Goal: Task Accomplishment & Management: Use online tool/utility

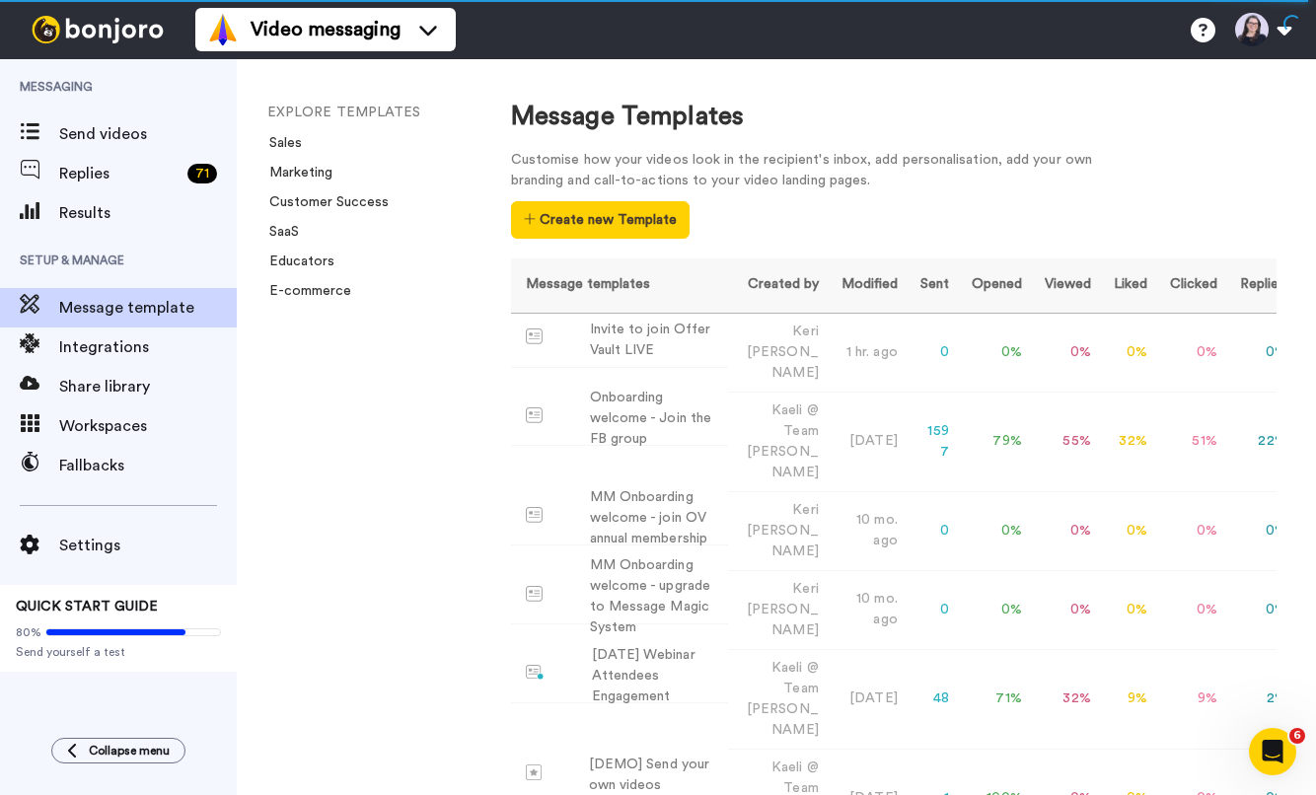
click at [890, 202] on div "Customise how your videos look in the recipient's inbox, add personalisation, a…" at bounding box center [894, 194] width 766 height 89
click at [654, 330] on div "Invite to join Offer Vault LIVE" at bounding box center [655, 340] width 130 height 41
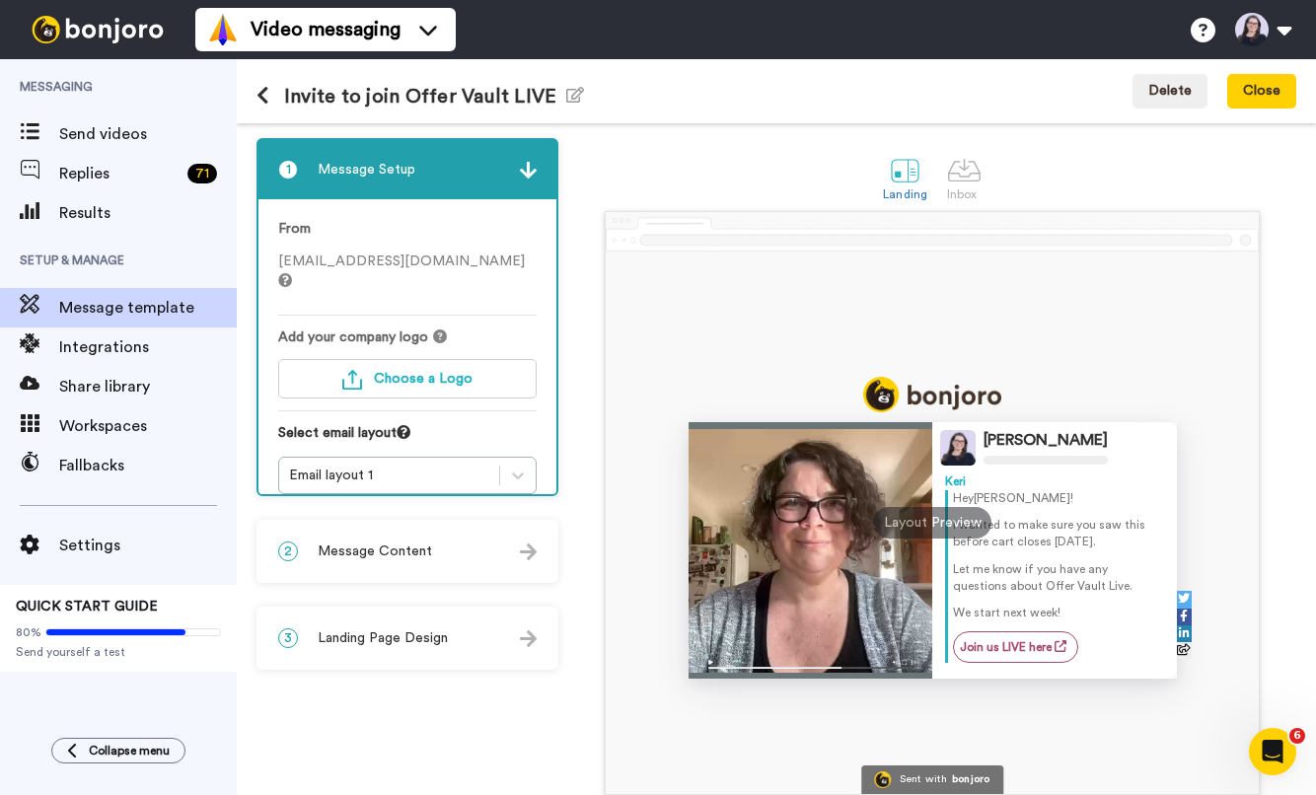
click at [292, 273] on icon at bounding box center [285, 280] width 14 height 14
click at [526, 182] on div "1 Message Setup" at bounding box center [407, 169] width 298 height 59
click at [311, 262] on span "keri@elisedarma.com" at bounding box center [403, 272] width 251 height 34
click at [268, 261] on div "From keri@elisedarma.com Add your company logo Choose a Logo Select email layou…" at bounding box center [407, 356] width 298 height 315
click at [420, 273] on div "From keri@elisedarma.com" at bounding box center [407, 267] width 258 height 97
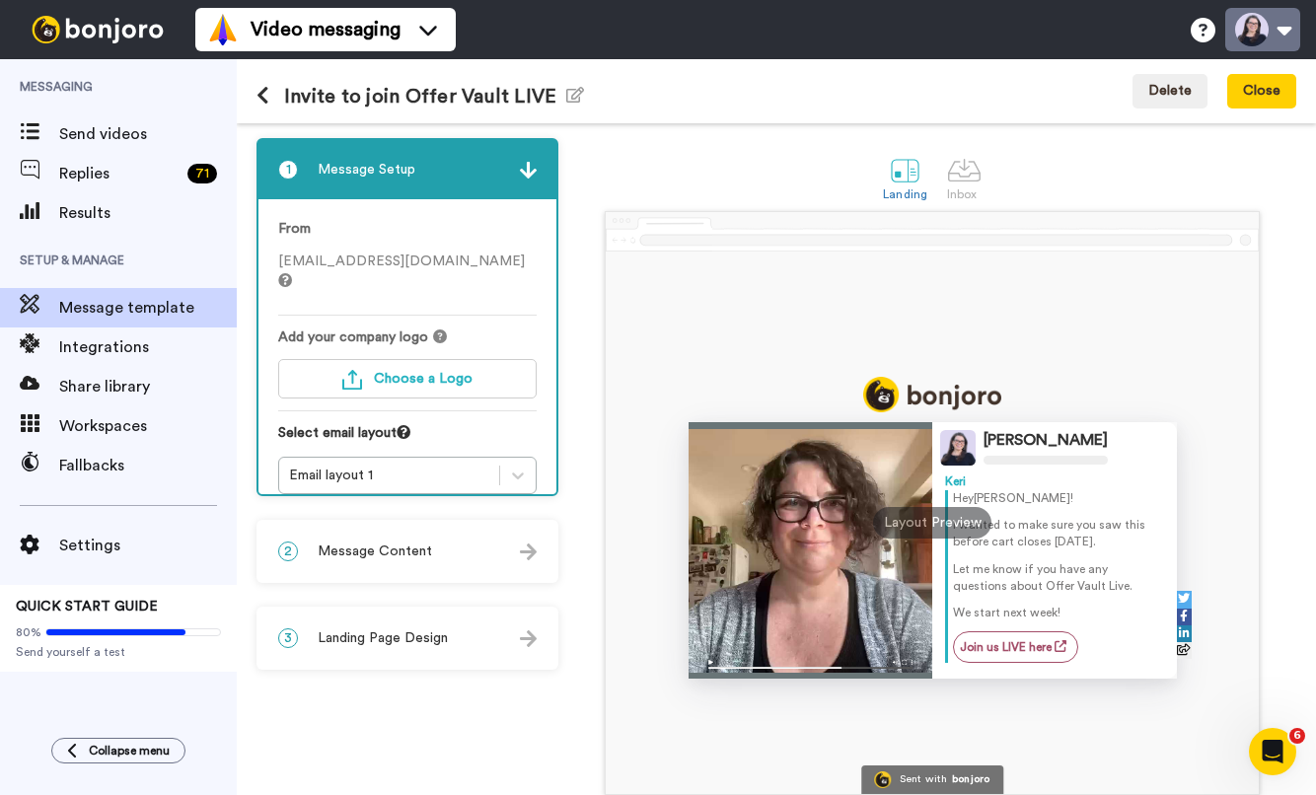
click at [1256, 39] on button at bounding box center [1262, 29] width 75 height 43
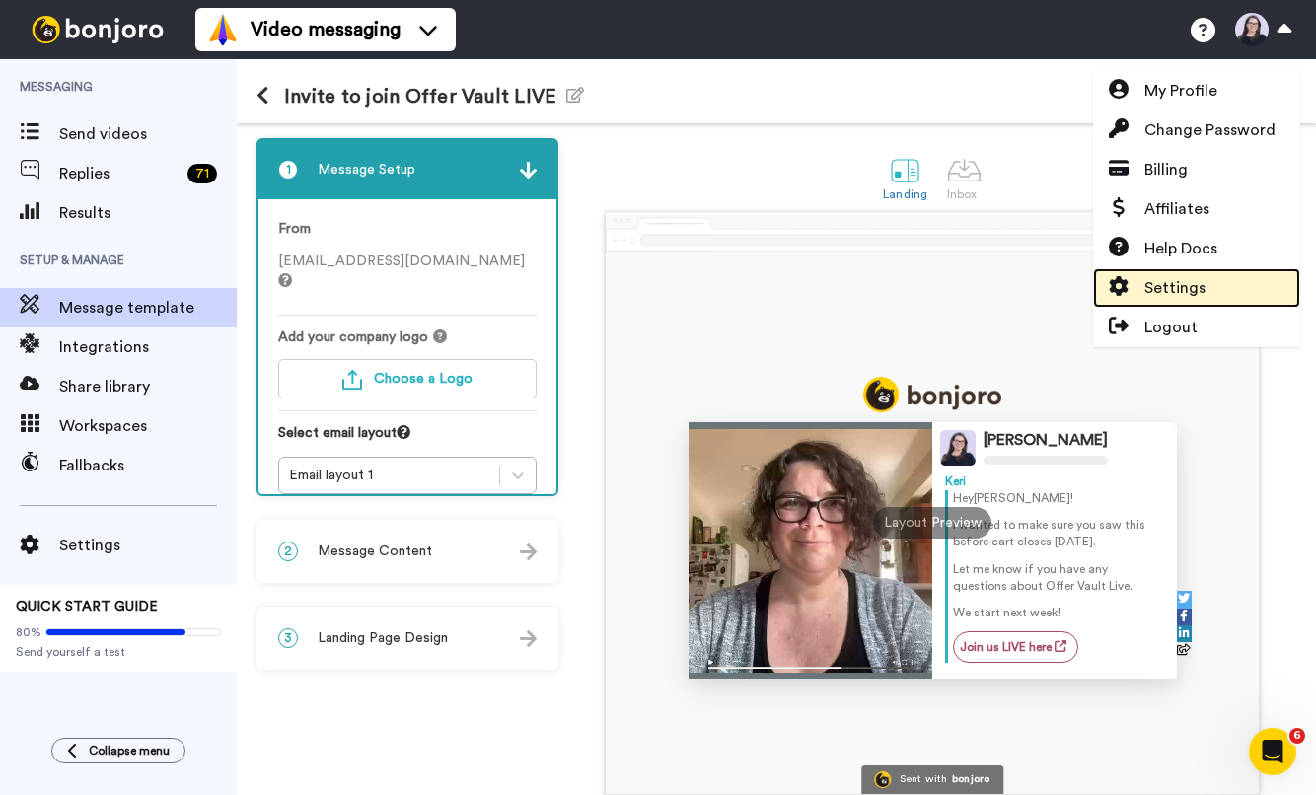
click at [1146, 292] on span "Settings" at bounding box center [1174, 288] width 61 height 24
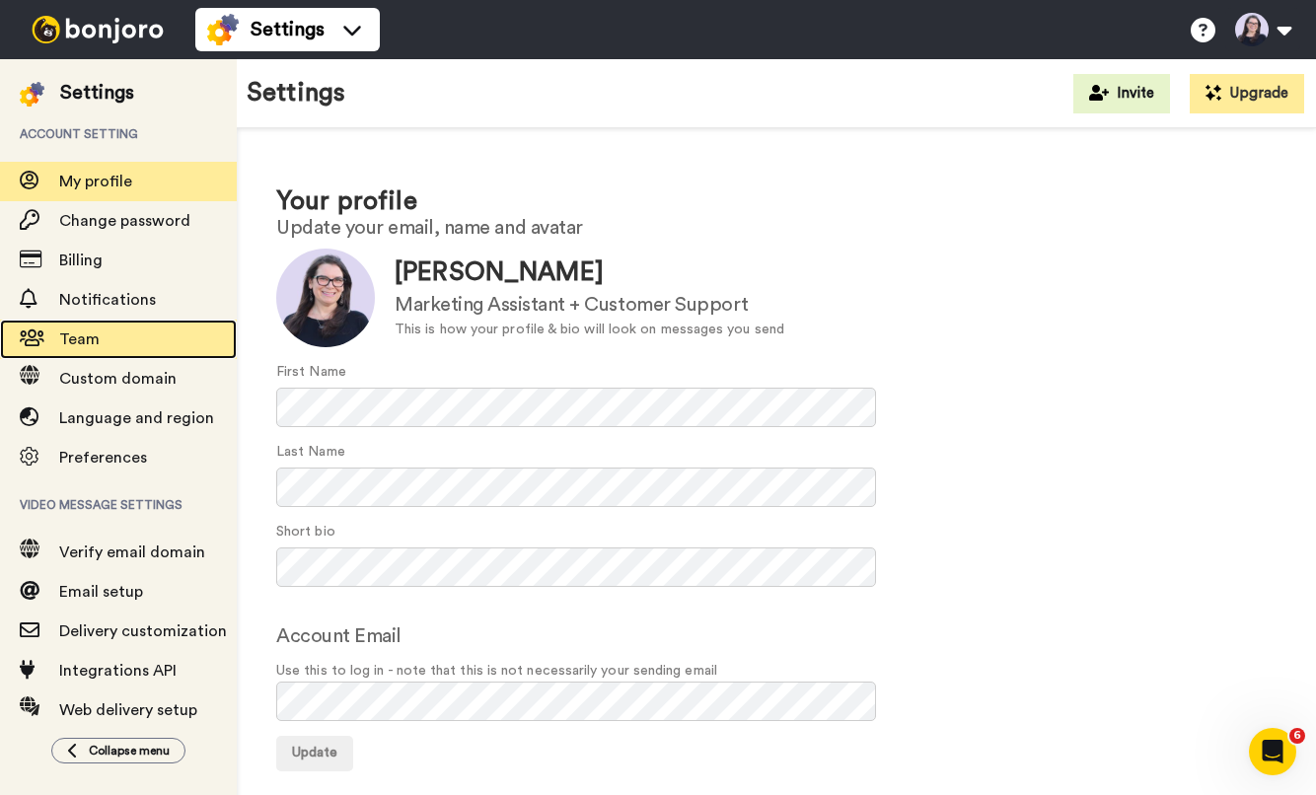
click at [78, 343] on span "Team" at bounding box center [79, 339] width 40 height 16
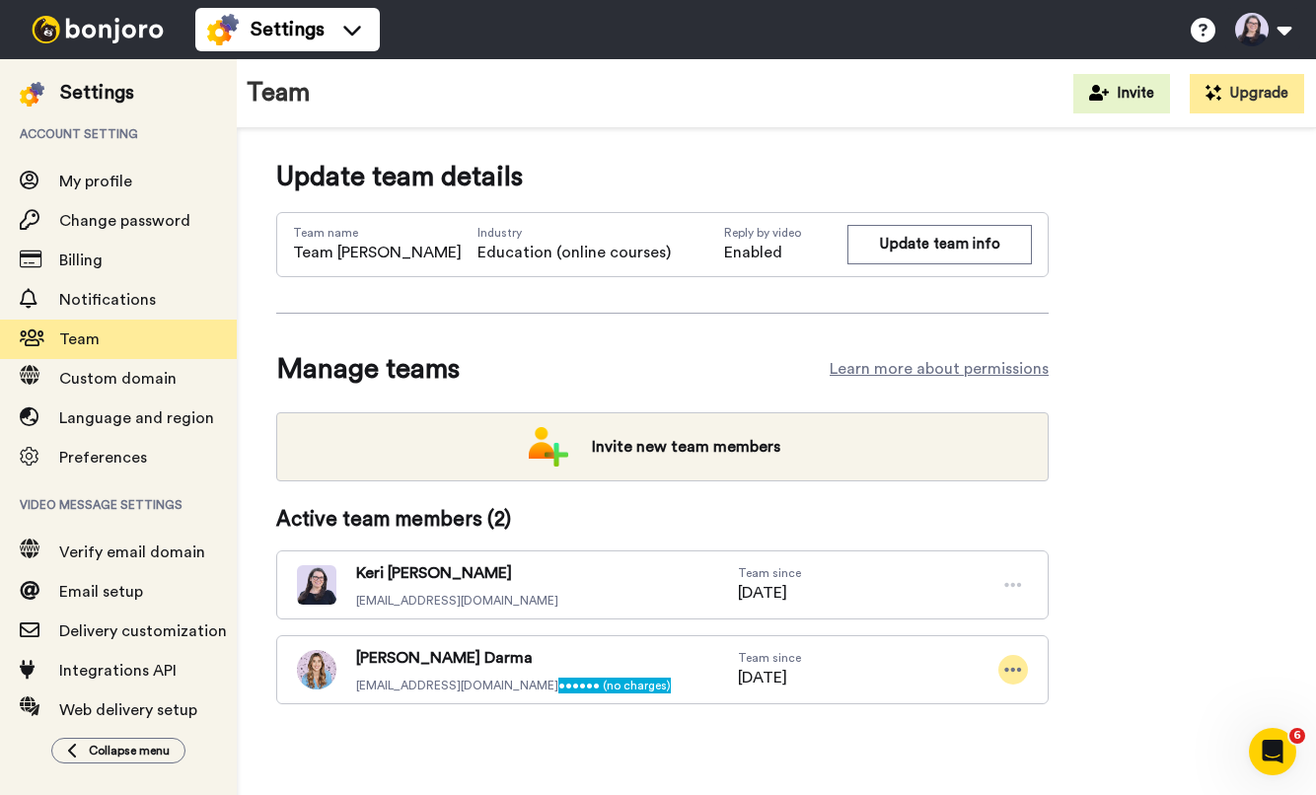
click at [1019, 679] on icon at bounding box center [1013, 670] width 18 height 20
click at [1139, 673] on div "Update team details Team name Team Elise Darma Industry Education (online cours…" at bounding box center [776, 462] width 1000 height 611
click at [1227, 234] on div "Update team details Team name Team Elise Darma Industry Education (online cours…" at bounding box center [776, 462] width 1000 height 611
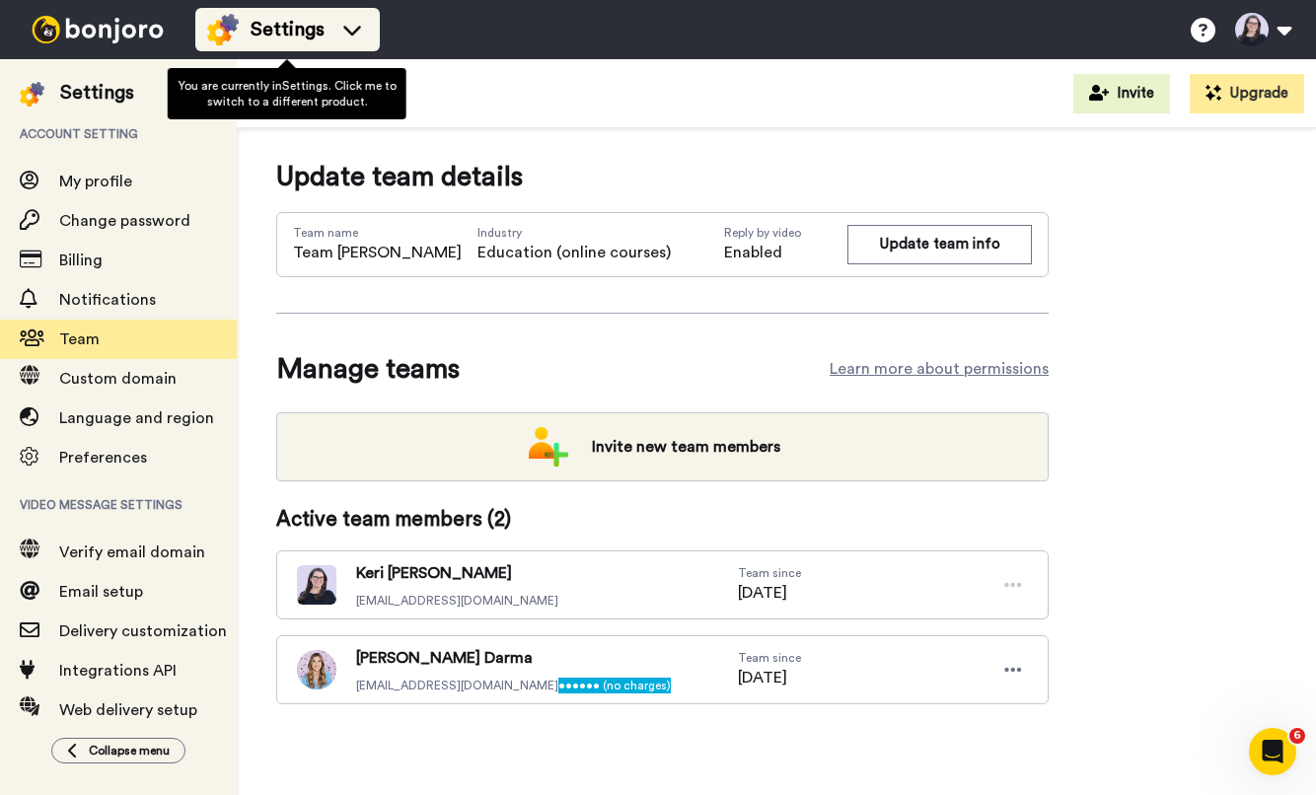
click at [242, 29] on div "Settings" at bounding box center [287, 30] width 161 height 32
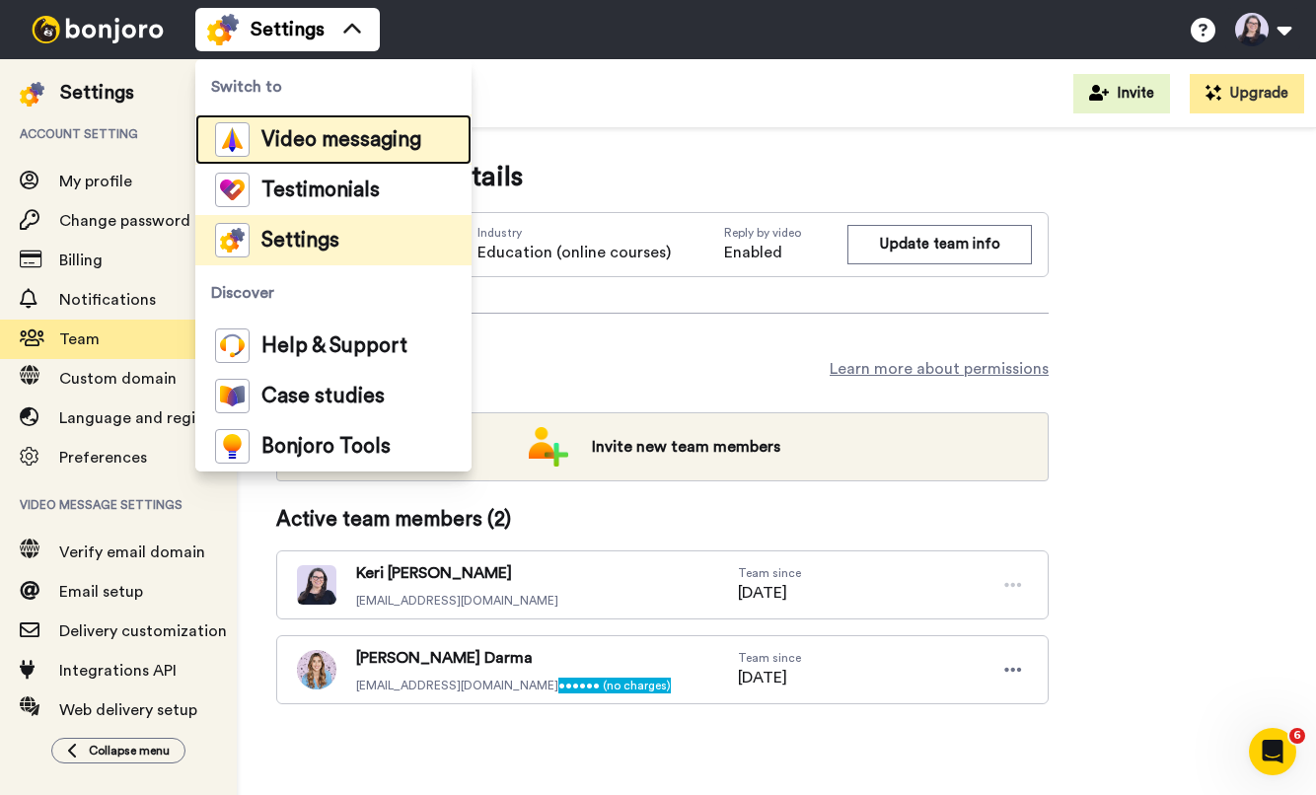
click at [312, 138] on span "Video messaging" at bounding box center [341, 140] width 160 height 20
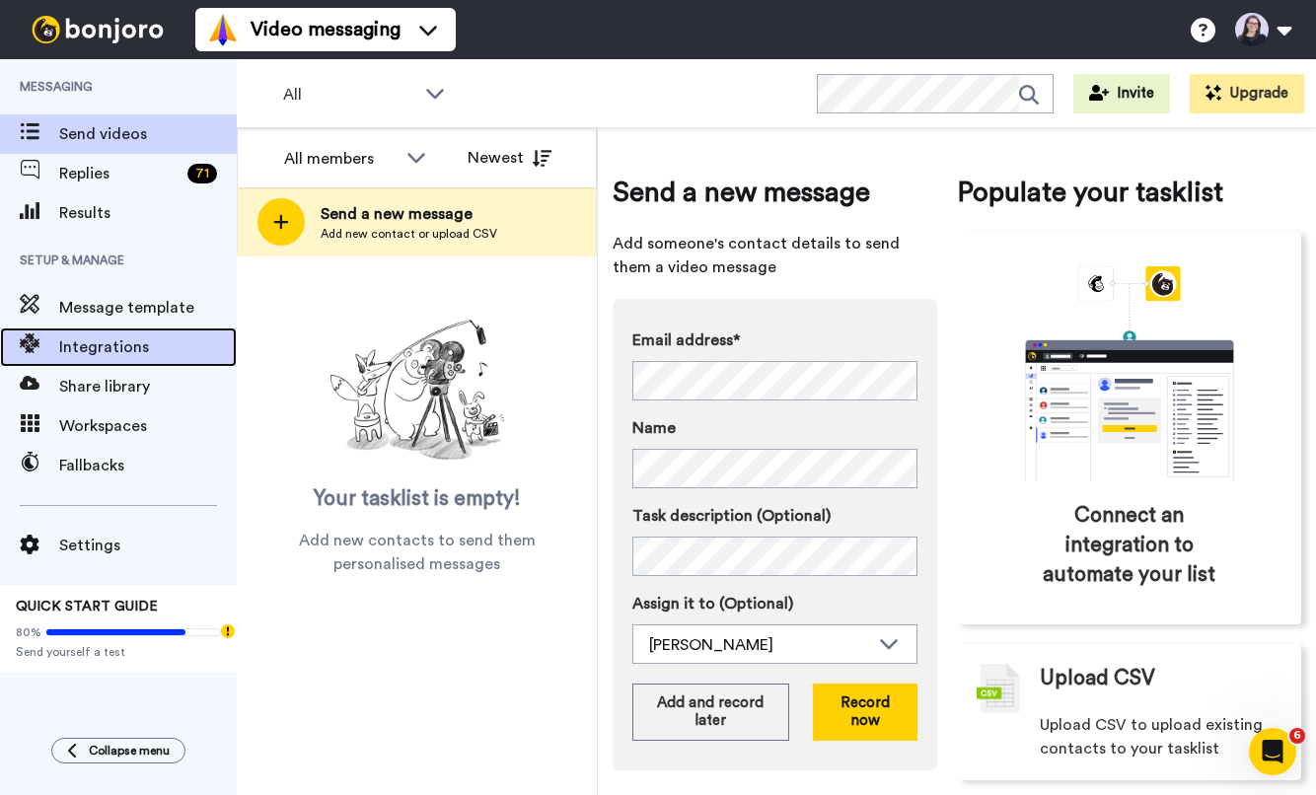
click at [99, 342] on span "Integrations" at bounding box center [148, 347] width 178 height 24
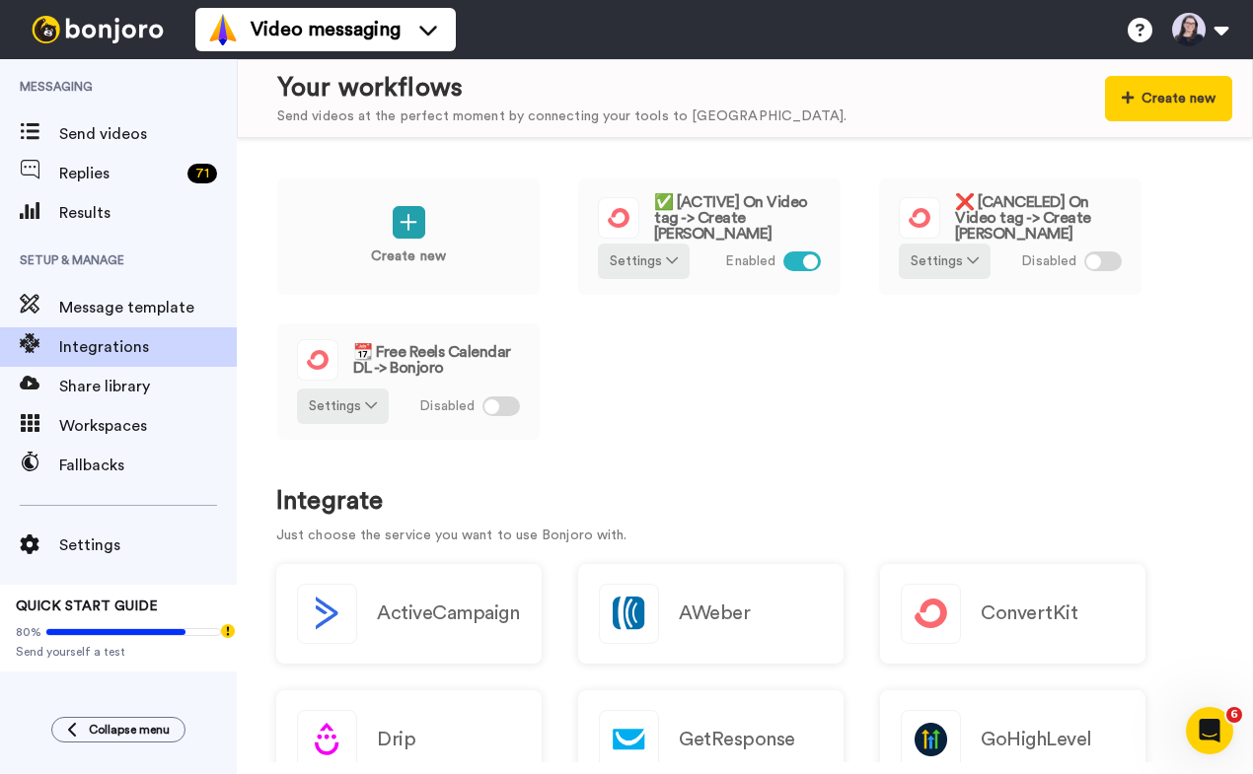
click at [667, 355] on div "Create new ✅ [ACTIVE] On Video tag -> Create Bonjoro Settings Enabled ❌ [CANCEL…" at bounding box center [744, 323] width 937 height 290
click at [49, 37] on img at bounding box center [98, 30] width 148 height 28
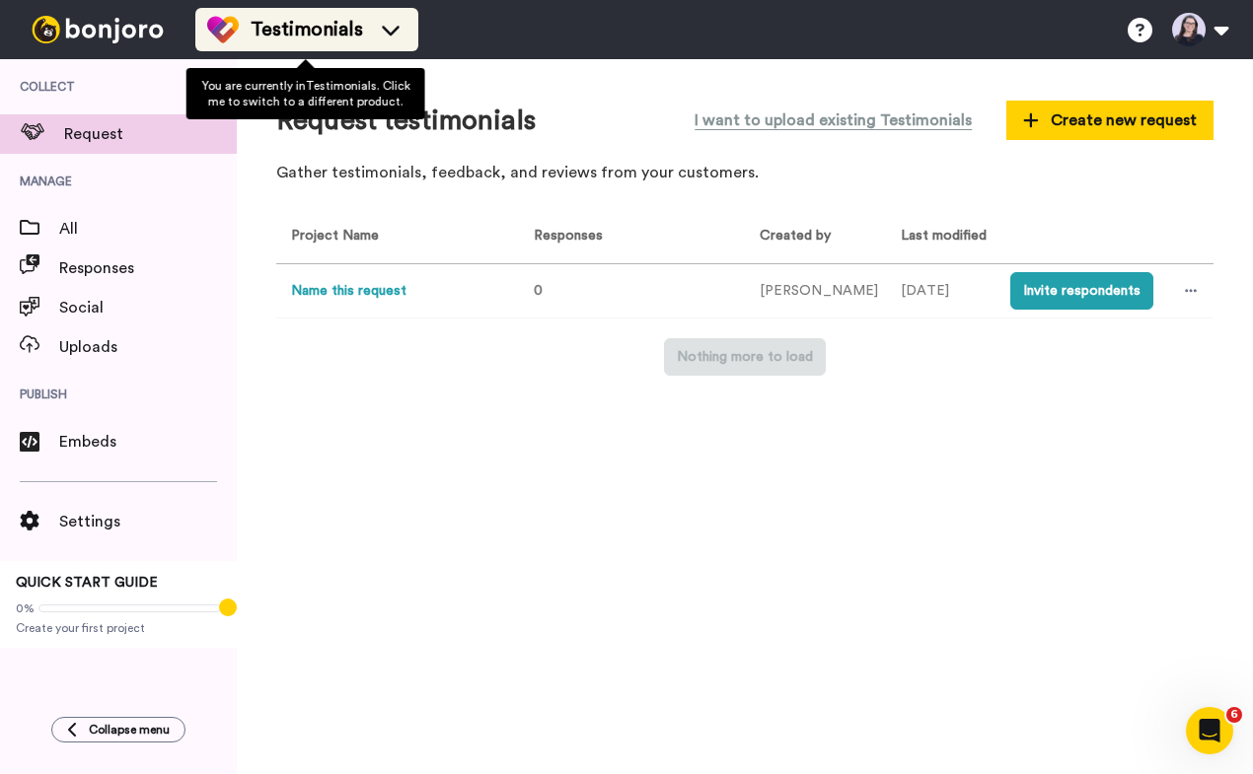
click at [276, 31] on span "Testimonials" at bounding box center [307, 30] width 112 height 28
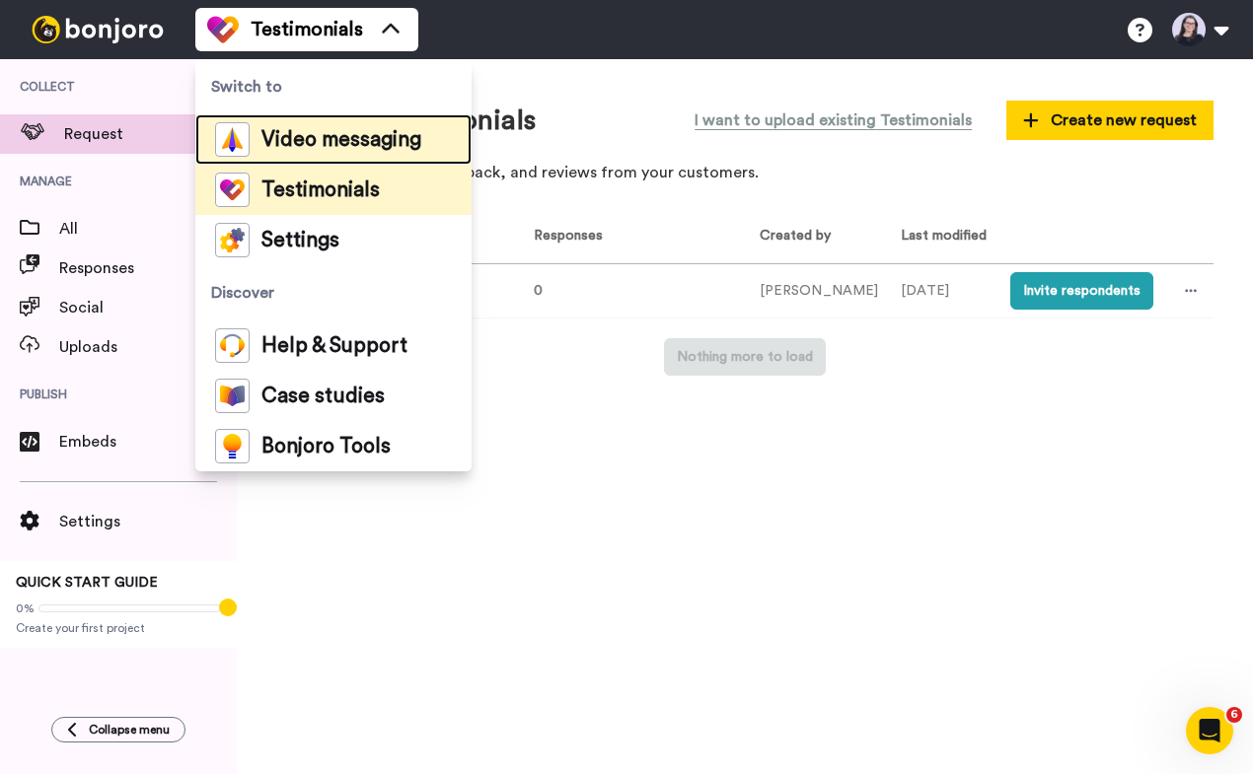
click at [278, 138] on span "Video messaging" at bounding box center [341, 140] width 160 height 20
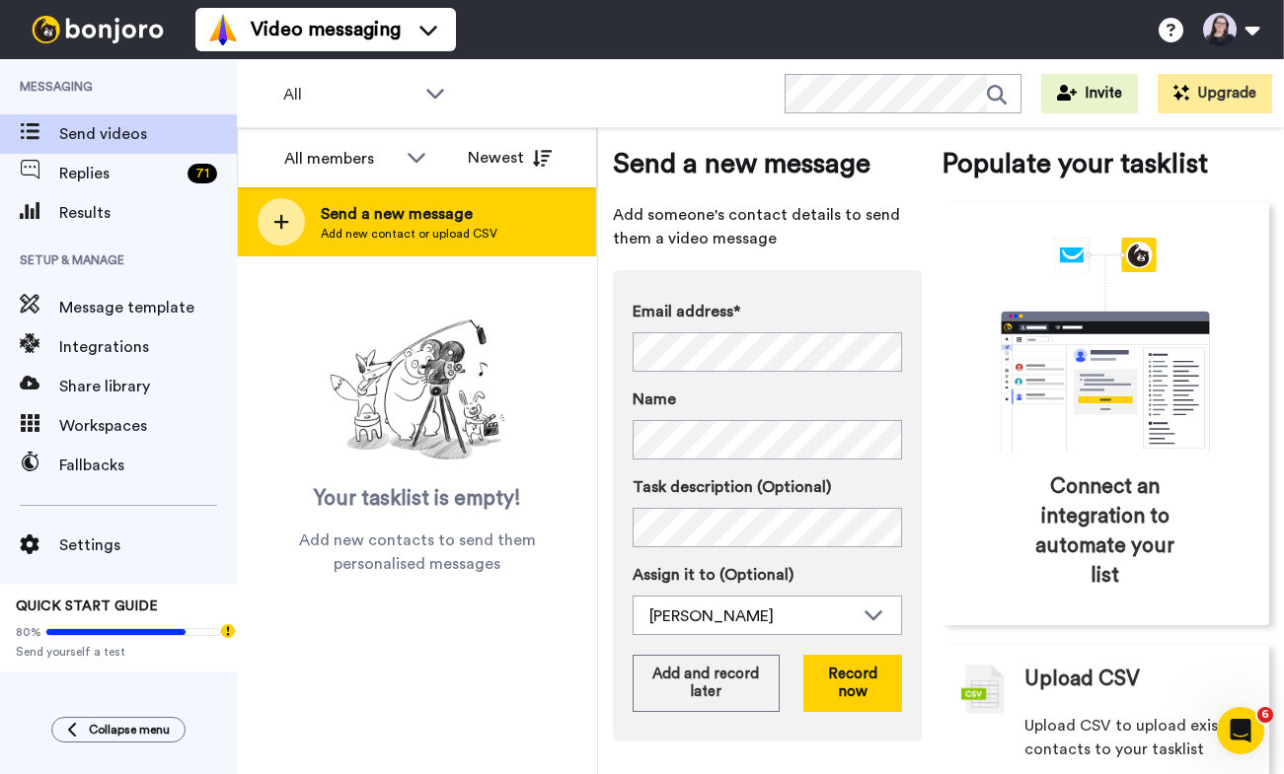
click at [373, 215] on span "Send a new message" at bounding box center [409, 214] width 177 height 24
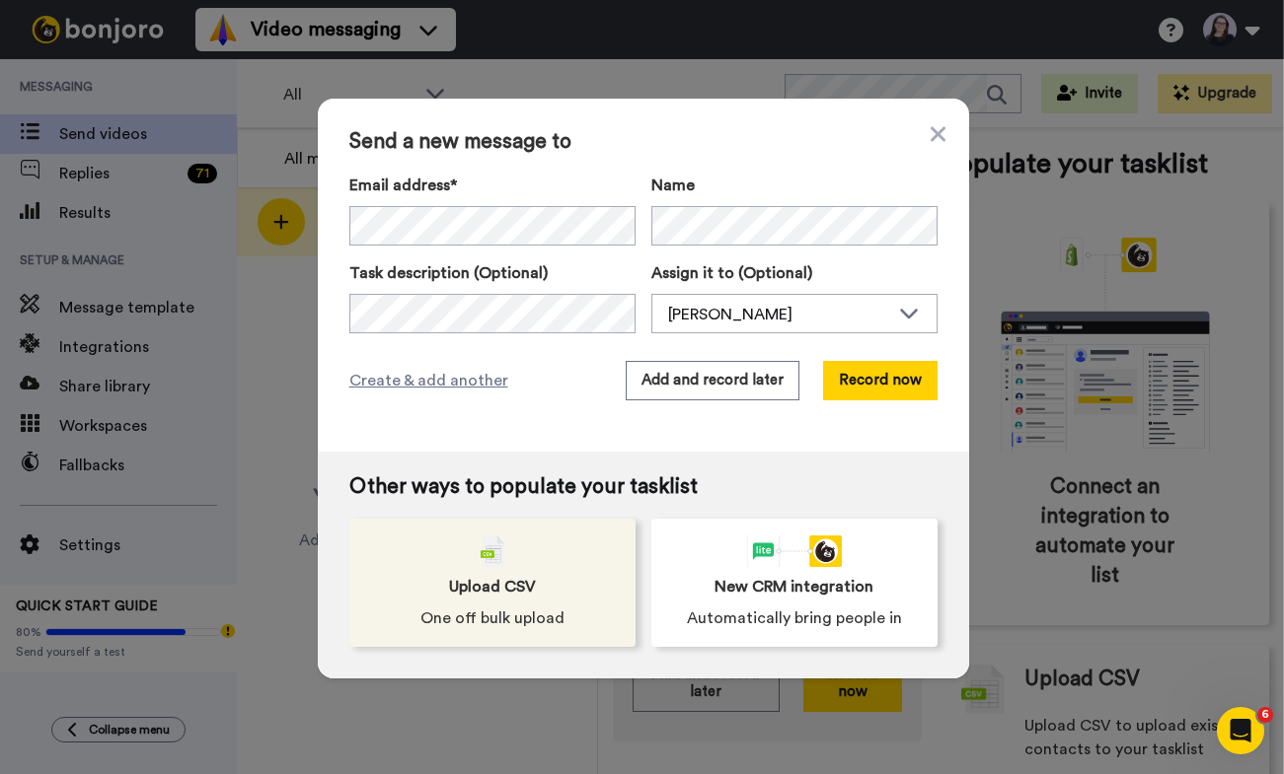
click at [505, 575] on span "Upload CSV" at bounding box center [492, 587] width 87 height 24
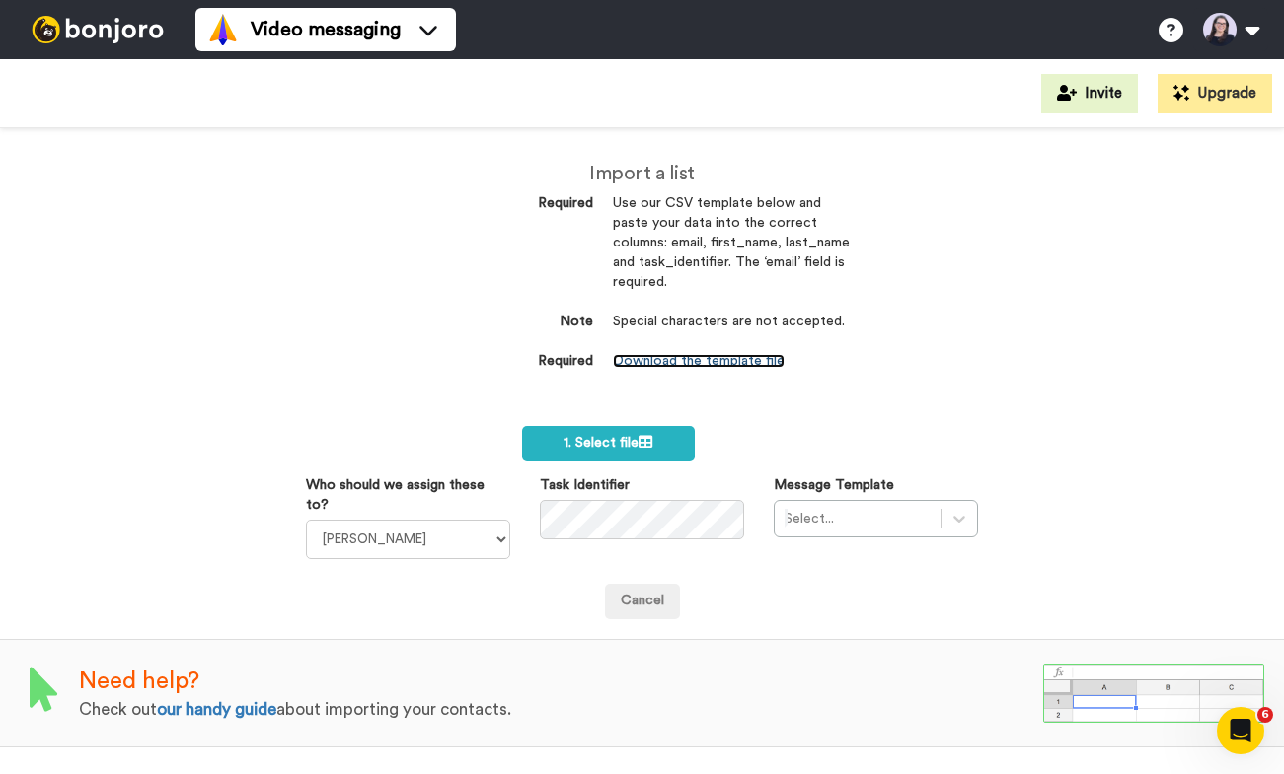
click at [653, 360] on link "Download the template file" at bounding box center [699, 361] width 172 height 14
click at [387, 520] on select "[PERSON_NAME] [PERSON_NAME]" at bounding box center [408, 539] width 204 height 39
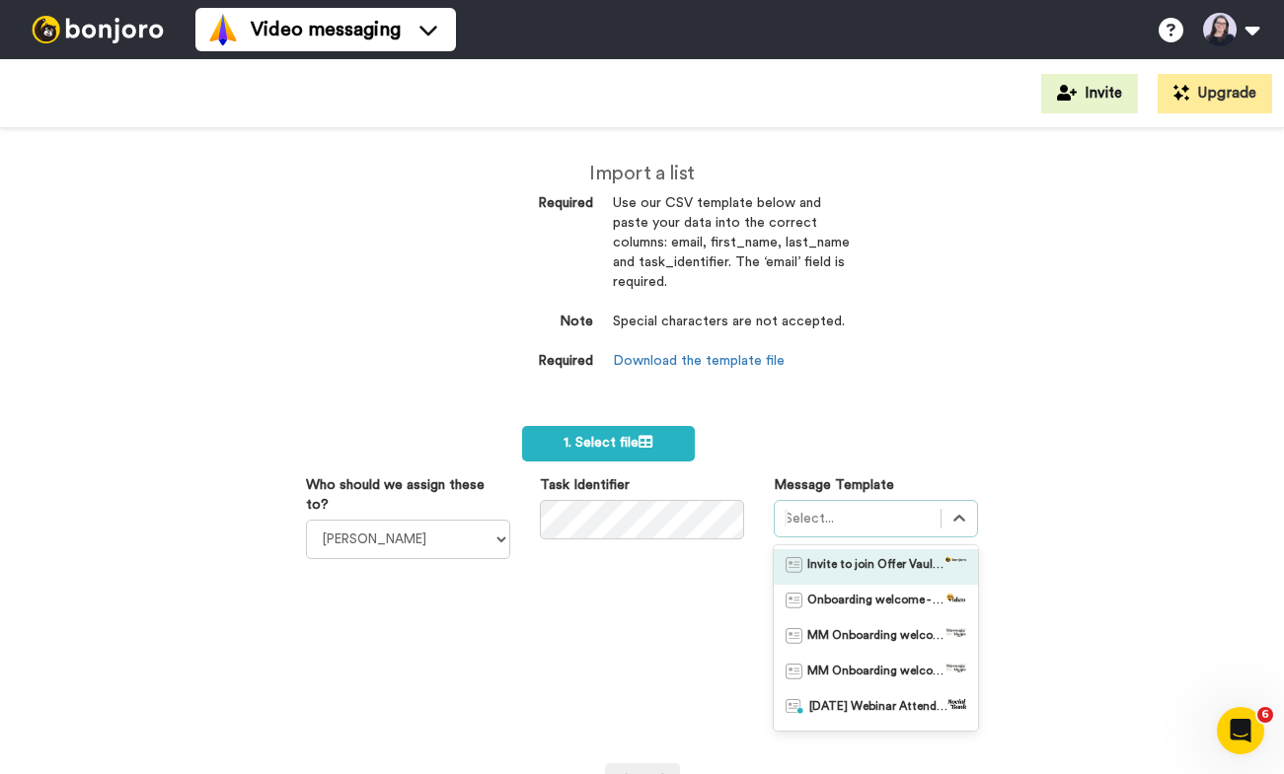
click at [872, 413] on div "Import a list Required Use our CSV template below and paste your data into the …" at bounding box center [642, 451] width 1284 height 646
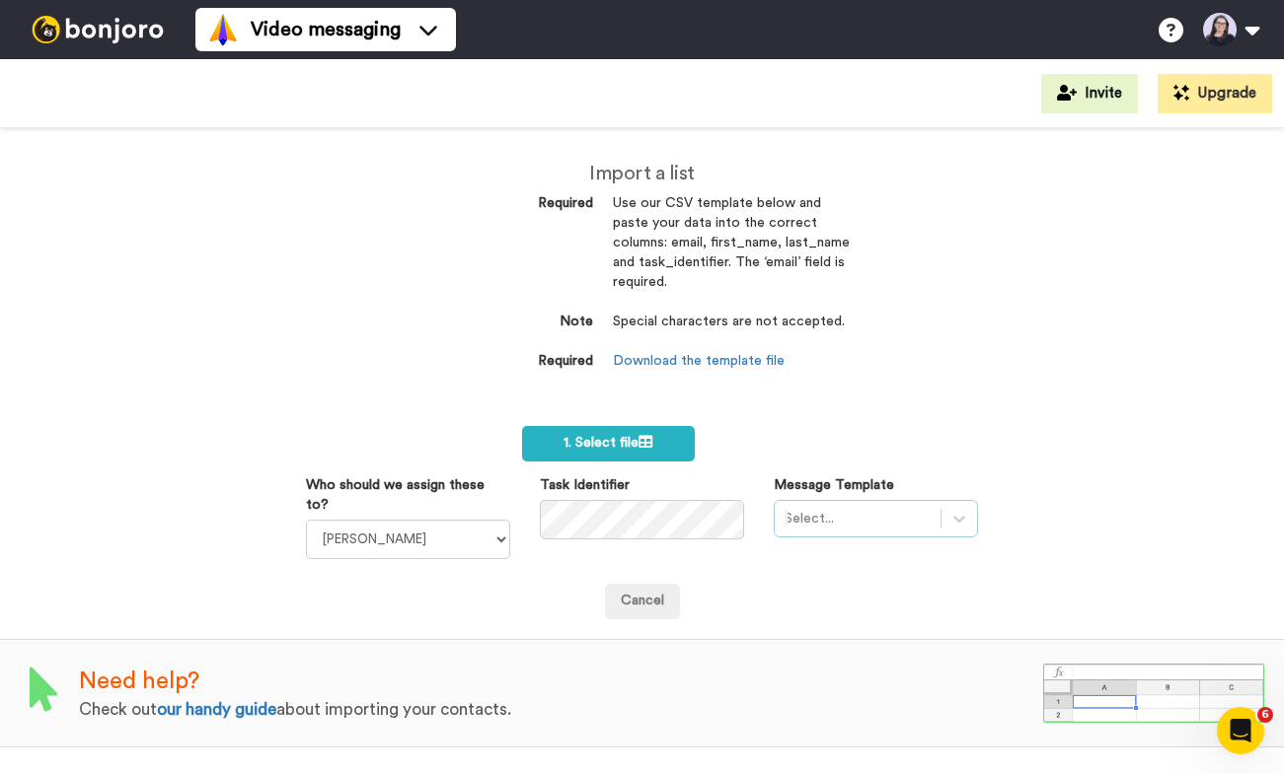
click at [809, 523] on div at bounding box center [857, 519] width 146 height 24
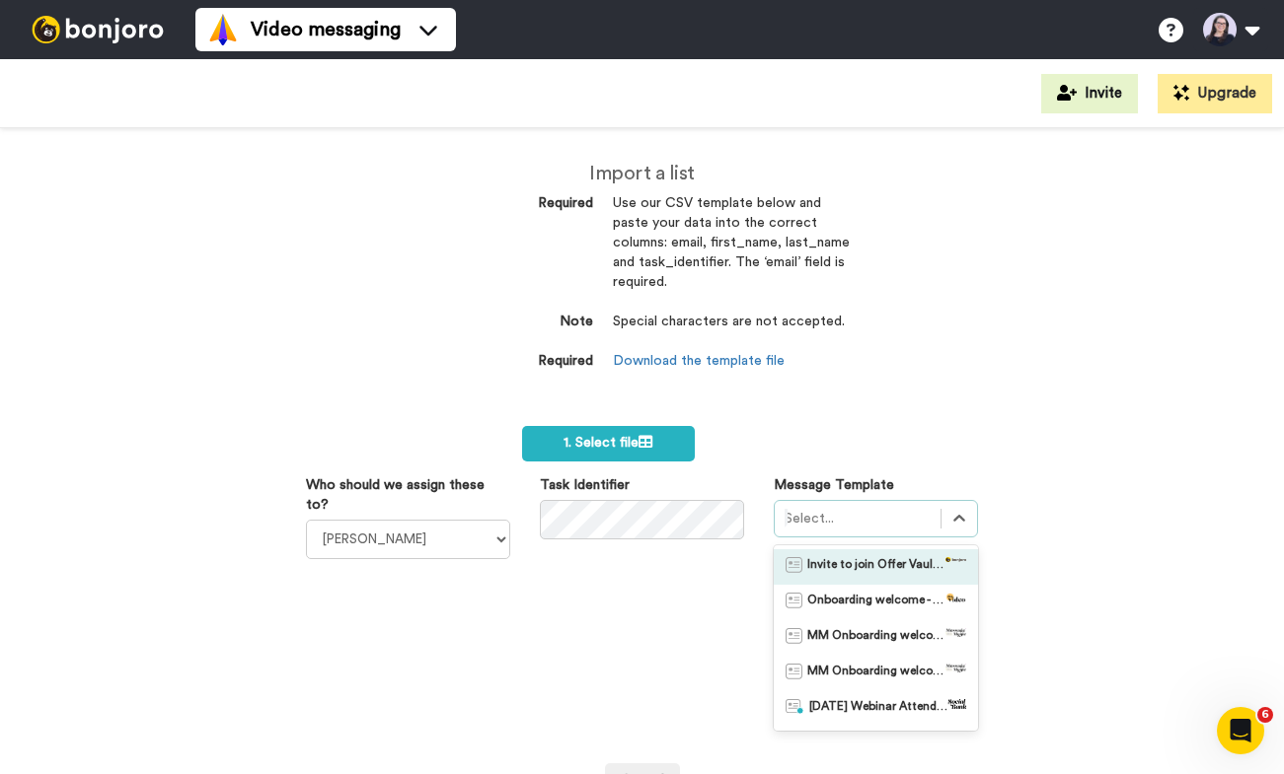
click at [893, 415] on div "Import a list Required Use our CSV template below and paste your data into the …" at bounding box center [642, 451] width 1284 height 646
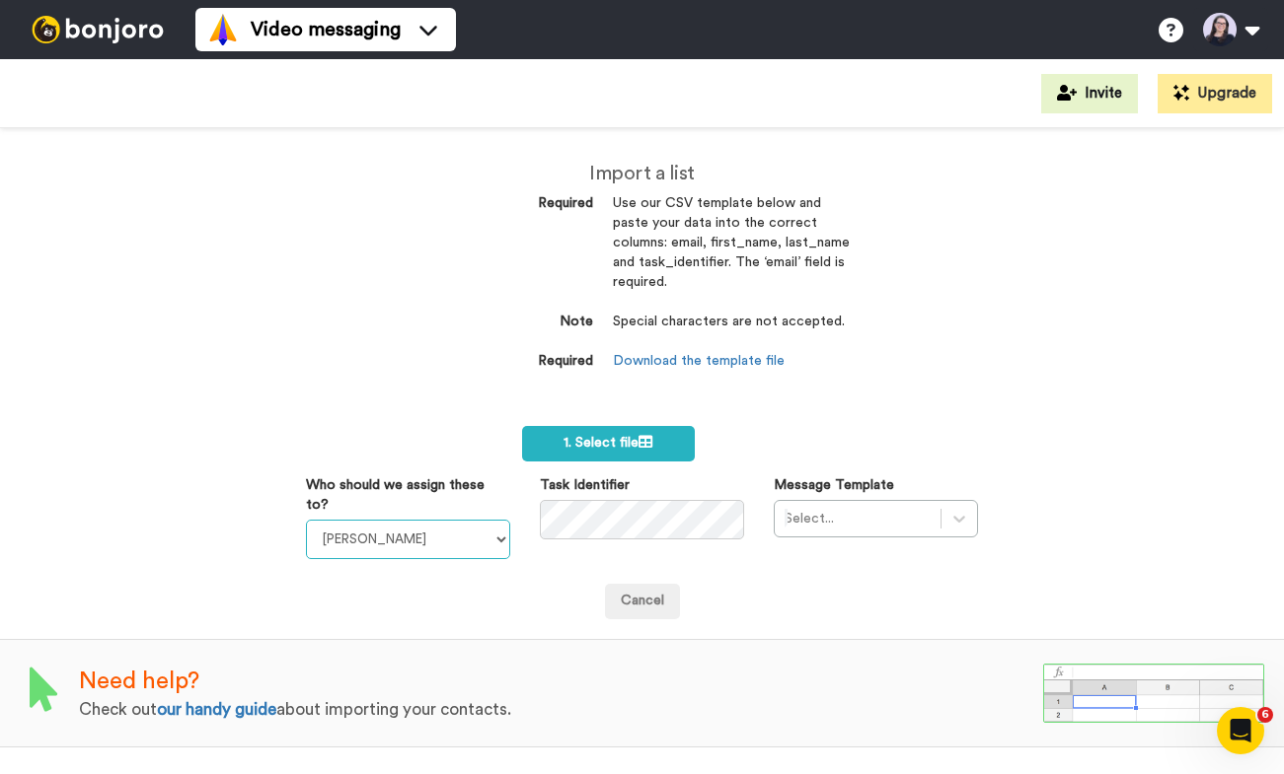
click at [498, 524] on select "Keri Hughes Elise Darma" at bounding box center [408, 539] width 204 height 39
select select "d6af46fd-4194-47d1-9df7-552a814464eb"
click at [306, 520] on select "Keri Hughes Elise Darma" at bounding box center [408, 539] width 204 height 39
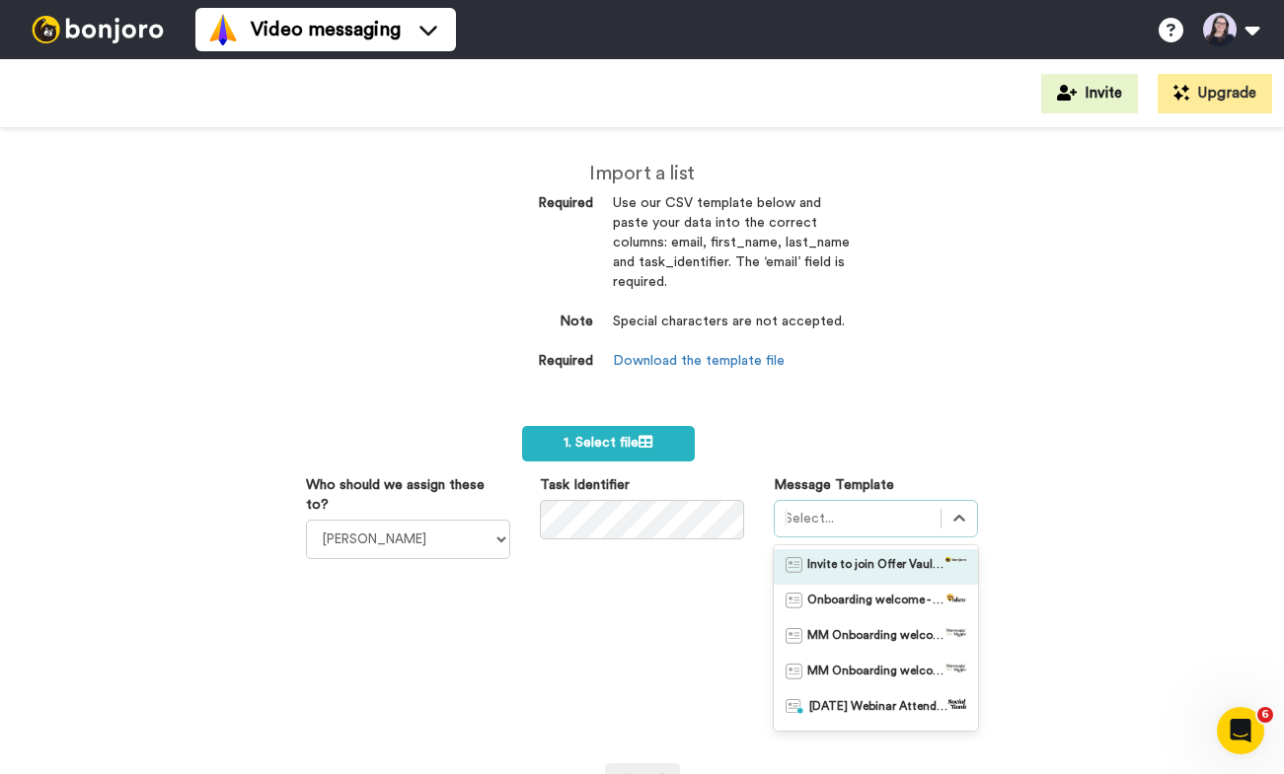
click at [812, 526] on div at bounding box center [857, 519] width 146 height 24
click at [829, 569] on span "Invite to join Offer Vault LIVE" at bounding box center [876, 567] width 138 height 20
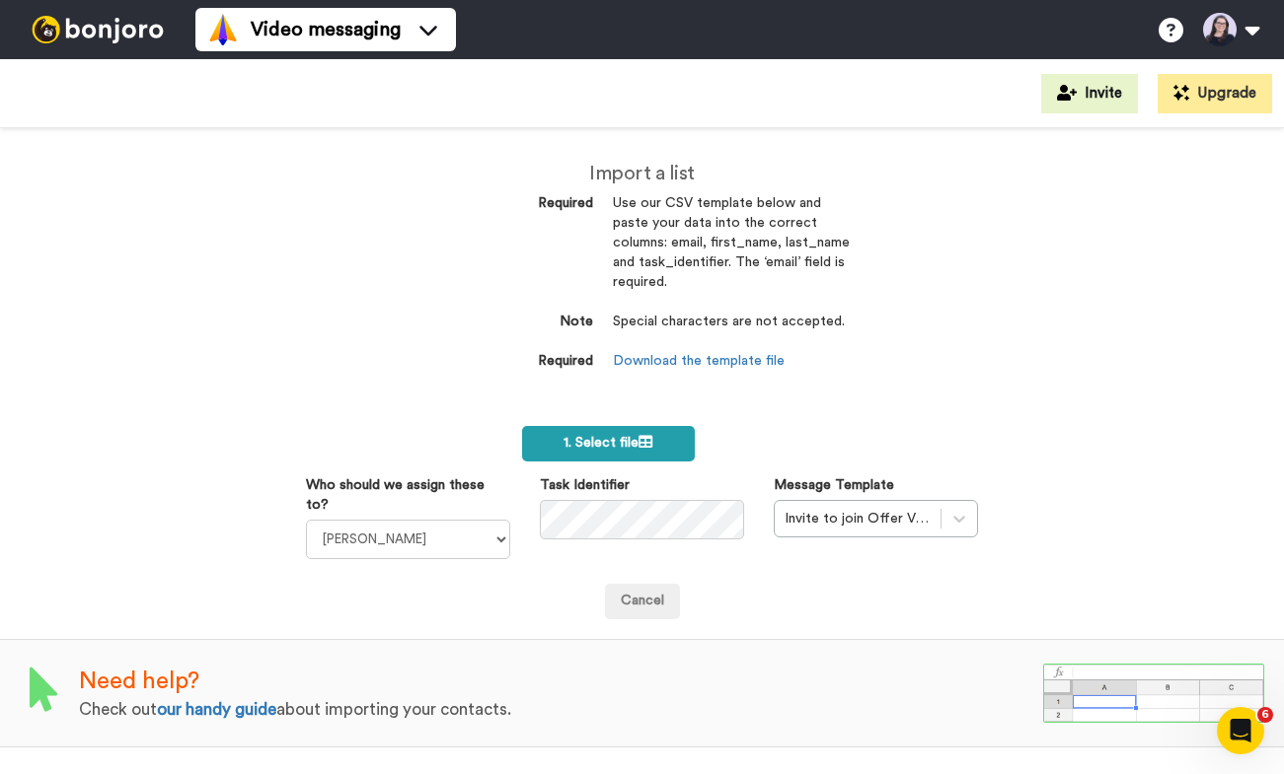
click at [622, 445] on span "1. Select file" at bounding box center [607, 443] width 89 height 14
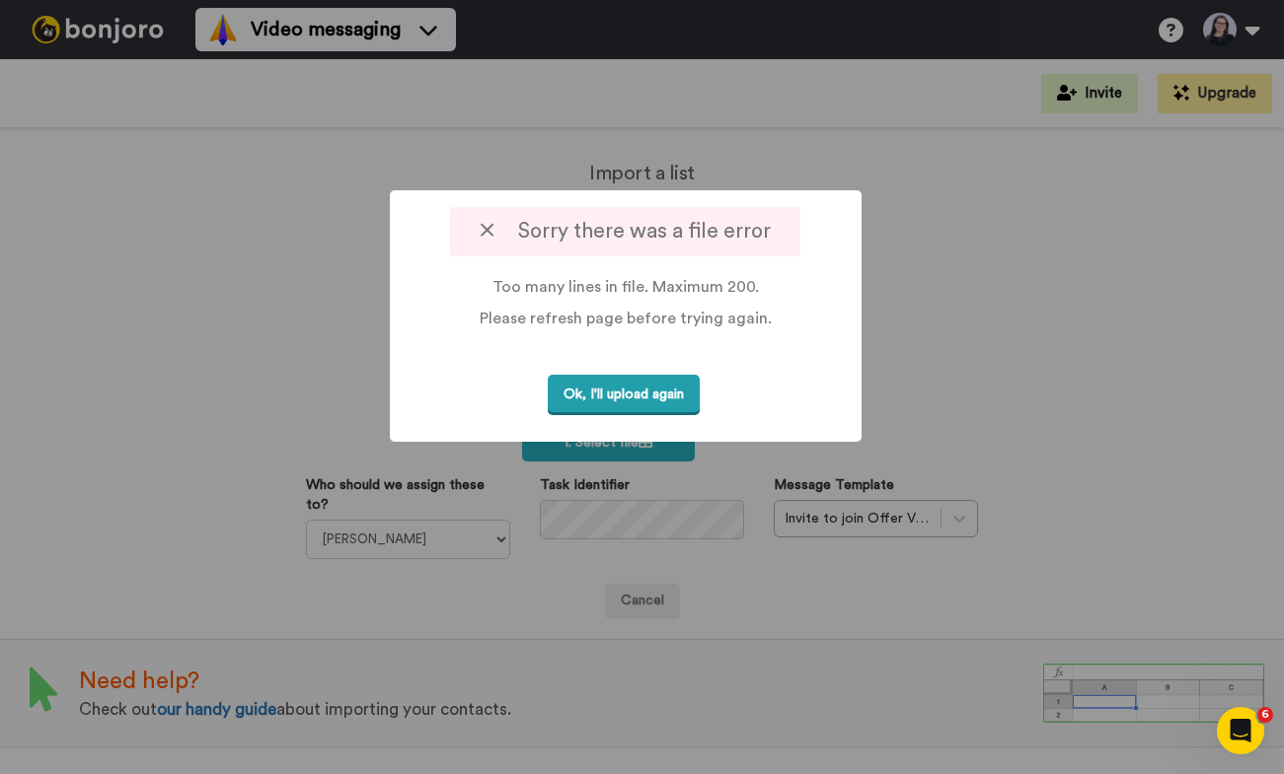
click at [635, 391] on button "Ok, I'll upload again" at bounding box center [624, 395] width 152 height 40
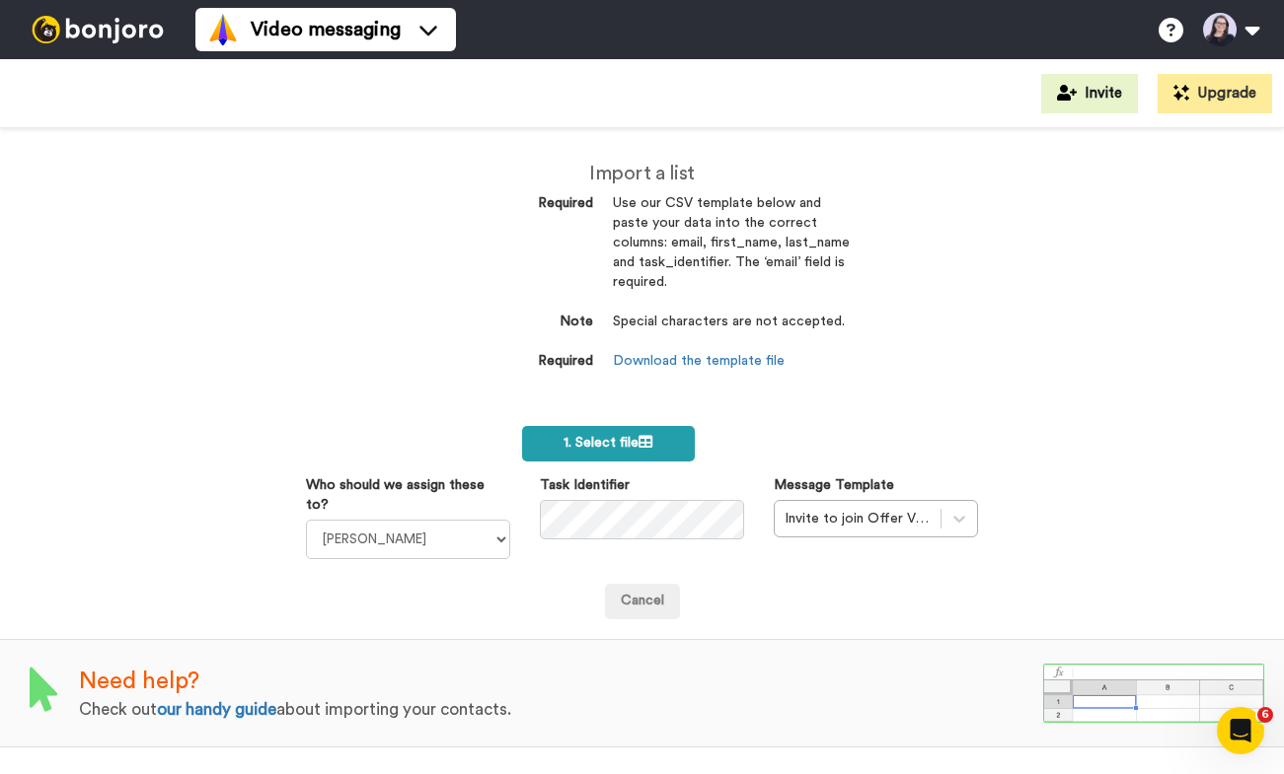
click at [637, 449] on span "1. Select file" at bounding box center [607, 443] width 89 height 14
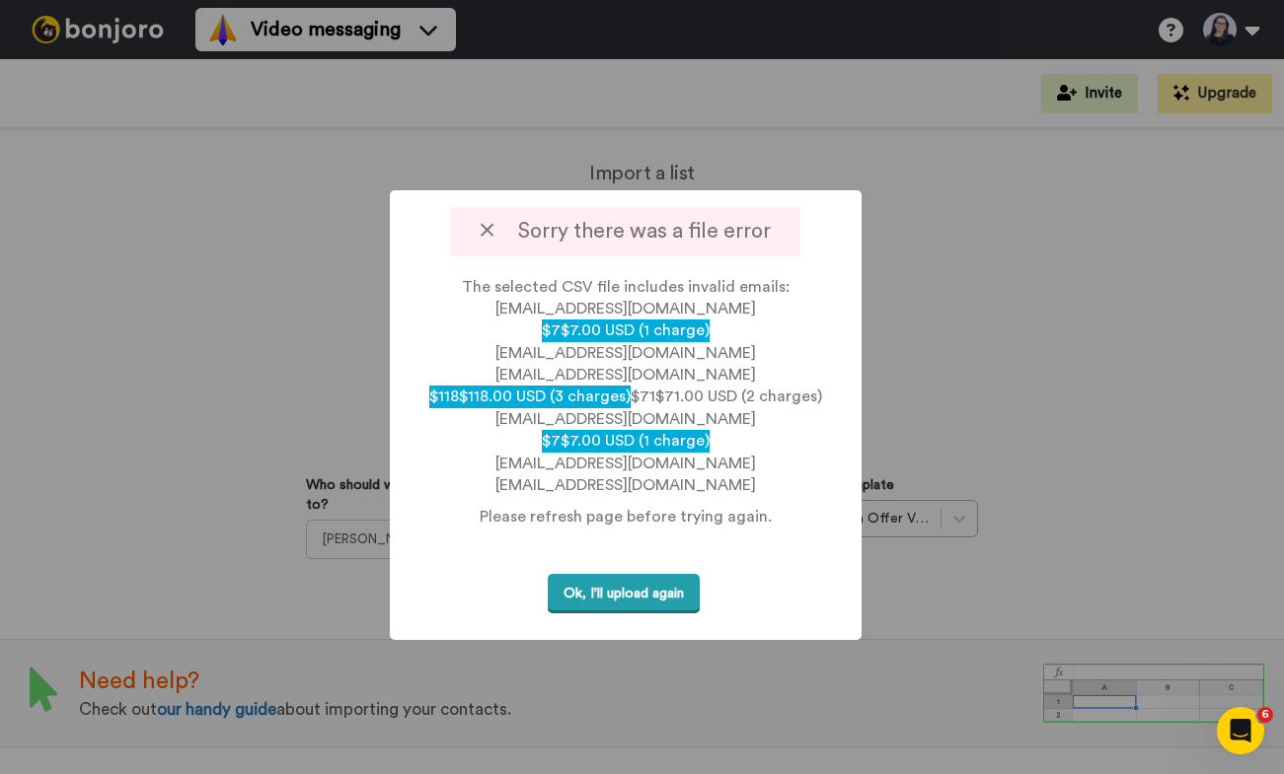
click at [660, 574] on button "Ok, I'll upload again" at bounding box center [624, 594] width 152 height 40
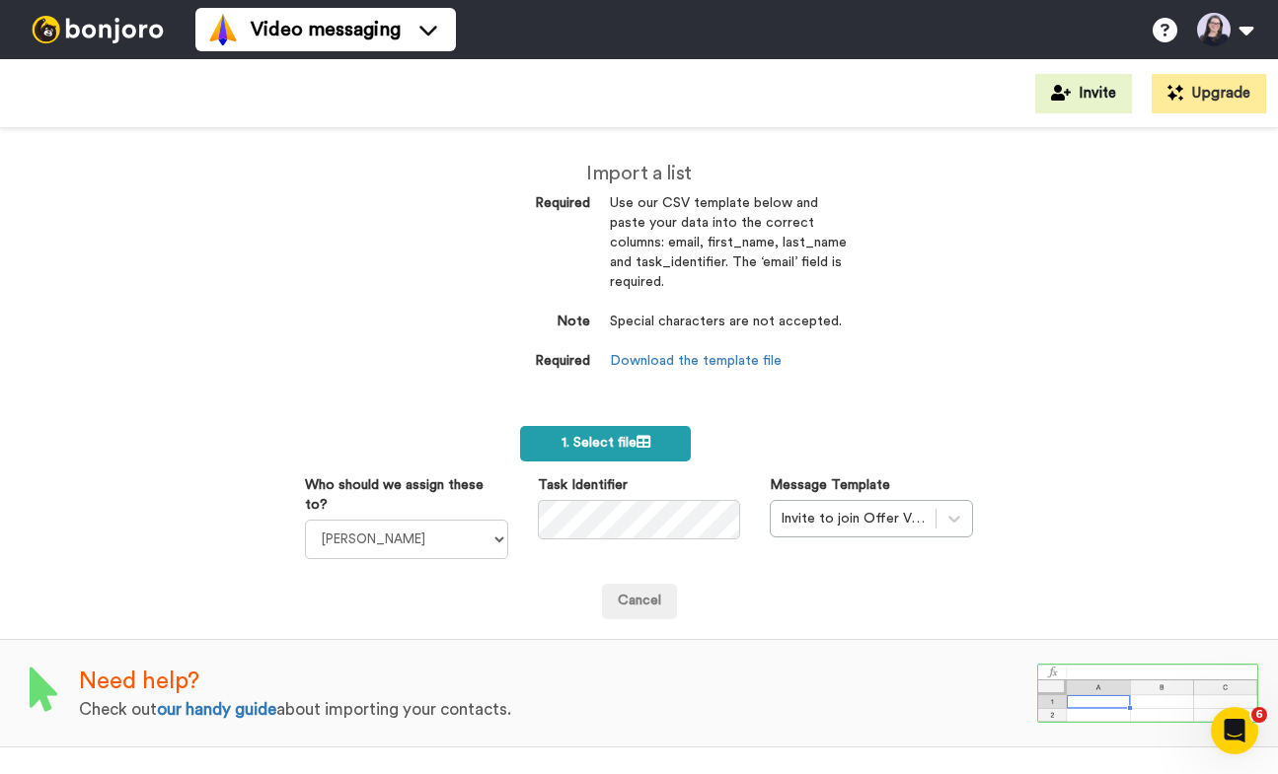
click at [599, 442] on span "1. Select file" at bounding box center [605, 443] width 89 height 14
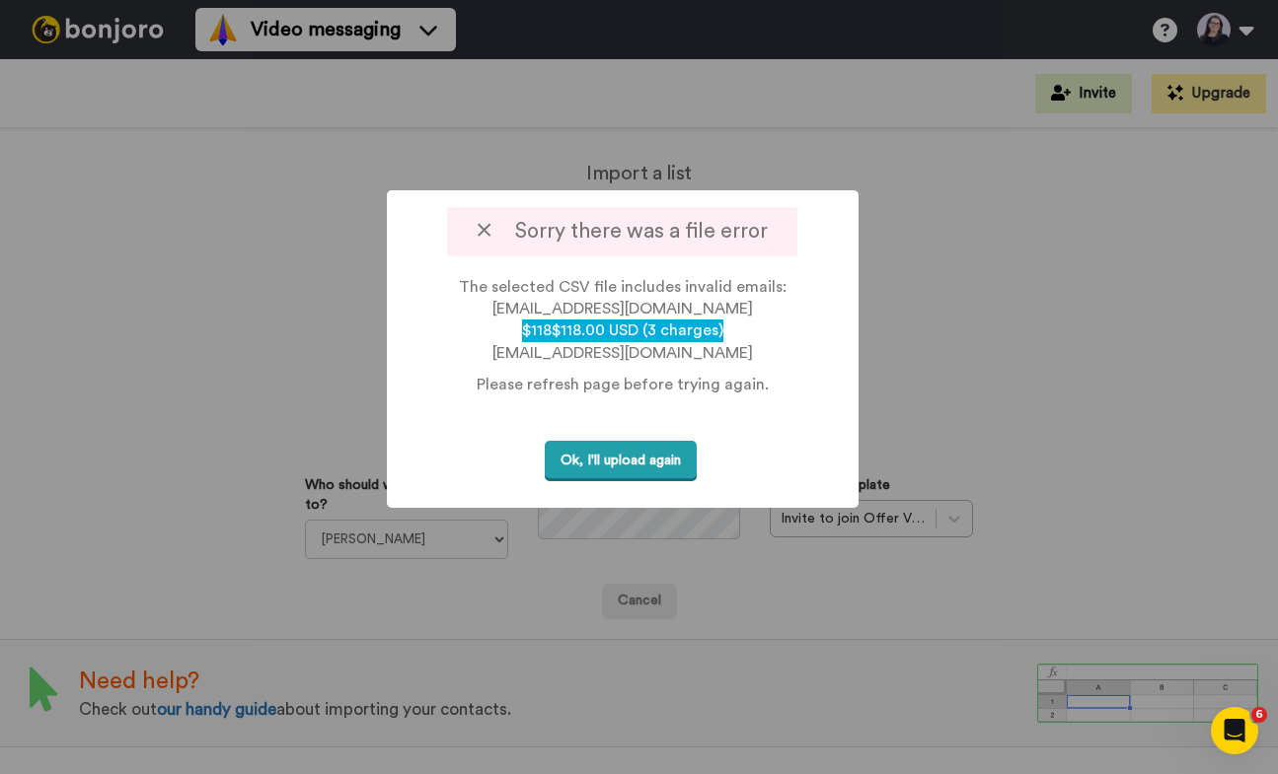
click at [606, 441] on button "Ok, I'll upload again" at bounding box center [621, 461] width 152 height 40
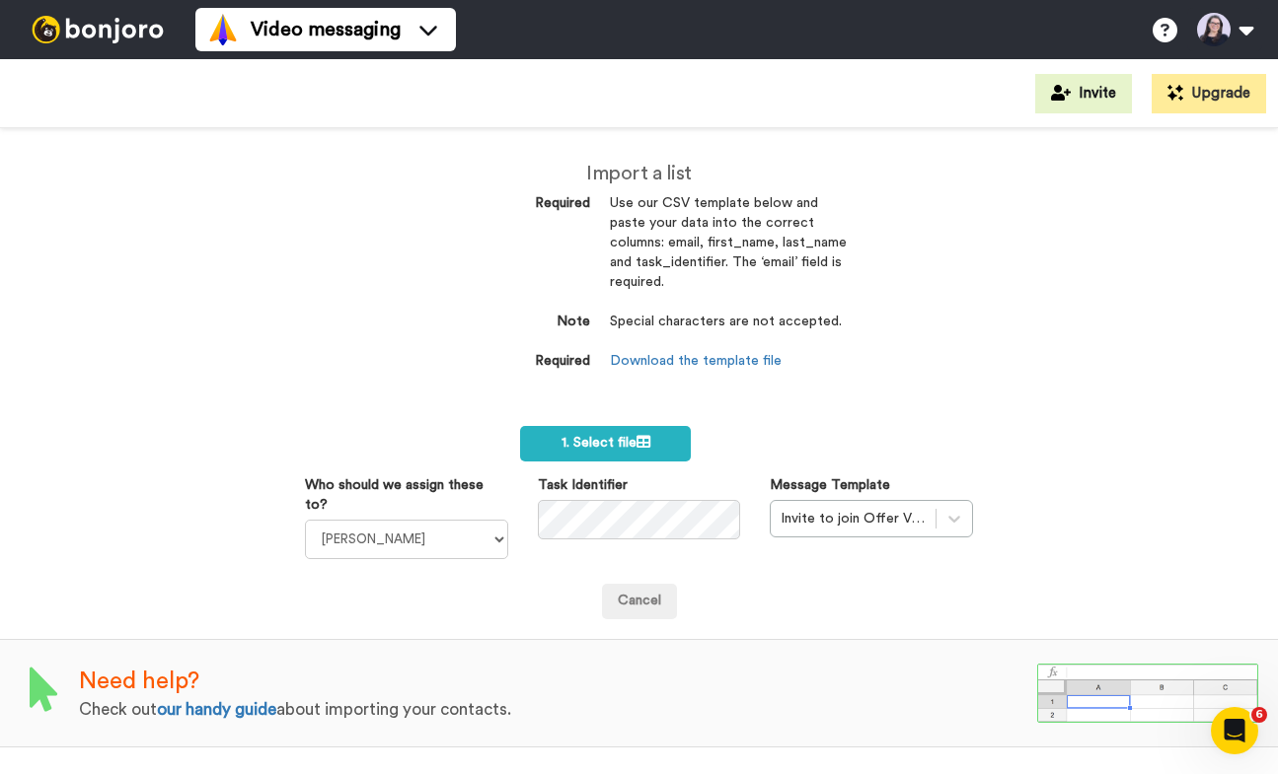
click at [964, 299] on div "Import a list Required Use our CSV template below and paste your data into the …" at bounding box center [639, 451] width 1278 height 646
click at [713, 406] on div "Import a list Required Use our CSV template below and paste your data into the …" at bounding box center [639, 287] width 414 height 249
click at [662, 427] on label "1. Select file" at bounding box center [605, 444] width 171 height 36
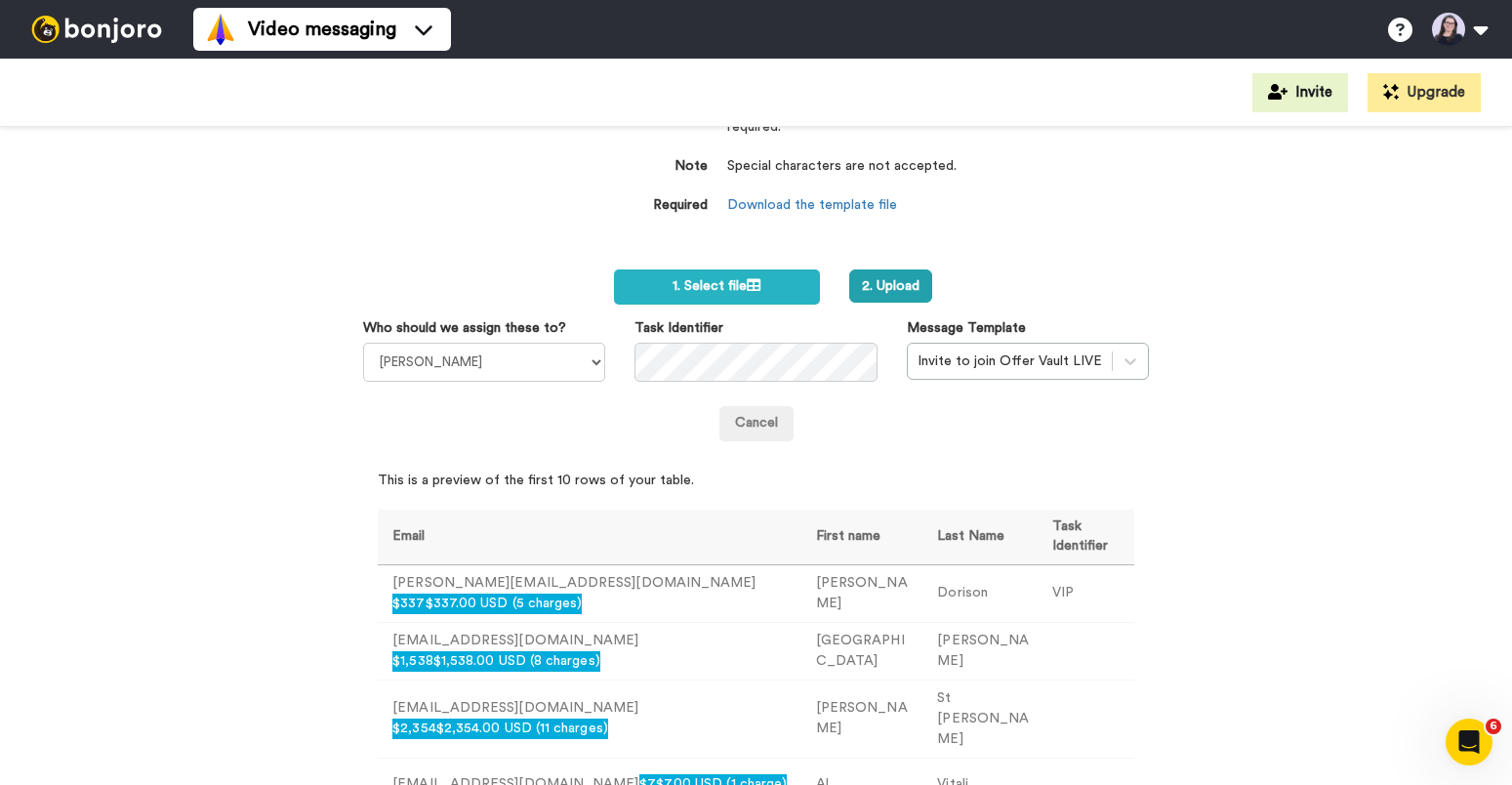
scroll to position [143, 0]
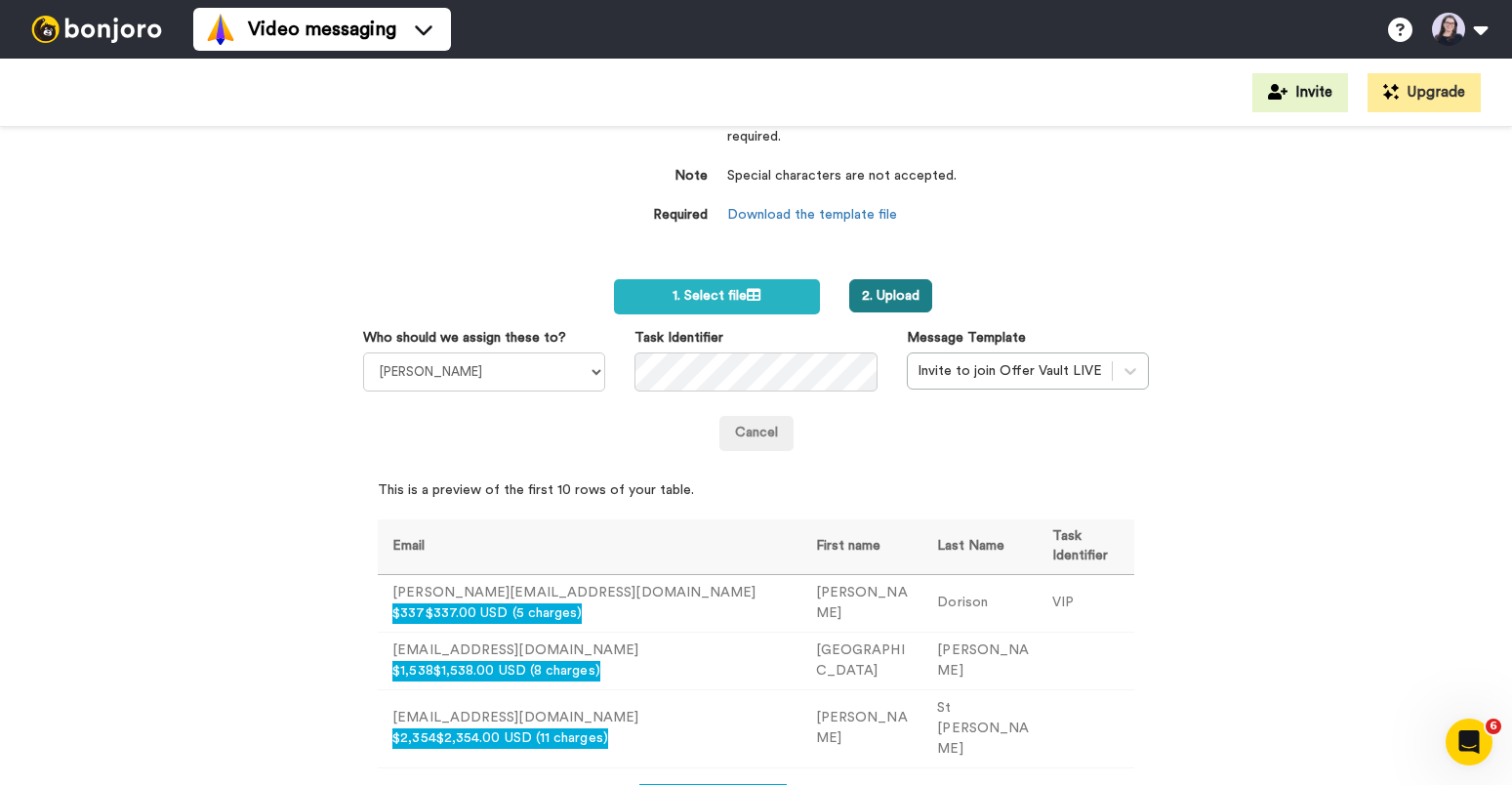
click at [897, 294] on button "2. Upload" at bounding box center [891, 296] width 83 height 34
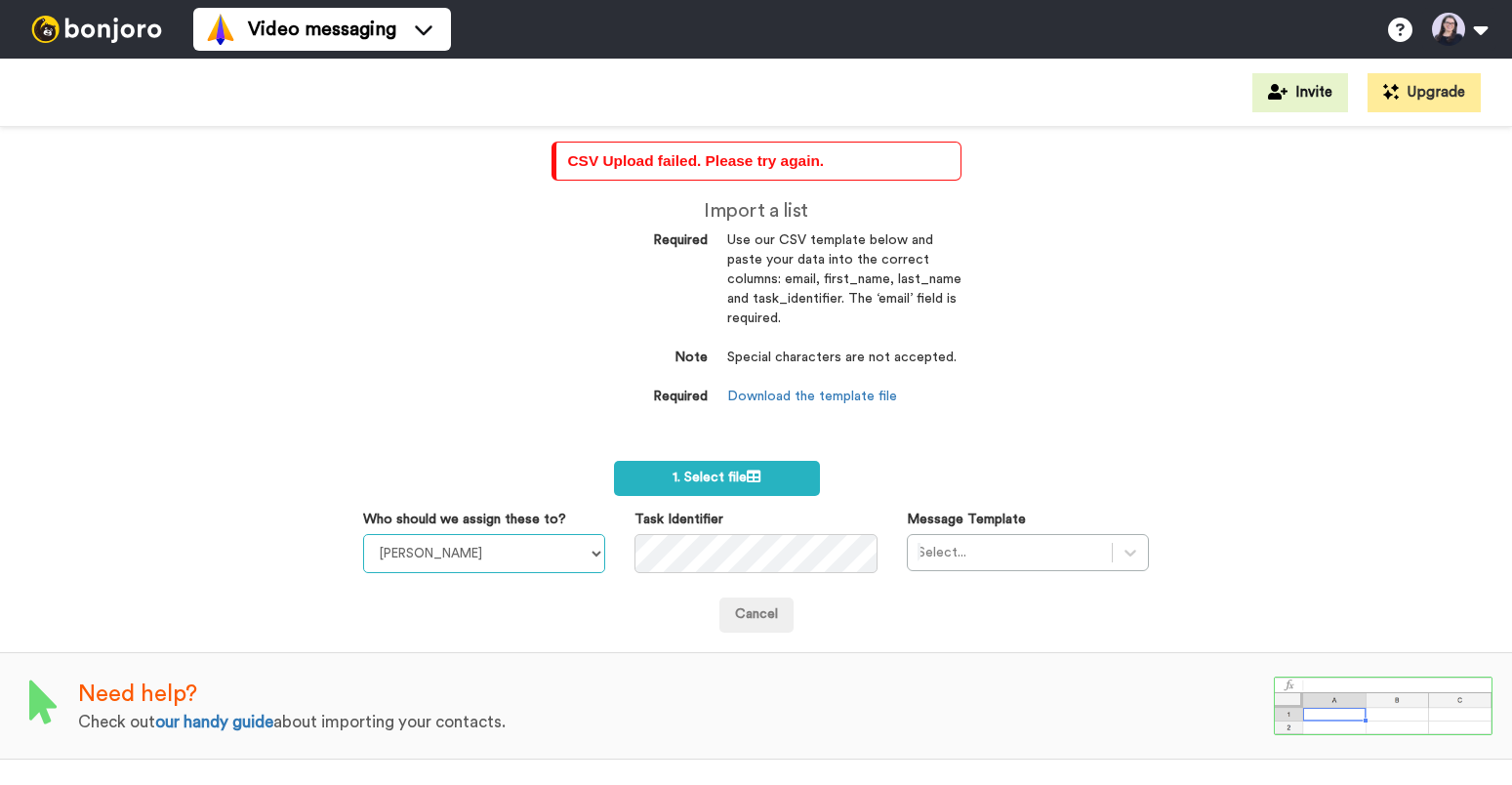
click at [509, 552] on select "[PERSON_NAME] [PERSON_NAME]" at bounding box center [484, 553] width 242 height 39
select select "d6af46fd-4194-47d1-9df7-552a814464eb"
click at [363, 535] on select "Keri Hughes Elise Darma" at bounding box center [484, 553] width 242 height 39
click at [930, 563] on div at bounding box center [1009, 553] width 184 height 24
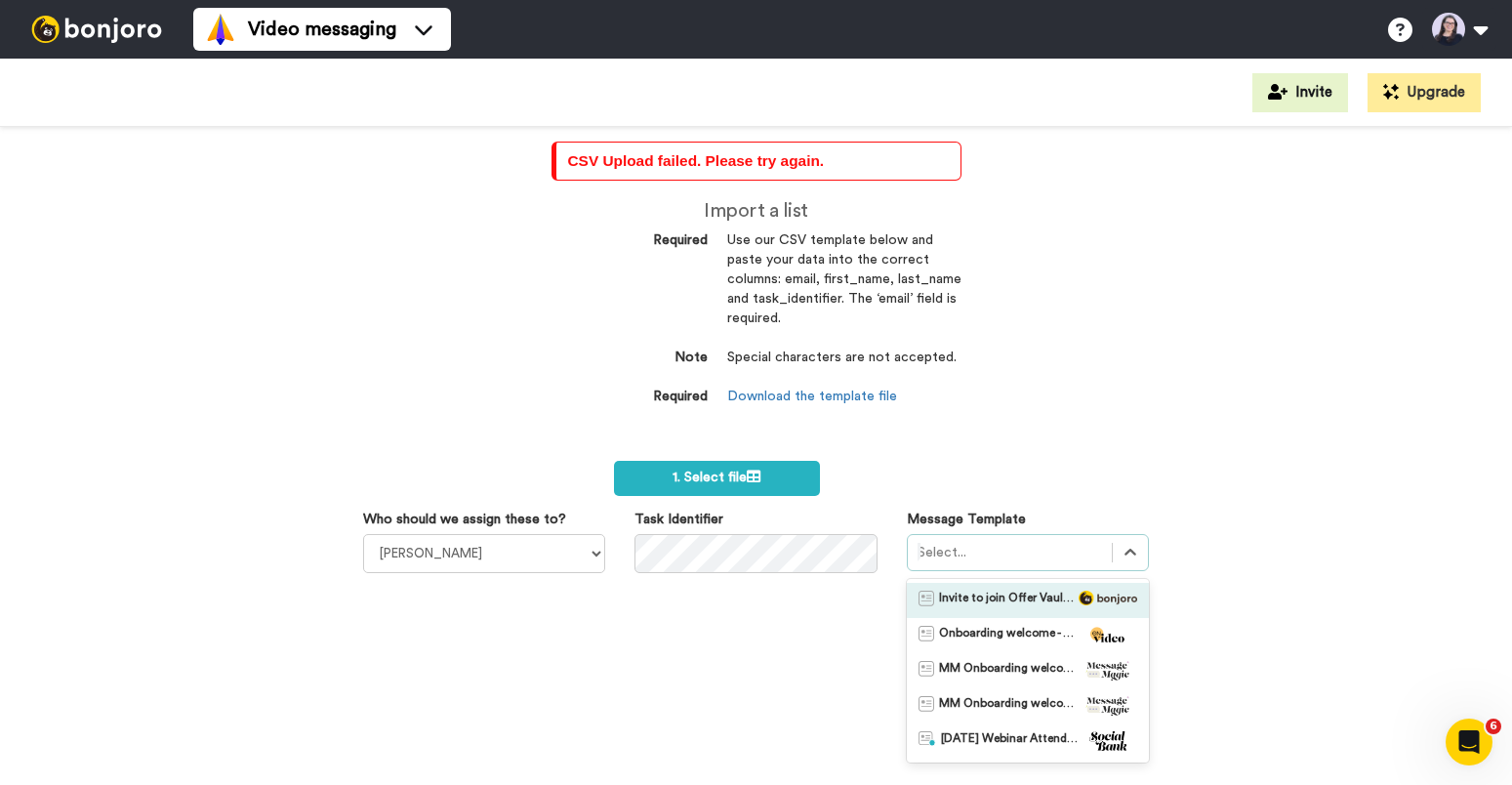
click at [979, 603] on span "Invite to join Offer Vault LIVE" at bounding box center [1007, 601] width 137 height 20
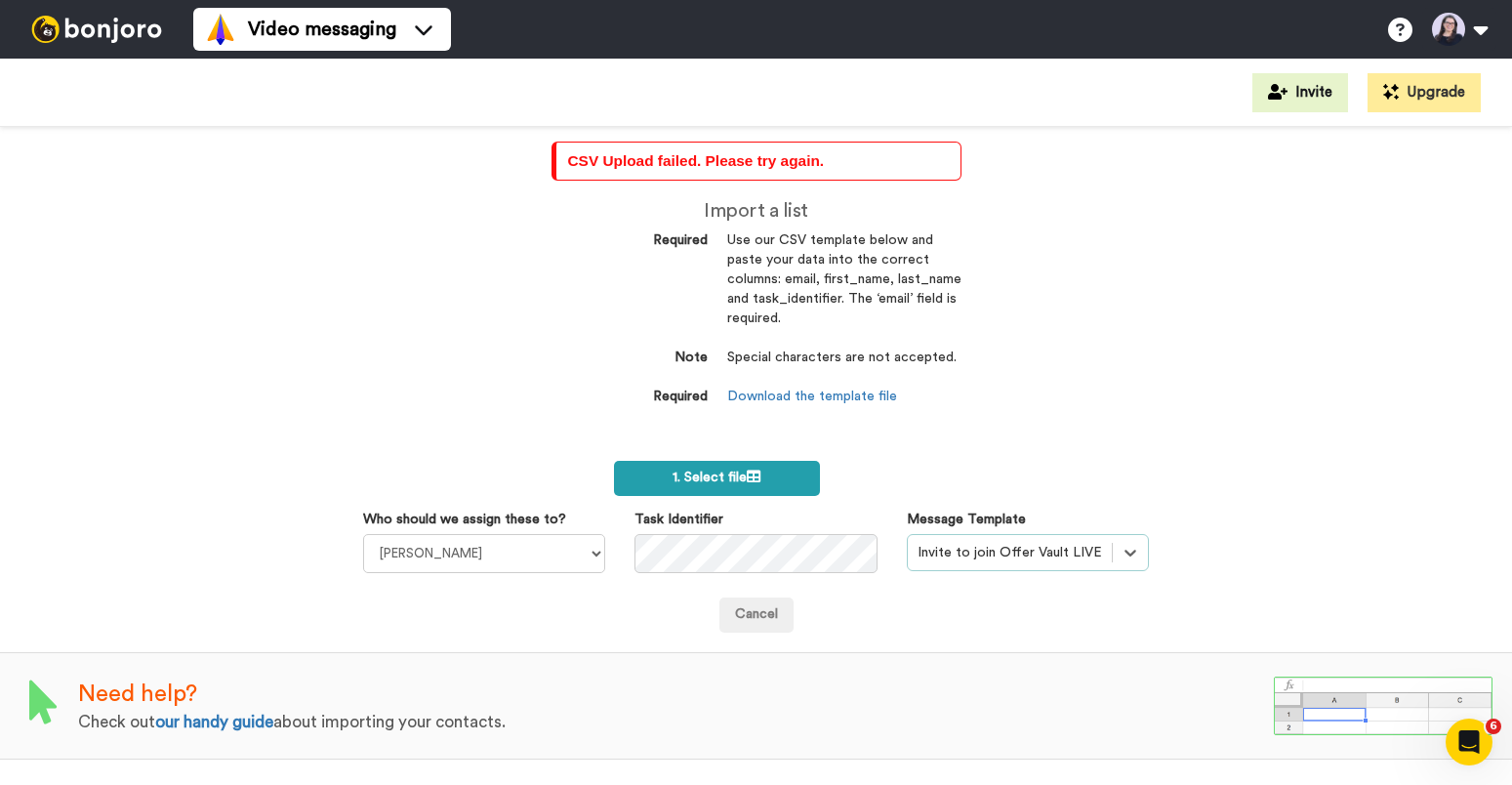
click at [732, 483] on span "1. Select file" at bounding box center [716, 478] width 88 height 14
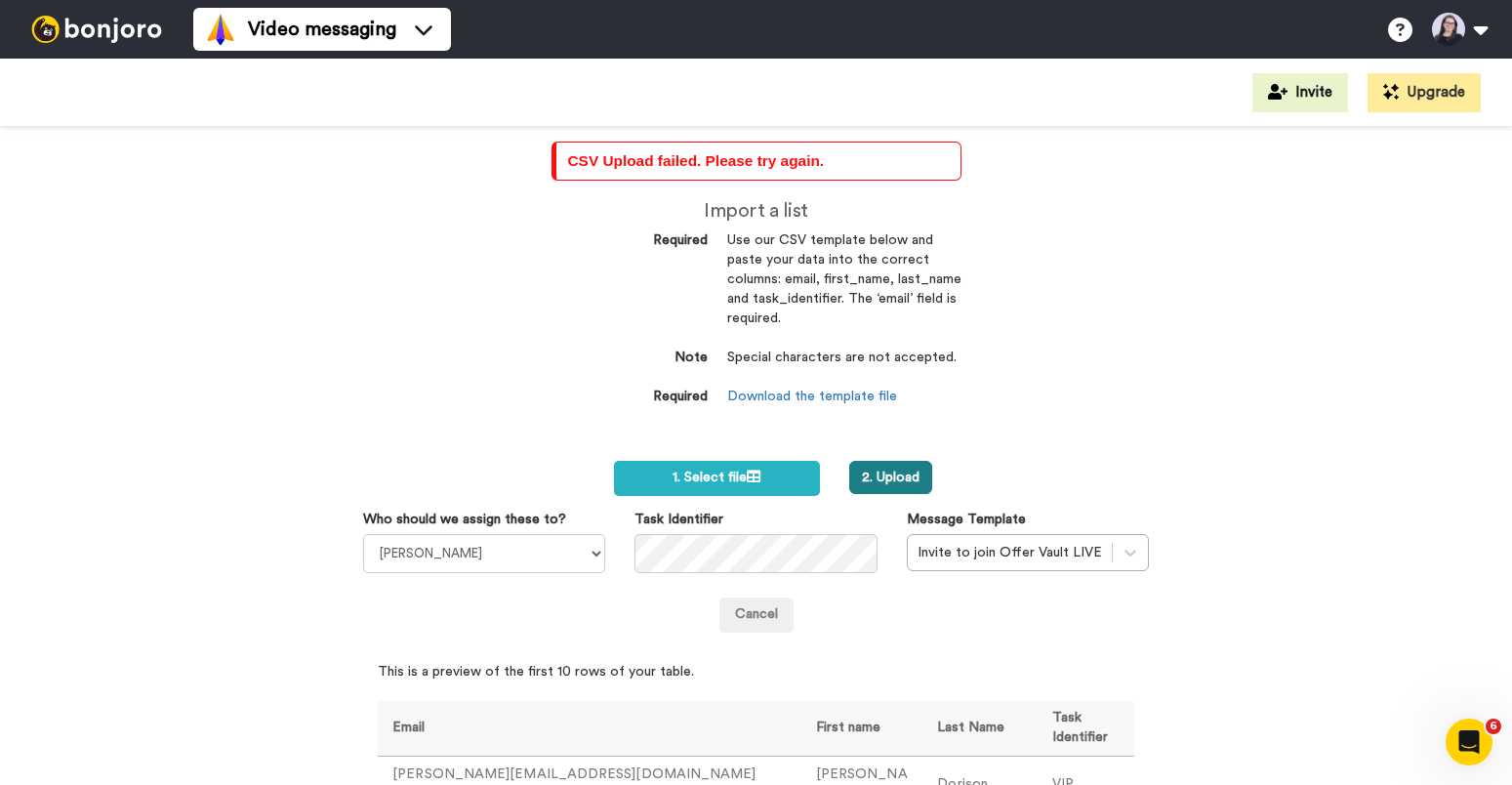
click at [901, 475] on button "2. Upload" at bounding box center [891, 478] width 83 height 34
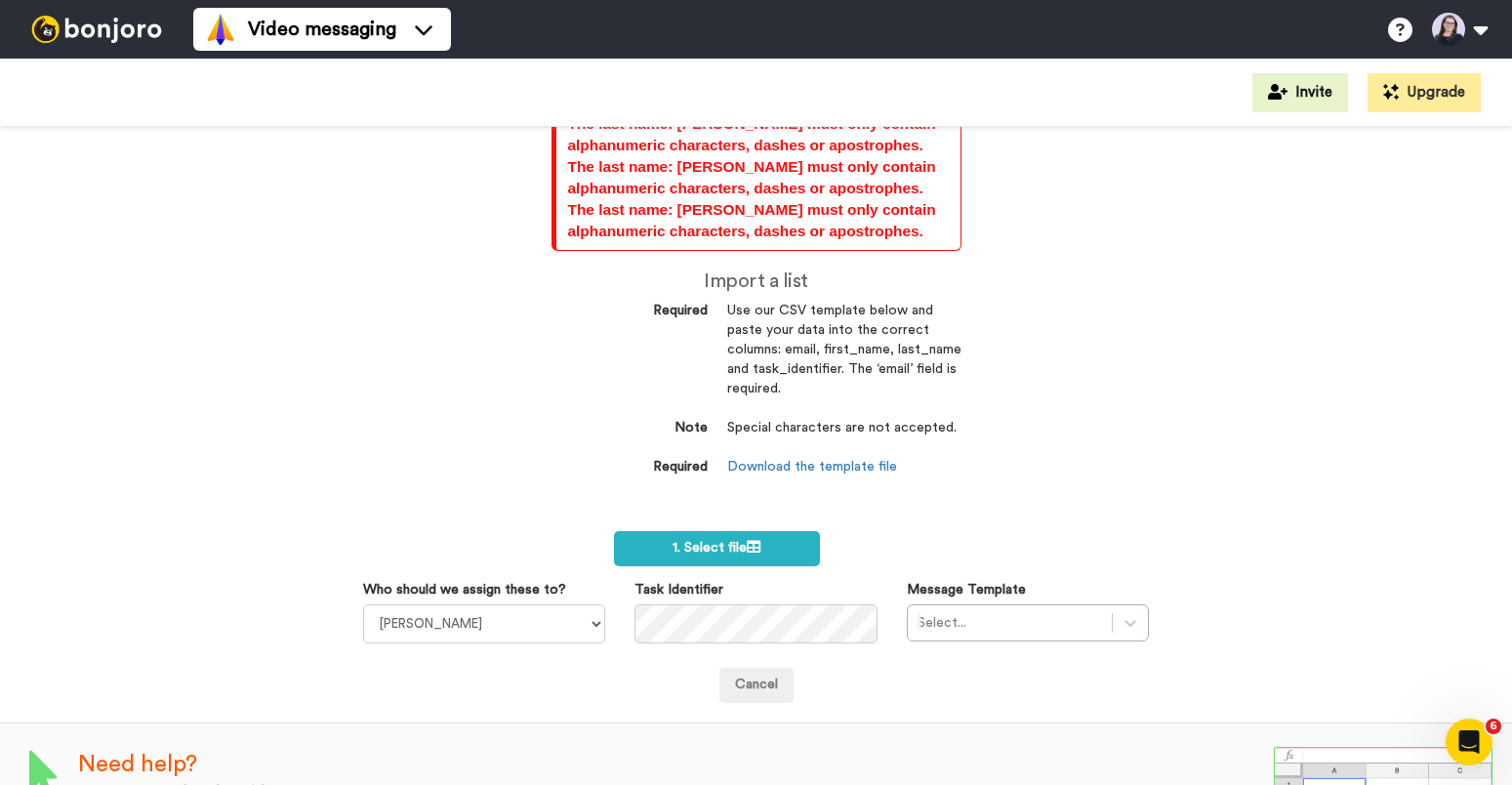
scroll to position [426, 0]
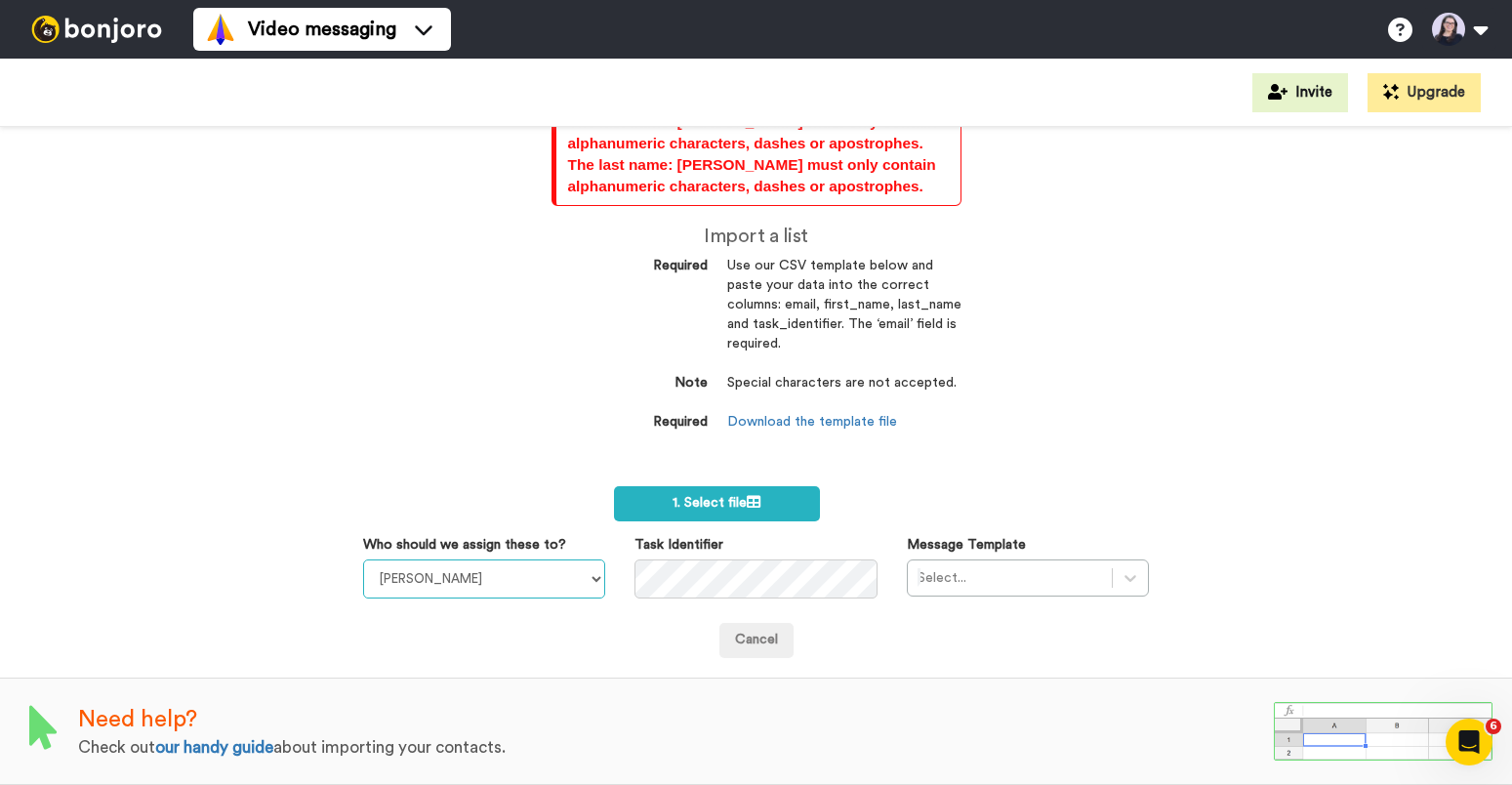
click at [531, 584] on select "[PERSON_NAME] [PERSON_NAME]" at bounding box center [484, 578] width 242 height 39
select select "d6af46fd-4194-47d1-9df7-552a814464eb"
click at [363, 559] on select "[PERSON_NAME] [PERSON_NAME]" at bounding box center [484, 578] width 242 height 39
click at [978, 584] on div "Select..." at bounding box center [1028, 577] width 242 height 37
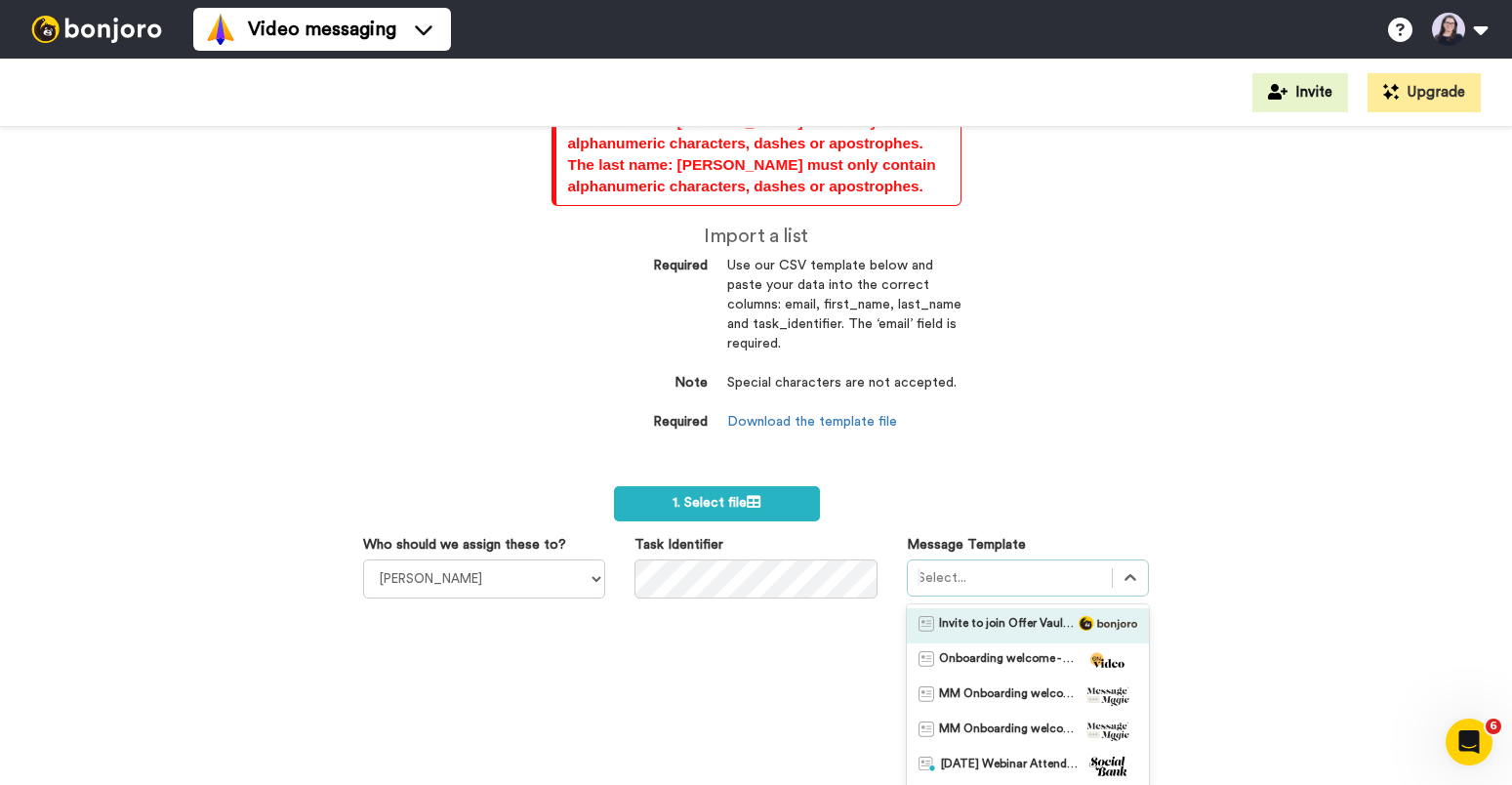
scroll to position [437, 0]
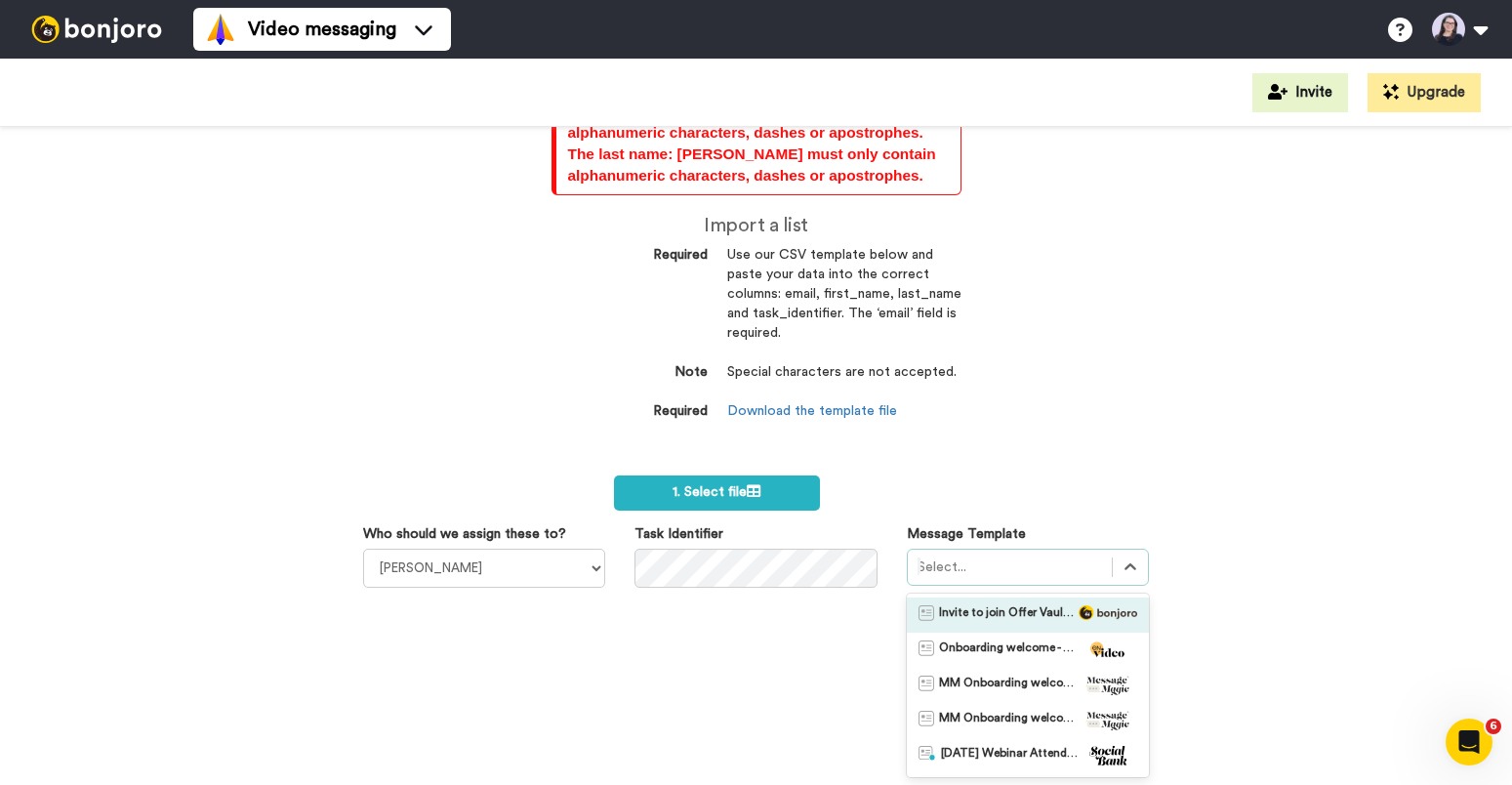
click at [978, 619] on span "Invite to join Offer Vault LIVE" at bounding box center [1007, 616] width 137 height 20
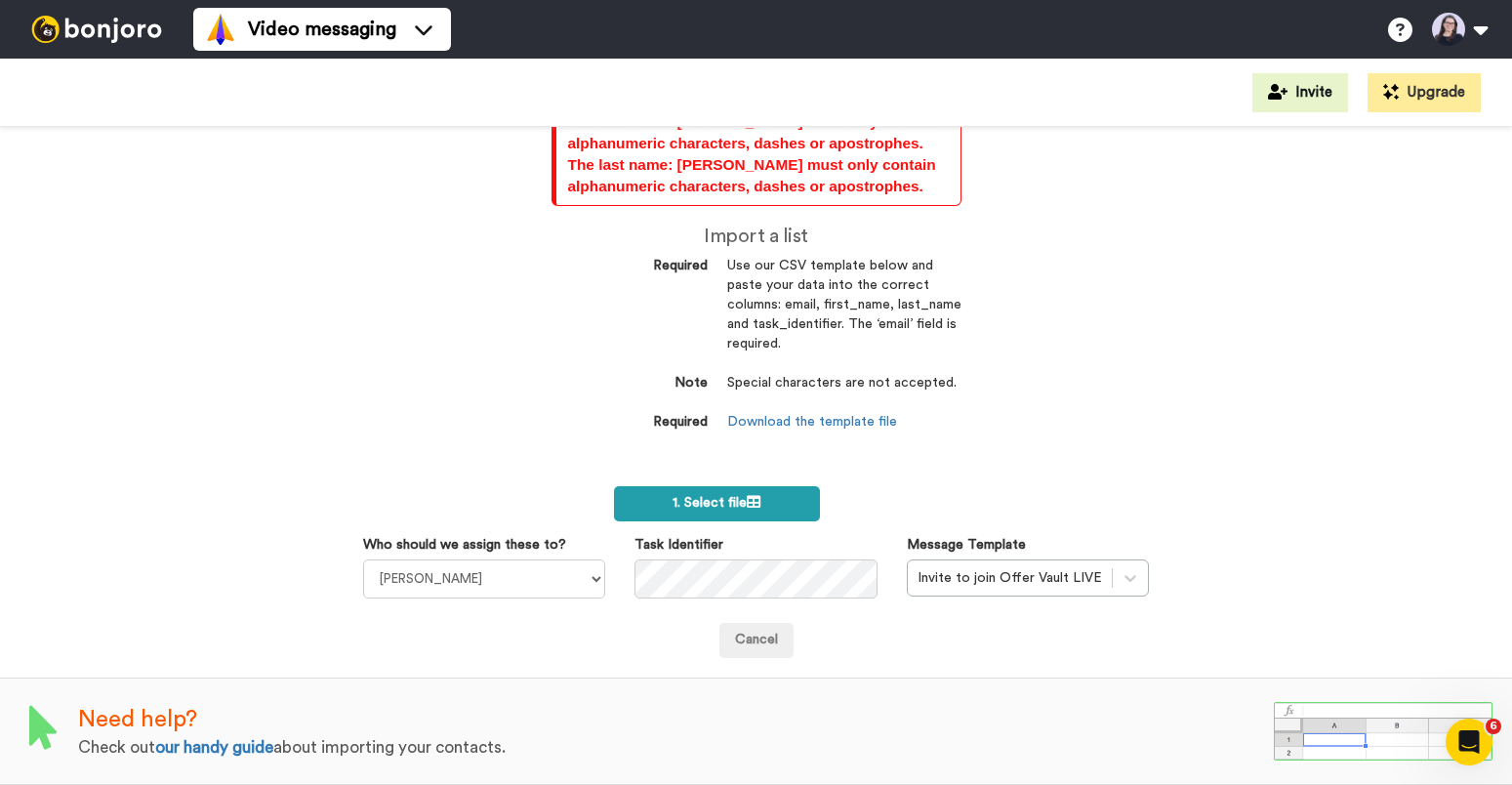
click at [748, 499] on icon at bounding box center [754, 502] width 14 height 14
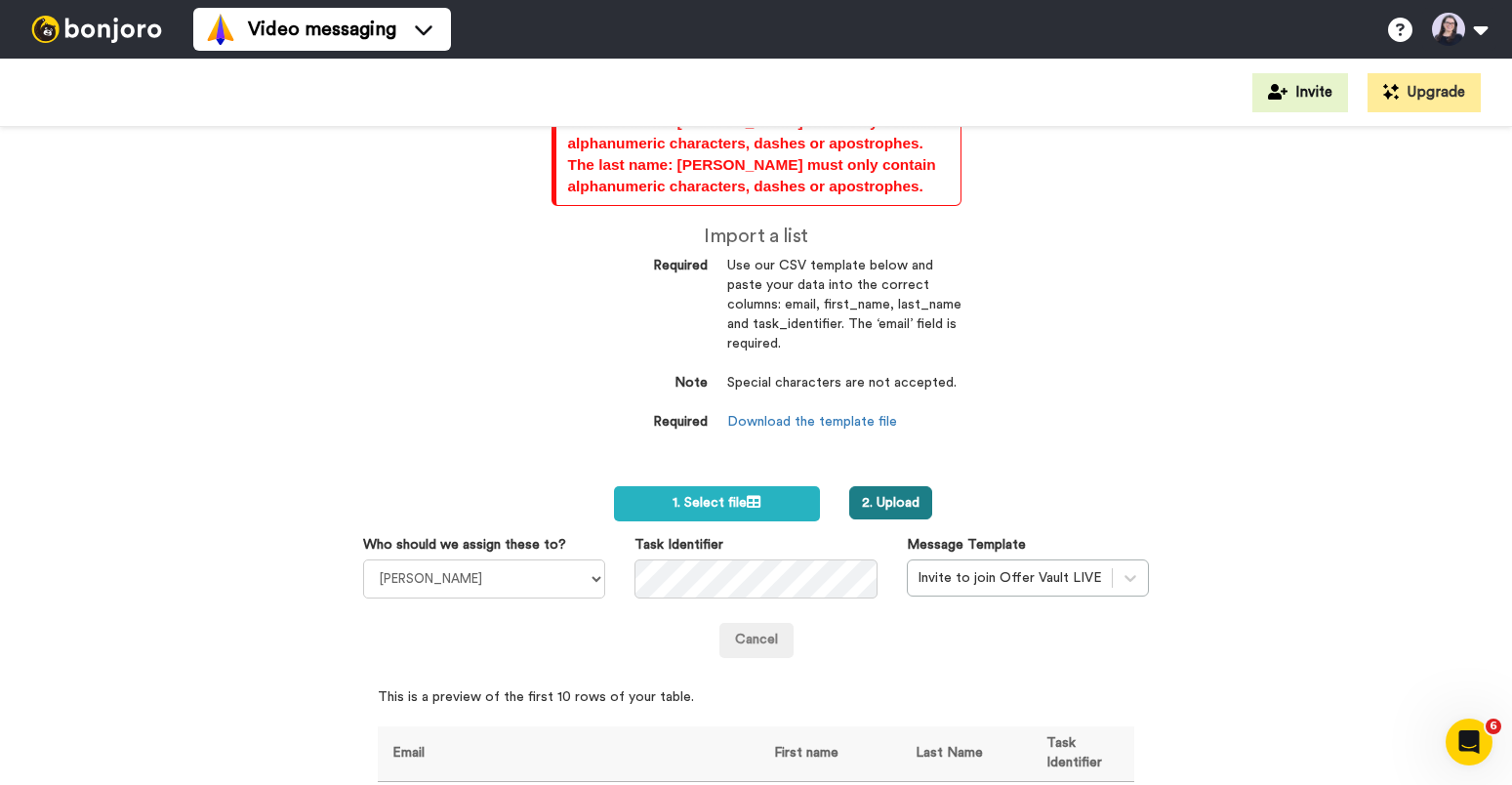
click at [908, 512] on button "2. Upload" at bounding box center [891, 503] width 83 height 34
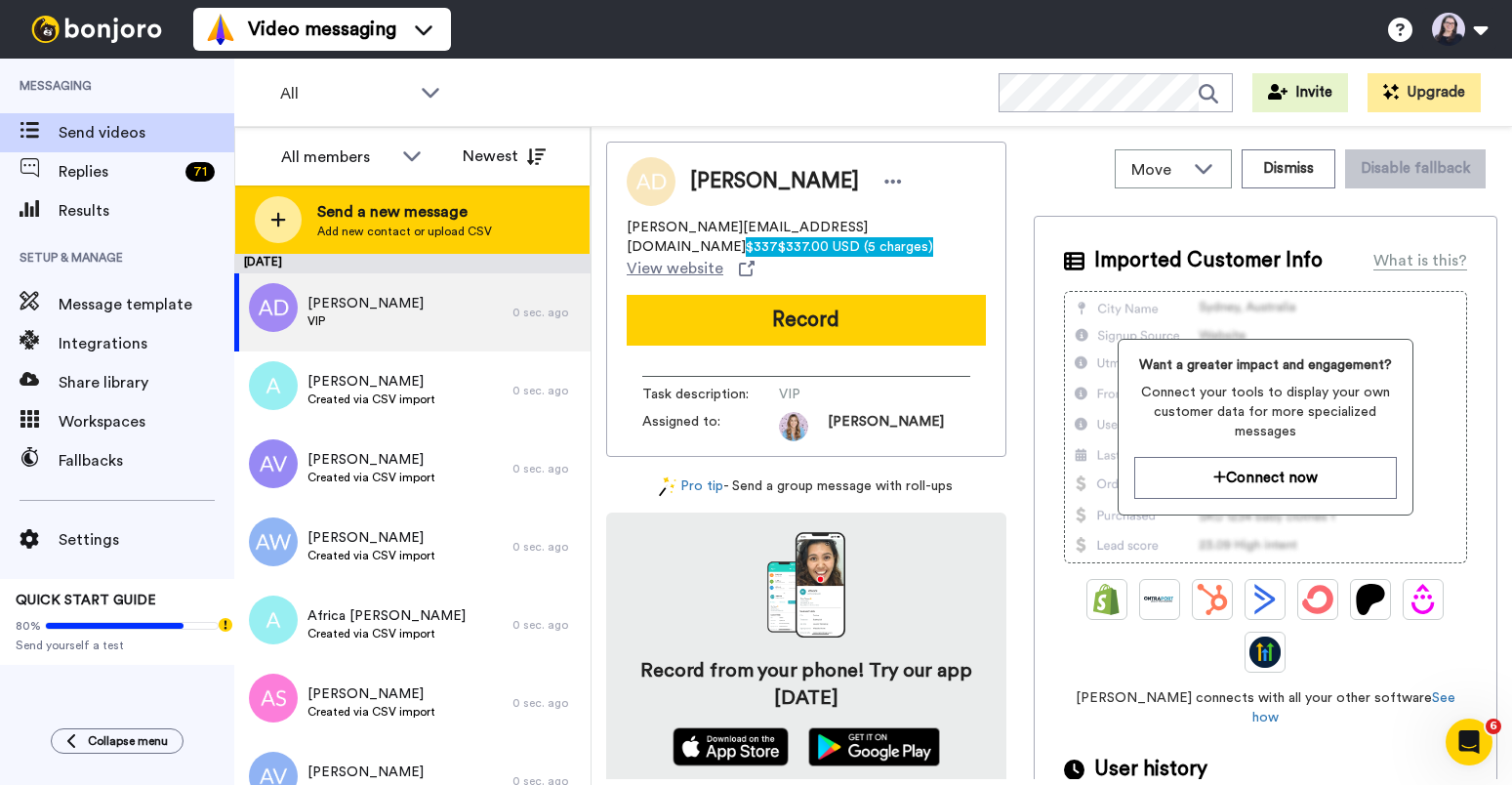
click at [285, 216] on icon at bounding box center [278, 220] width 16 height 18
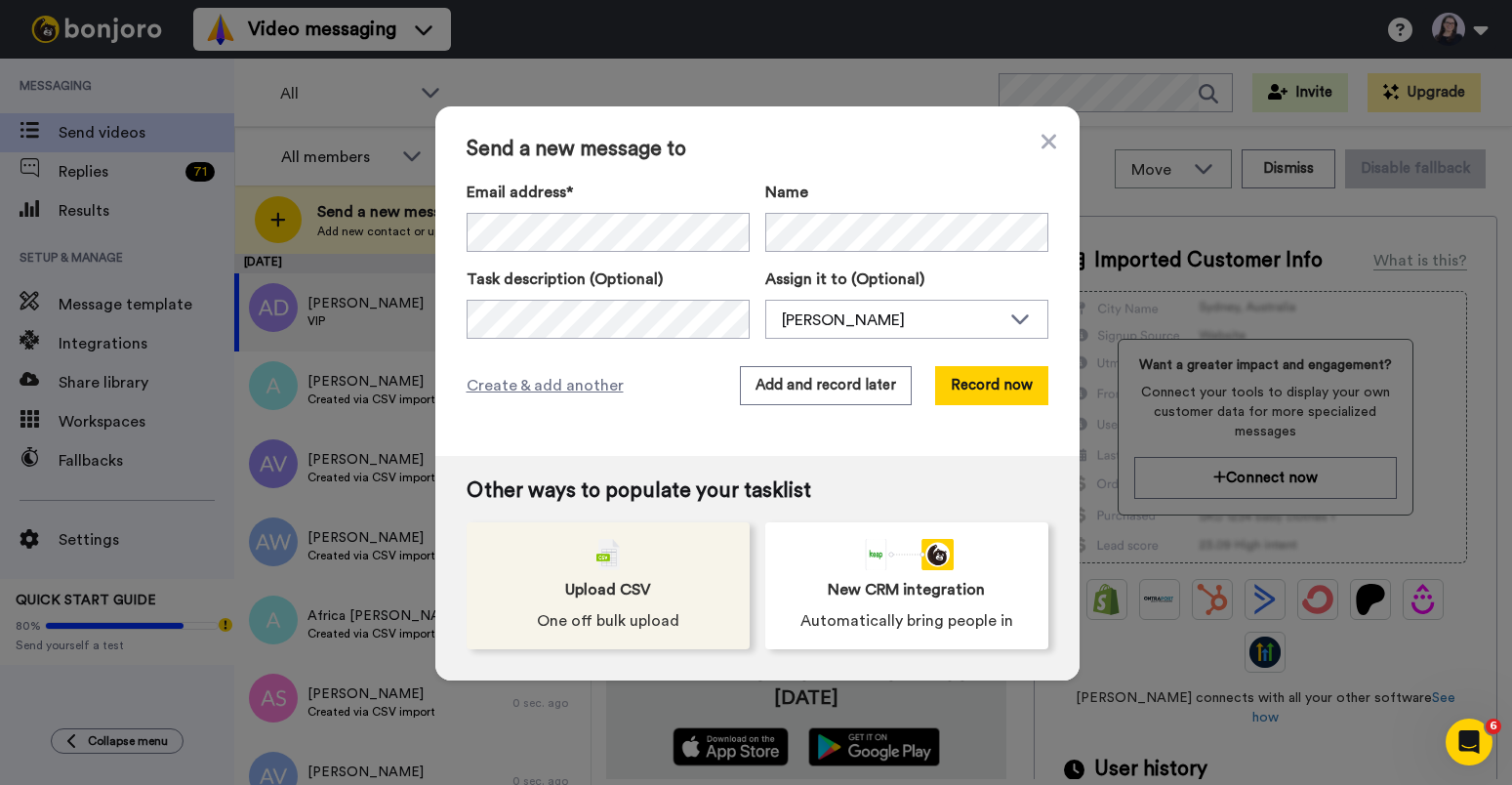
click at [604, 557] on img at bounding box center [609, 555] width 24 height 32
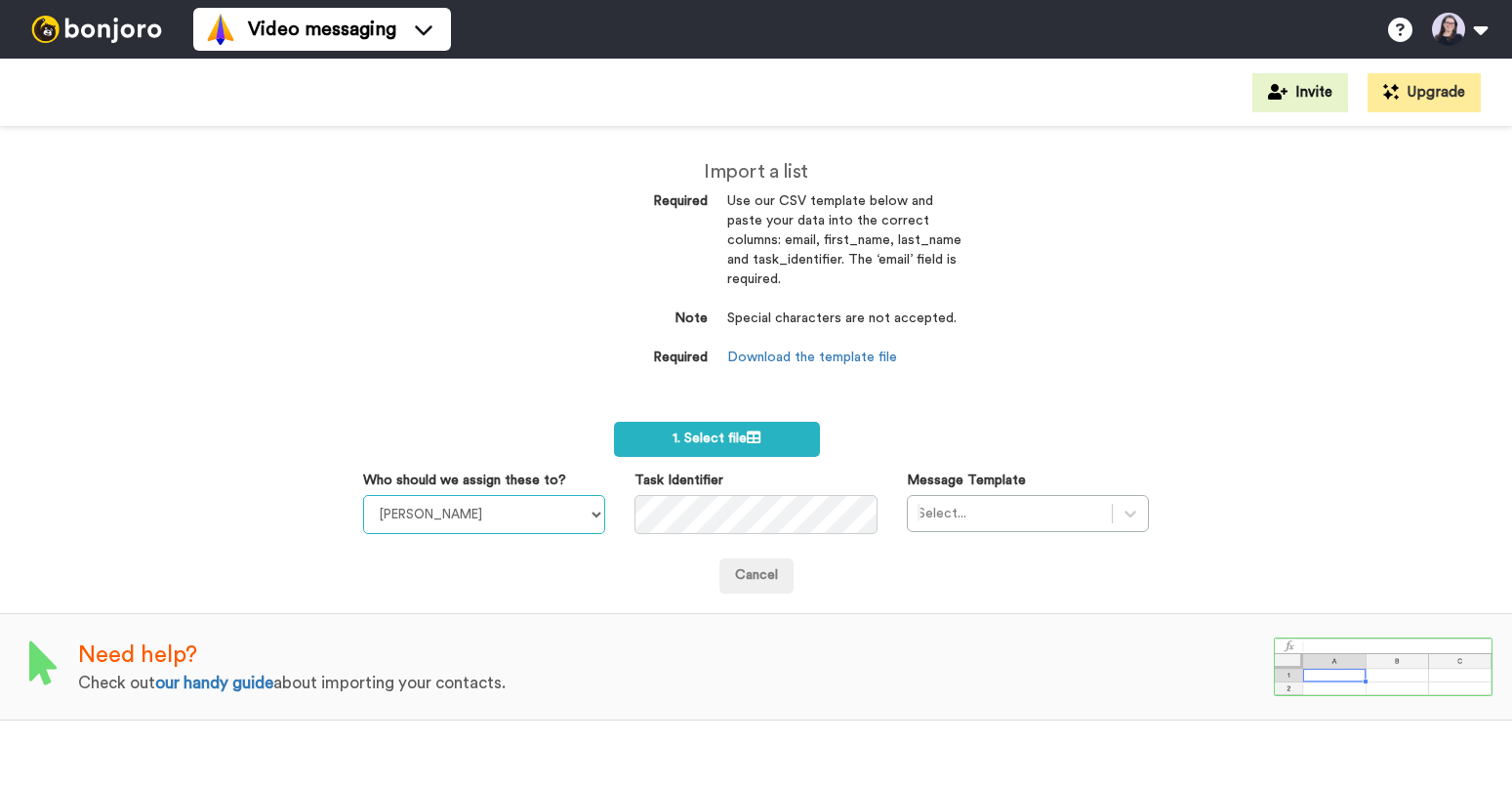
click at [600, 511] on select "Keri Hughes Elise Darma" at bounding box center [484, 514] width 242 height 39
select select "d6af46fd-4194-47d1-9df7-552a814464eb"
click at [363, 495] on select "Keri Hughes Elise Darma" at bounding box center [484, 514] width 242 height 39
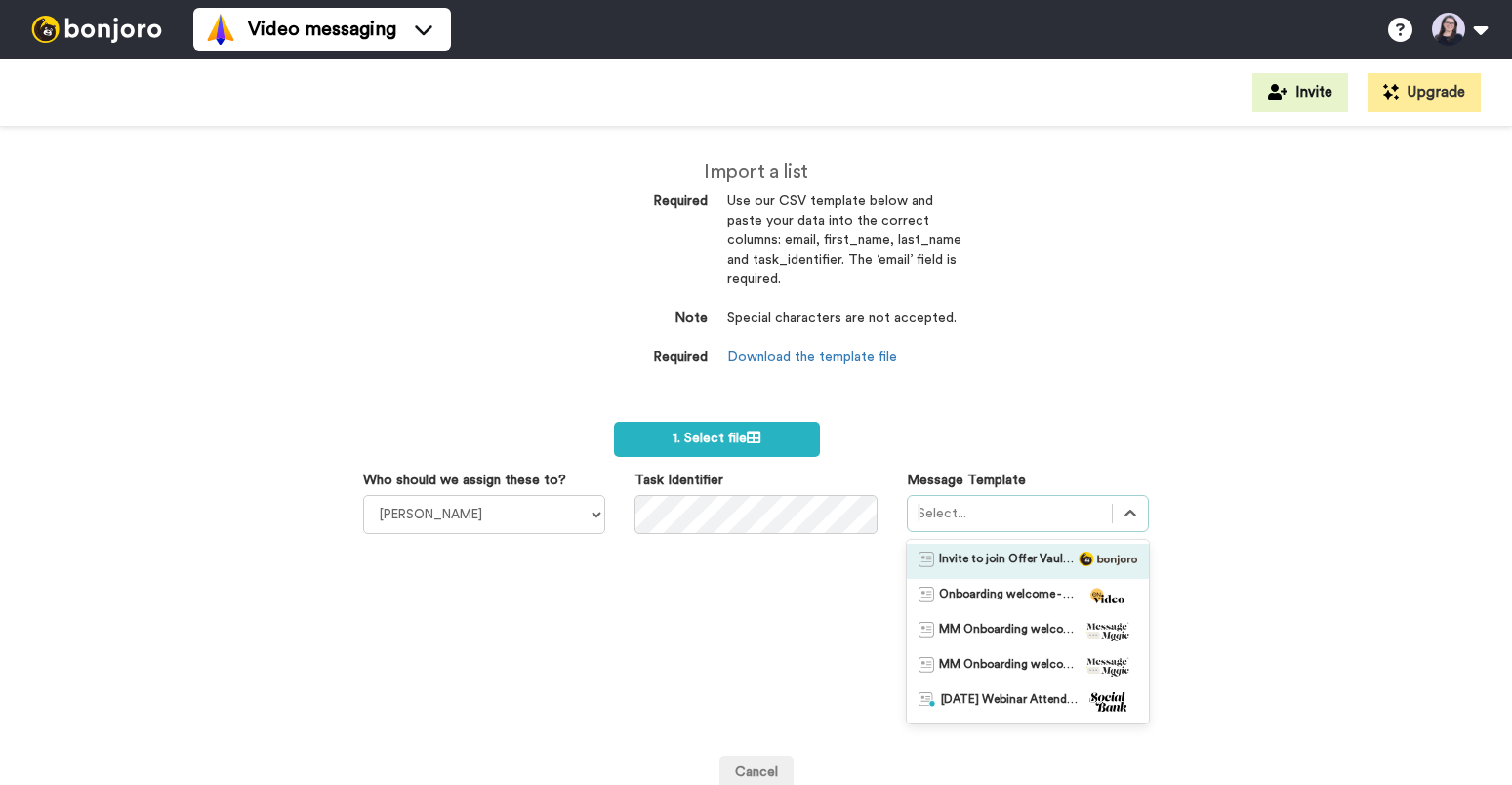
click at [970, 510] on div at bounding box center [1009, 514] width 184 height 24
click at [969, 565] on span "Invite to join Offer Vault LIVE" at bounding box center [1007, 561] width 137 height 20
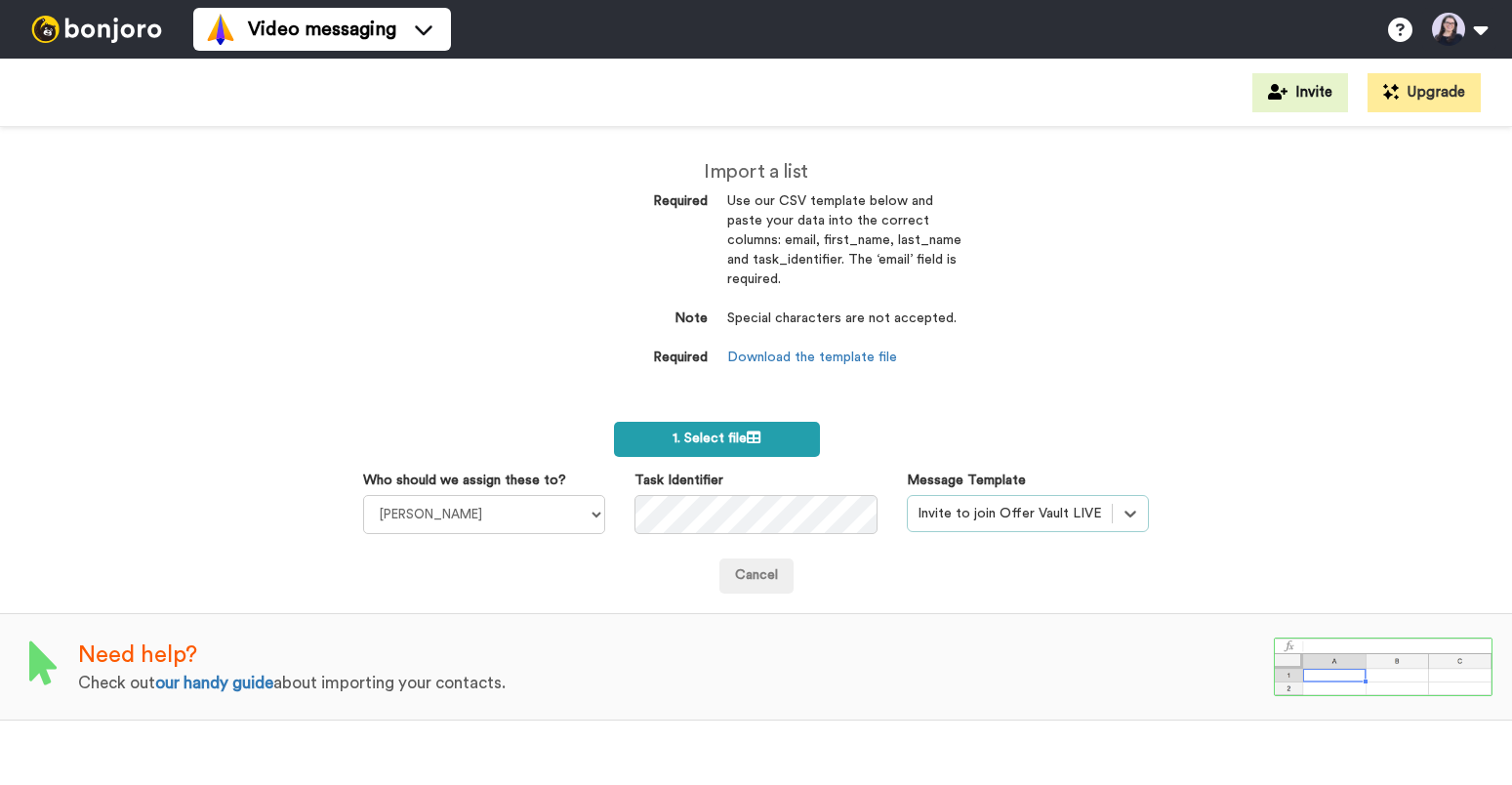
click at [744, 439] on span "1. Select file" at bounding box center [716, 439] width 88 height 14
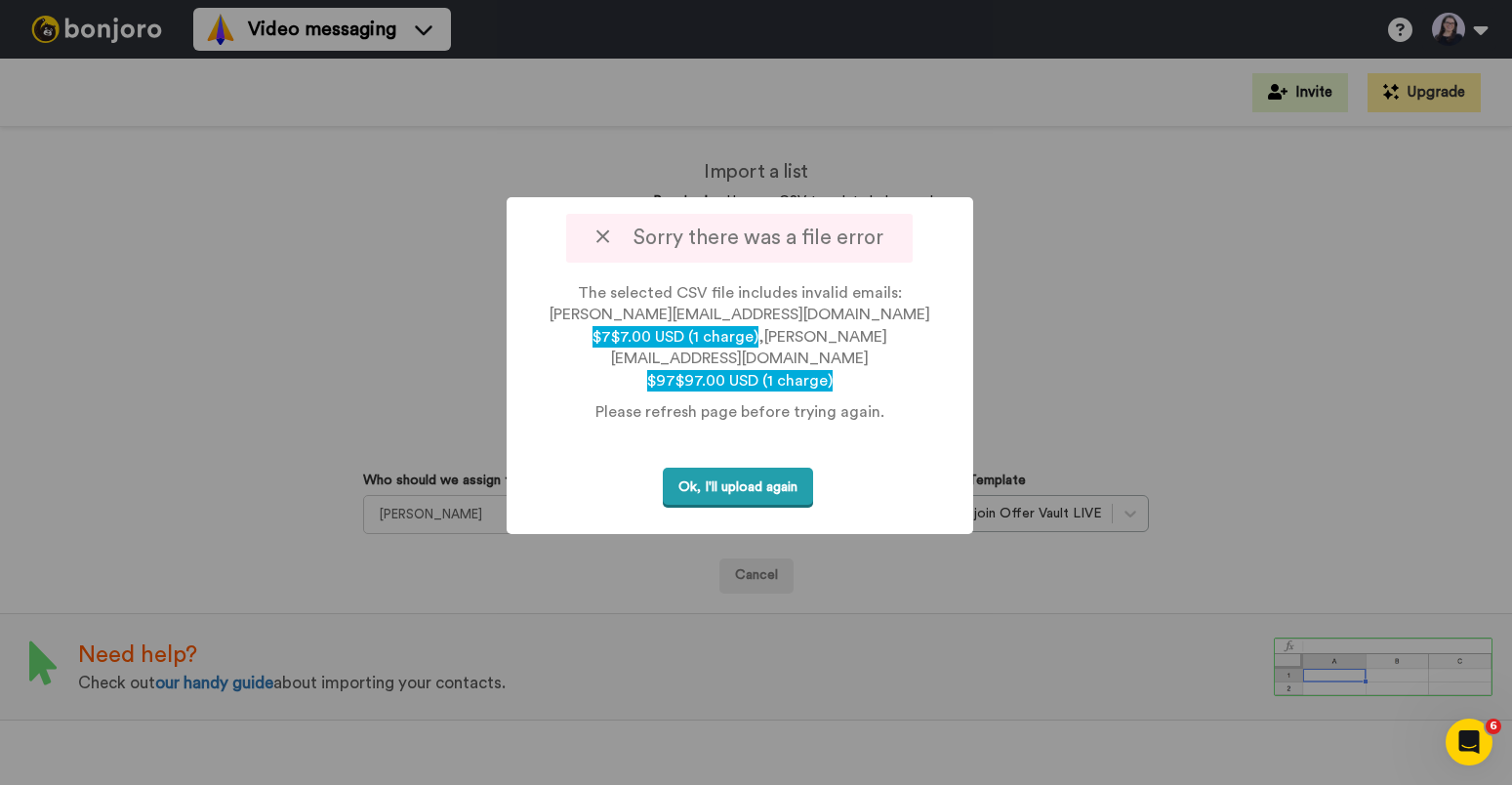
click at [740, 468] on button "Ok, I'll upload again" at bounding box center [738, 488] width 150 height 40
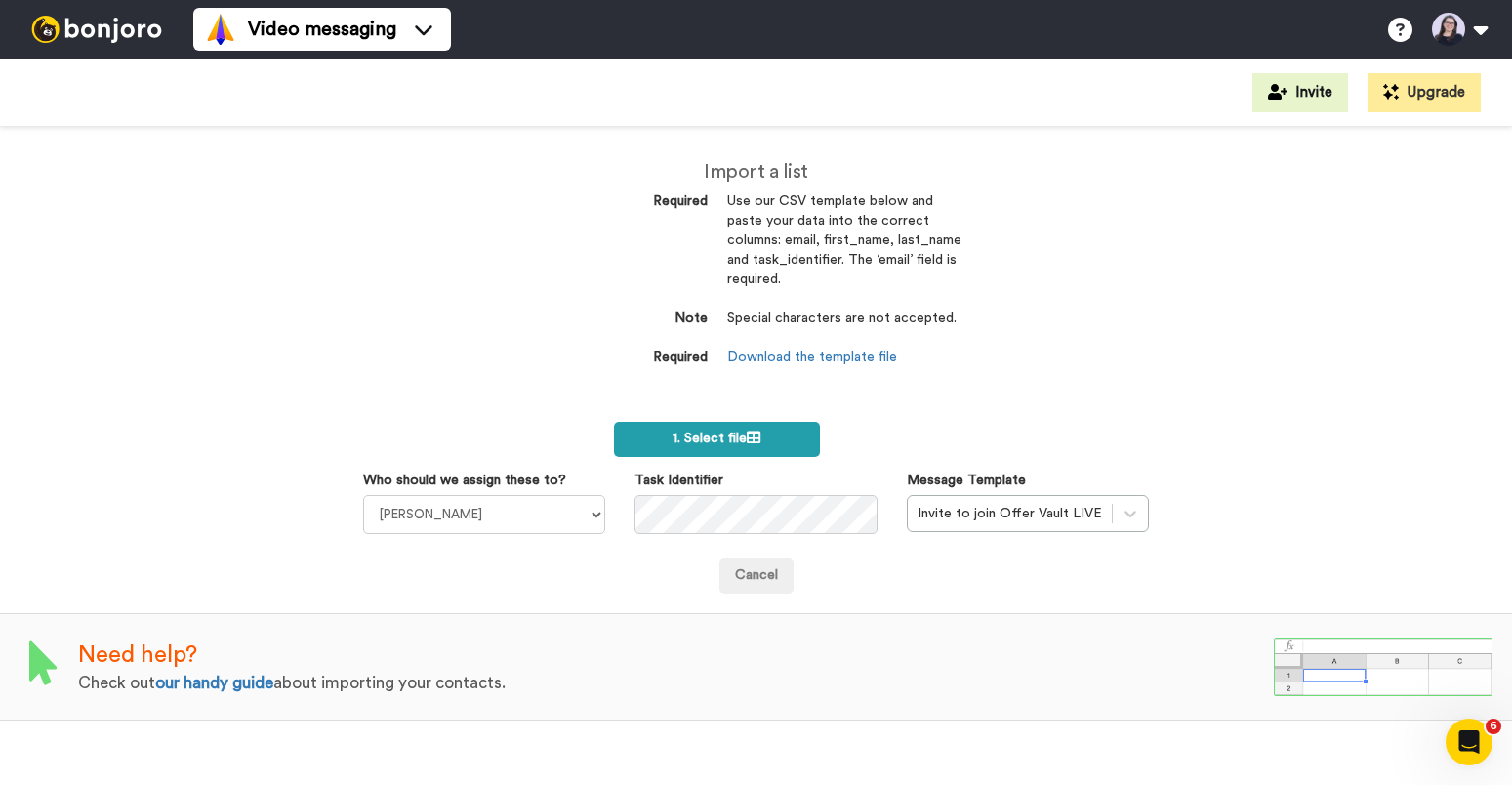
click at [710, 435] on span "1. Select file" at bounding box center [716, 439] width 88 height 14
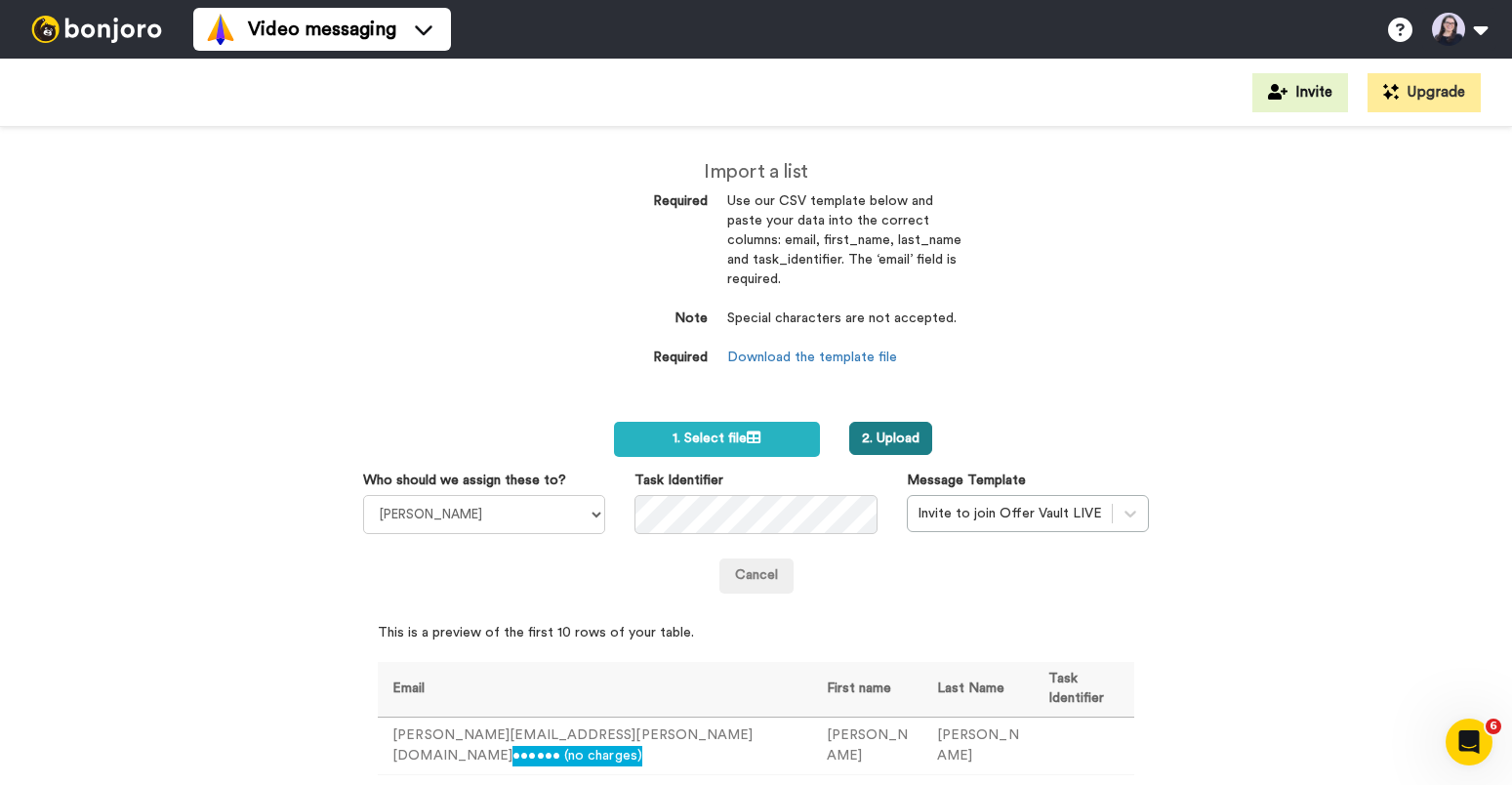
click at [896, 446] on button "2. Upload" at bounding box center [891, 439] width 83 height 34
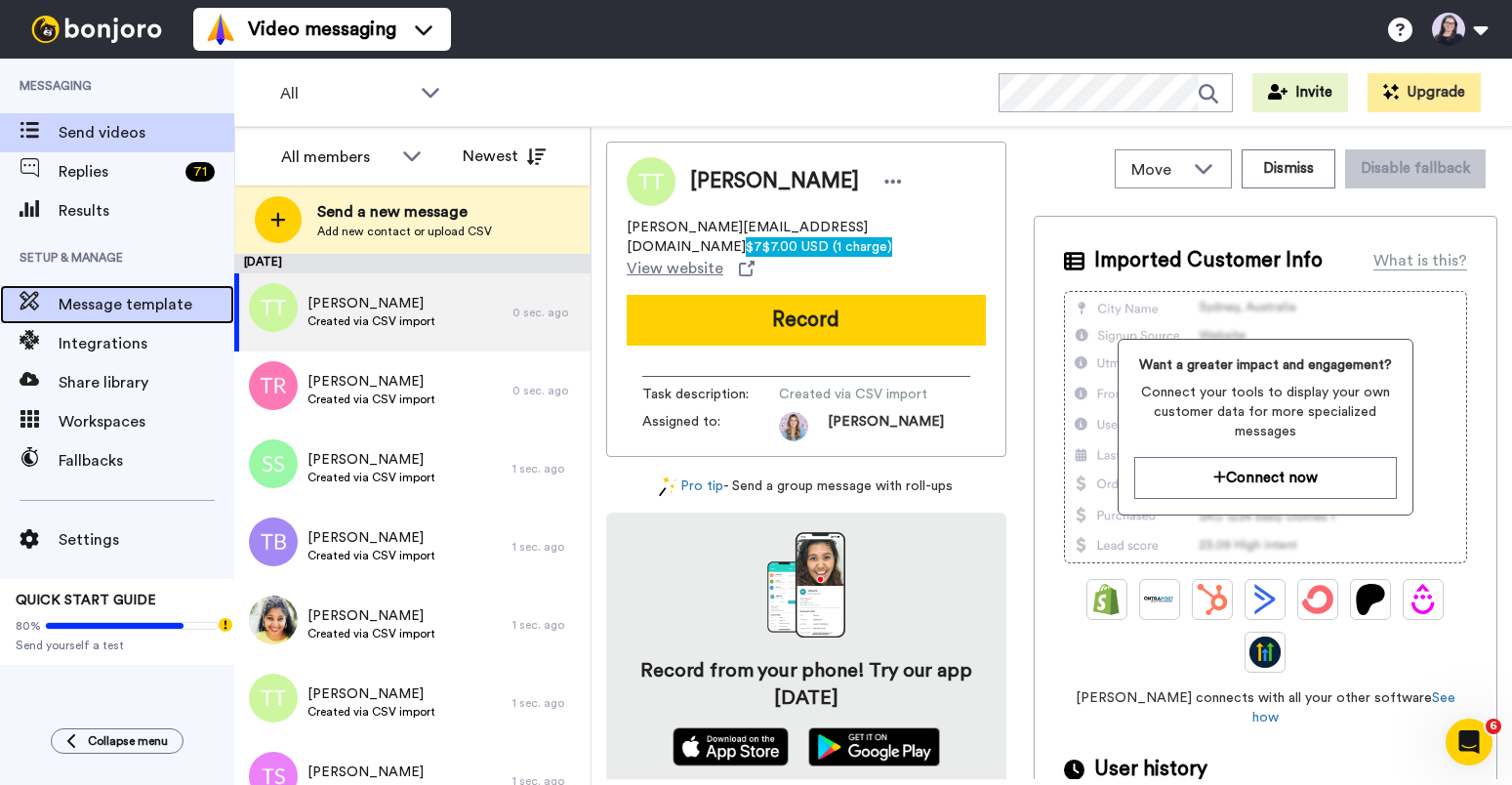
click at [98, 310] on span "Message template" at bounding box center [146, 305] width 176 height 24
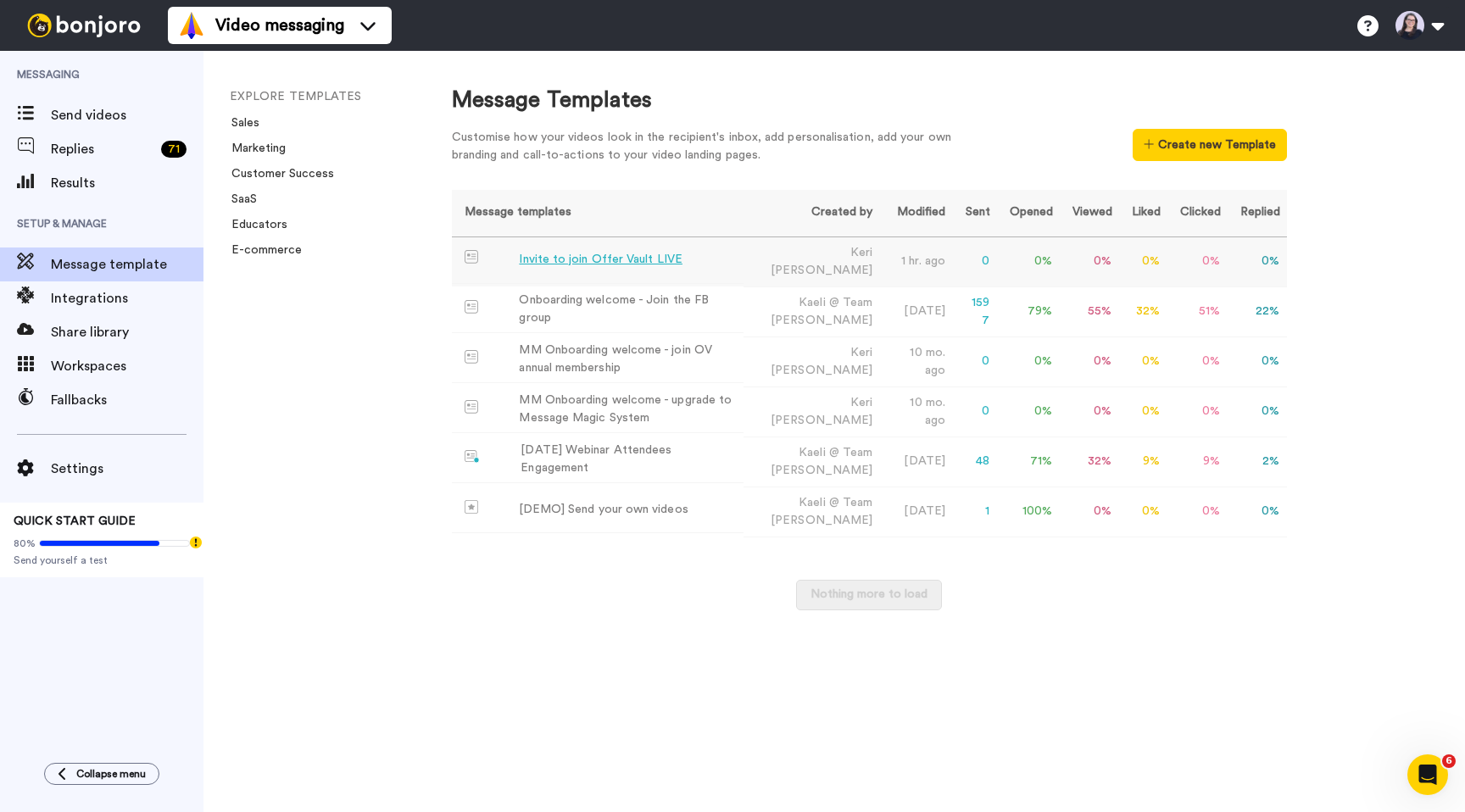
click at [649, 258] on div "Invite to join Offer Vault LIVE" at bounding box center [600, 259] width 162 height 18
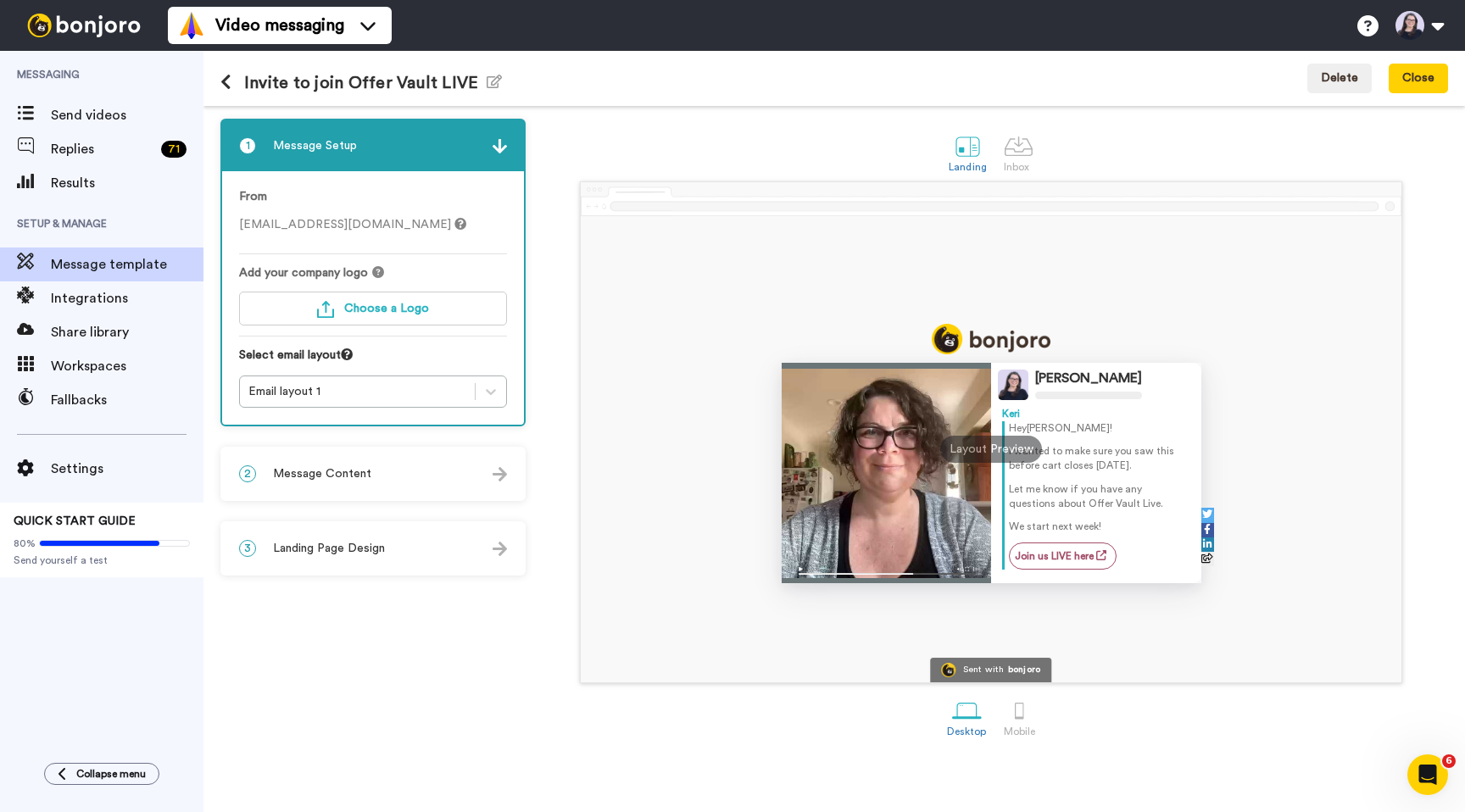
click at [320, 465] on div "2 Message Content" at bounding box center [372, 473] width 302 height 51
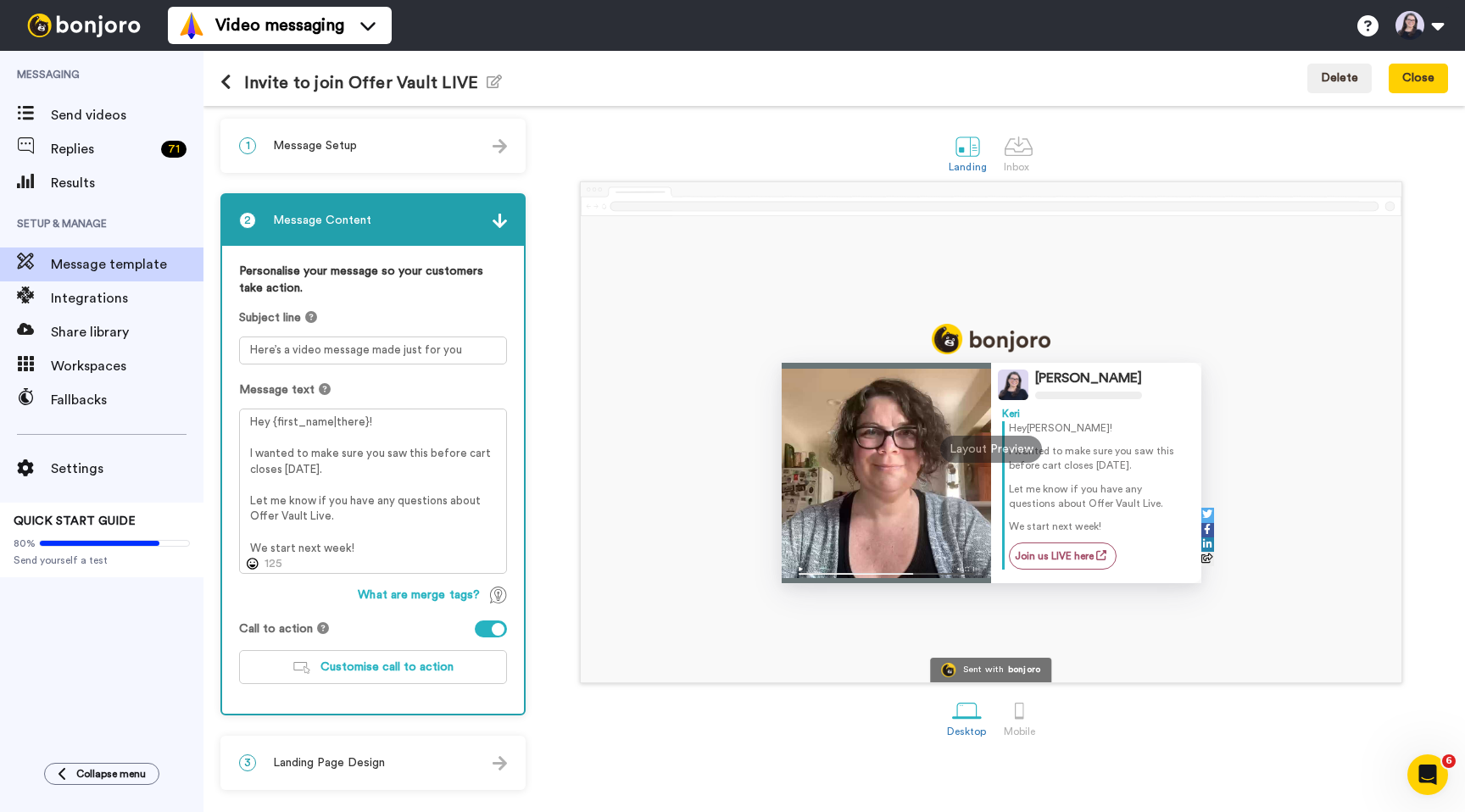
click at [226, 82] on icon at bounding box center [226, 82] width 11 height 17
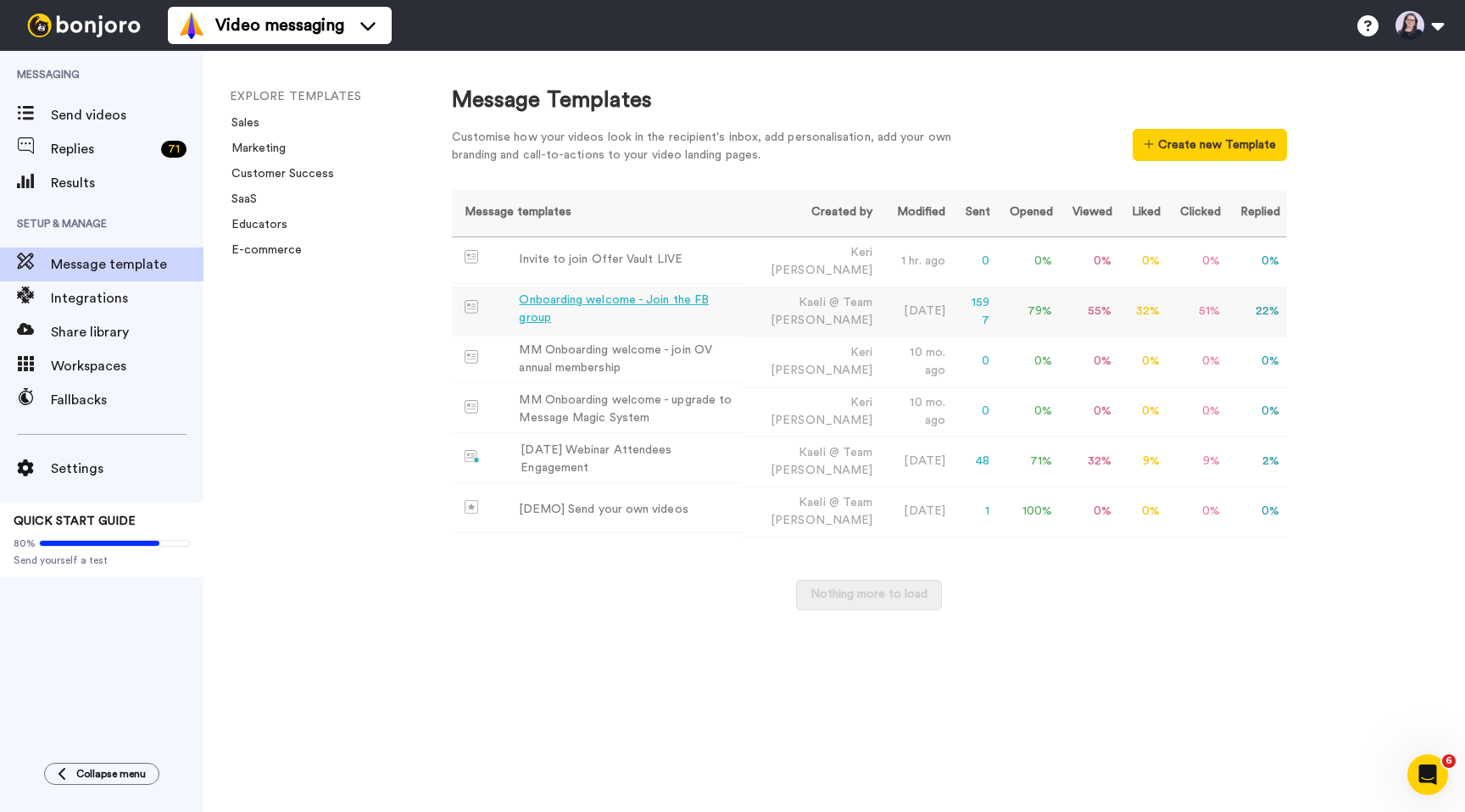
click at [670, 309] on div "Onboarding welcome - Join the FB group" at bounding box center [627, 308] width 217 height 35
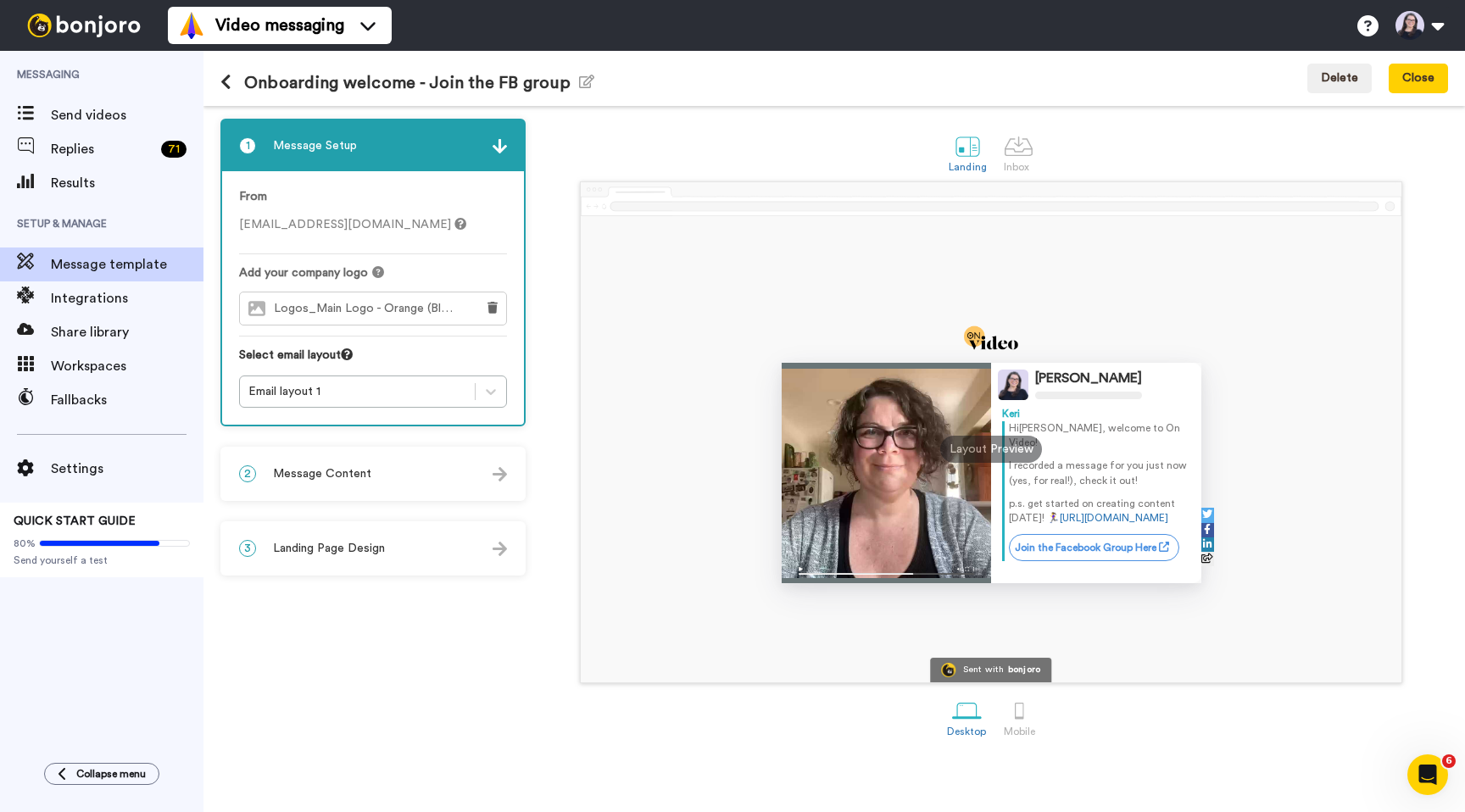
click at [327, 478] on span "Message Content" at bounding box center [322, 474] width 98 height 17
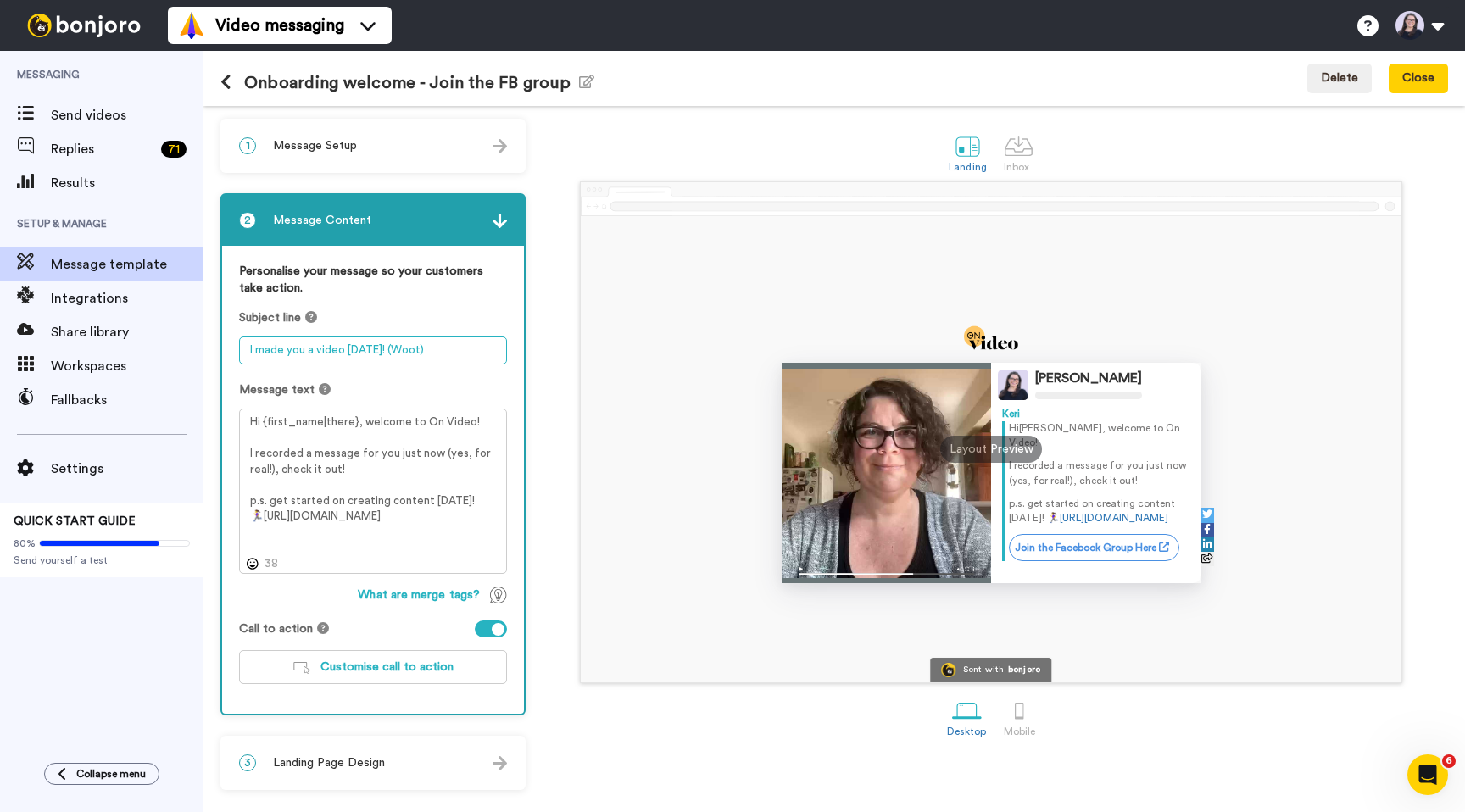
click at [284, 350] on textarea "I made you a video today! (Woot)" at bounding box center [373, 351] width 268 height 28
drag, startPoint x: 436, startPoint y: 356, endPoint x: 241, endPoint y: 345, distance: 195.3
click at [241, 345] on textarea "I made you a video today! (Woot)" at bounding box center [373, 351] width 268 height 28
click at [221, 83] on icon at bounding box center [226, 82] width 11 height 17
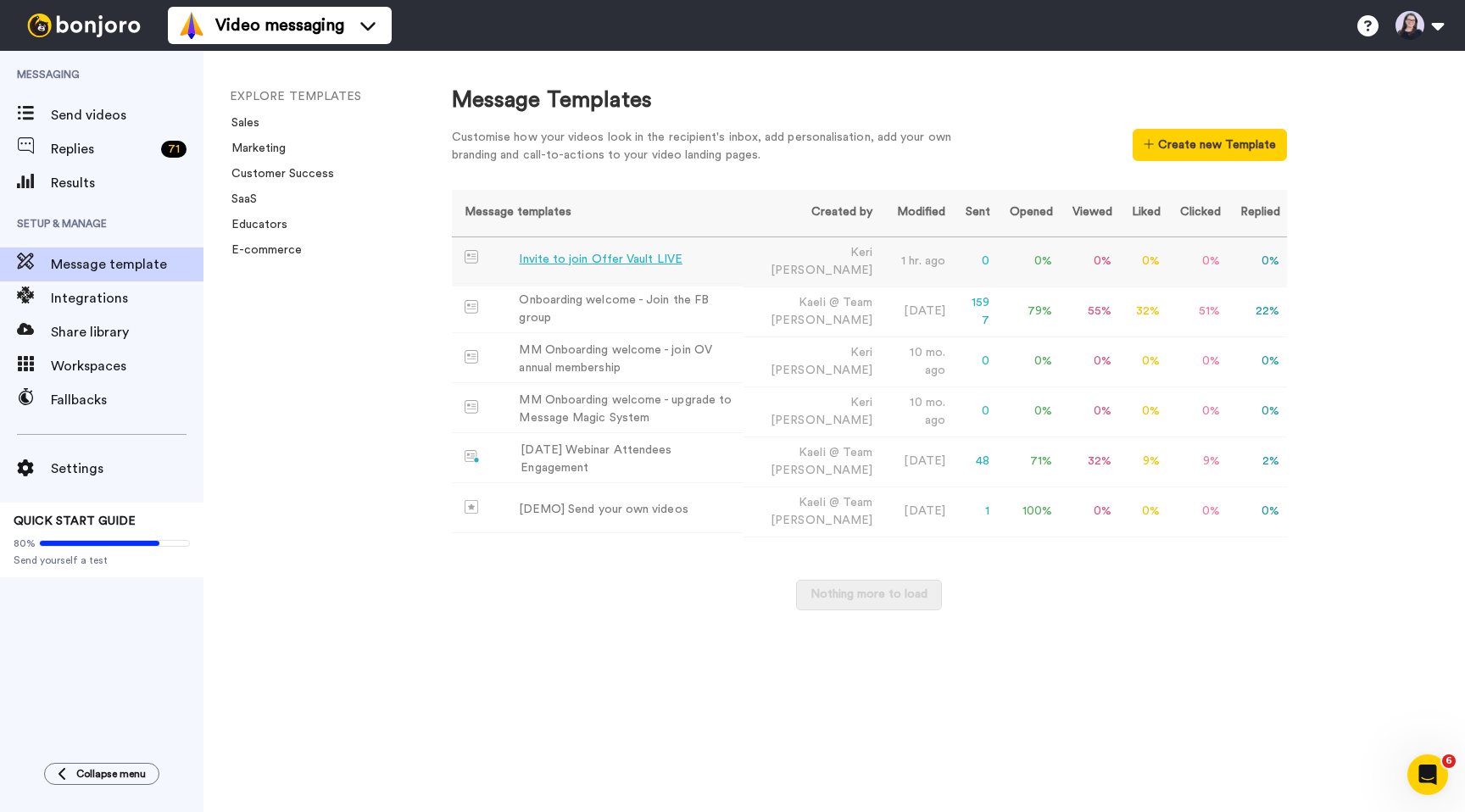
click at [601, 259] on div "Invite to join Offer Vault LIVE" at bounding box center [600, 259] width 162 height 18
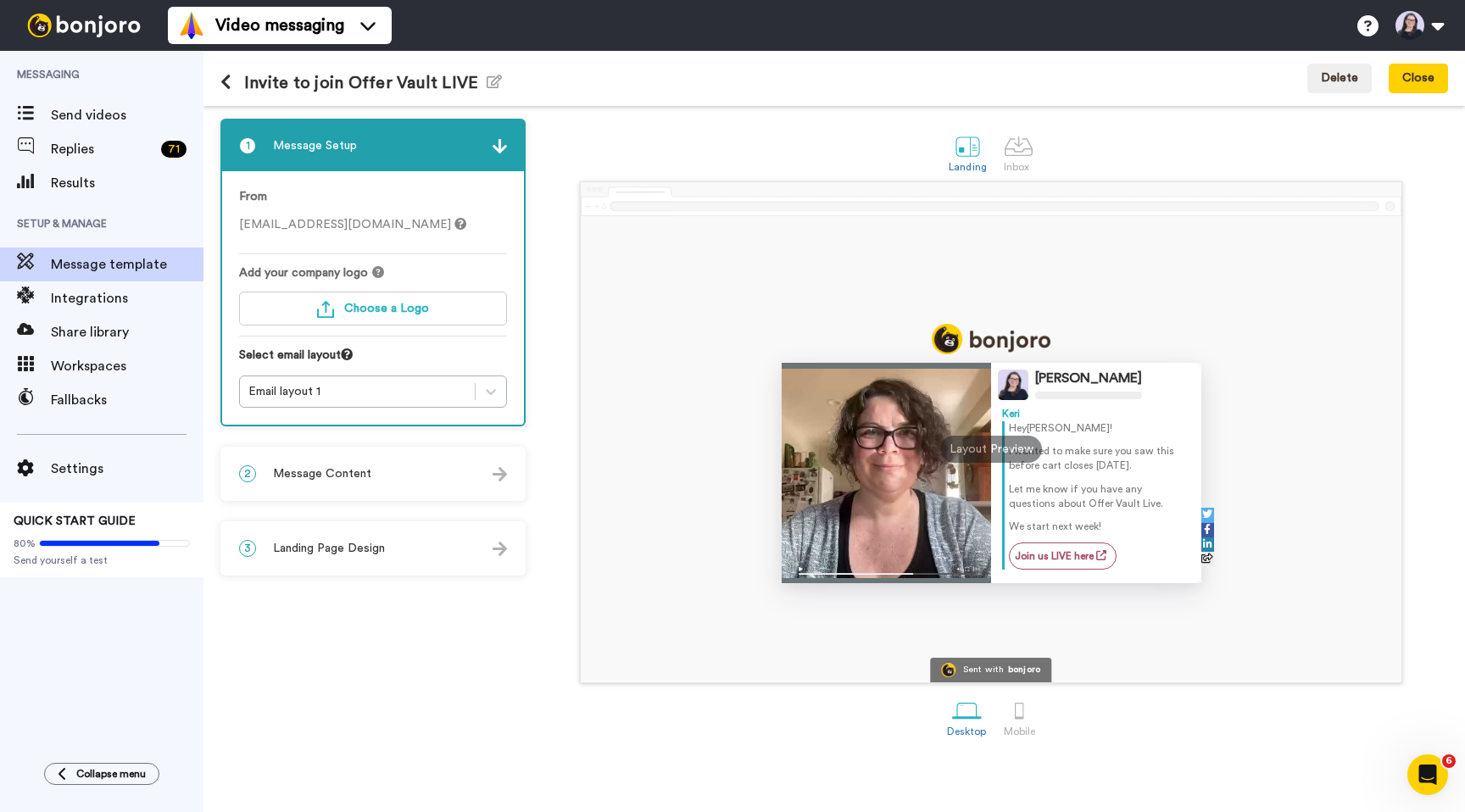
click at [380, 462] on div "2 Message Content" at bounding box center [372, 473] width 302 height 51
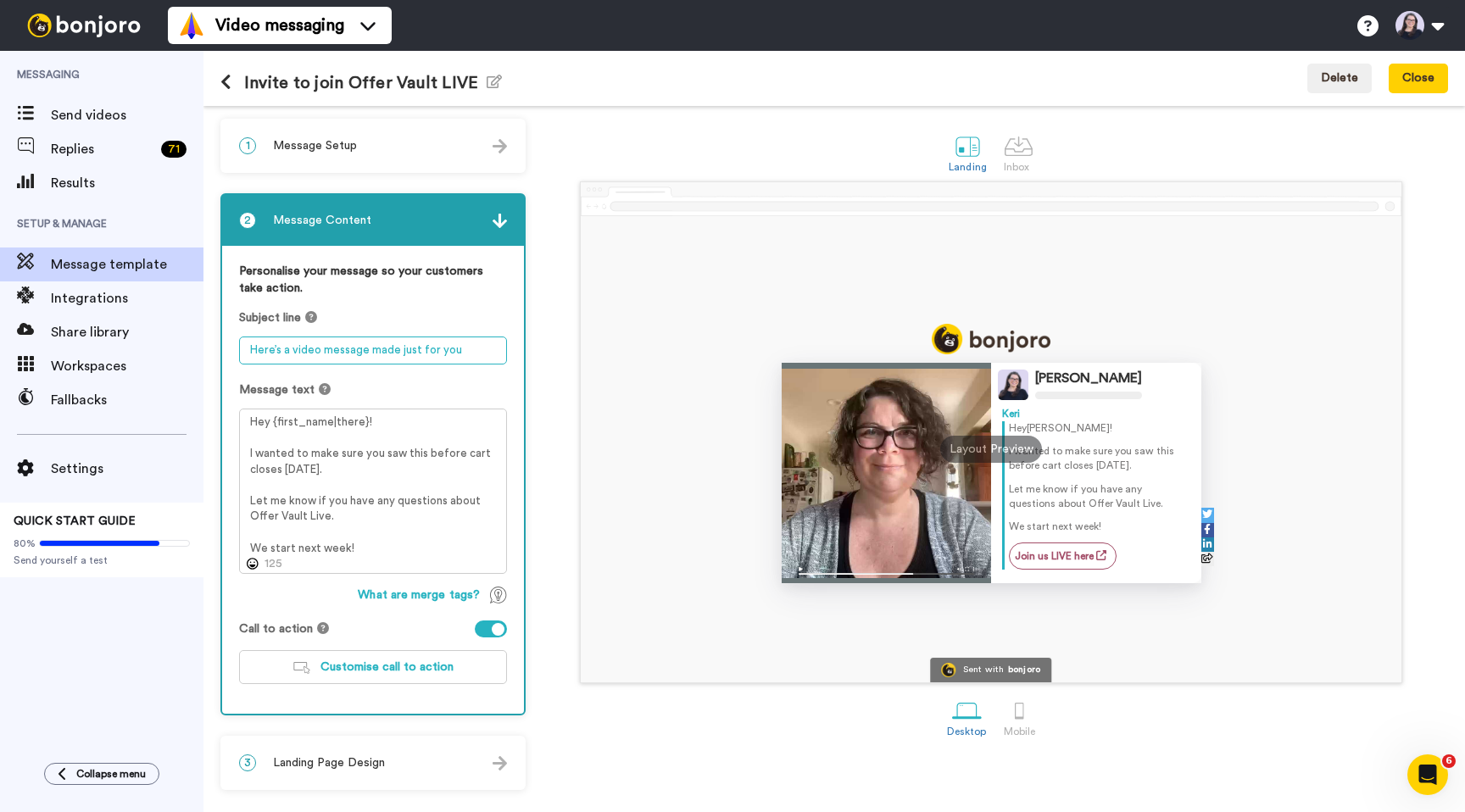
click at [360, 349] on textarea "Here’s a video message made just for you" at bounding box center [373, 351] width 268 height 28
paste textarea "I made you a video today! (Woot)"
type textarea "I made you a video today! (Woot)"
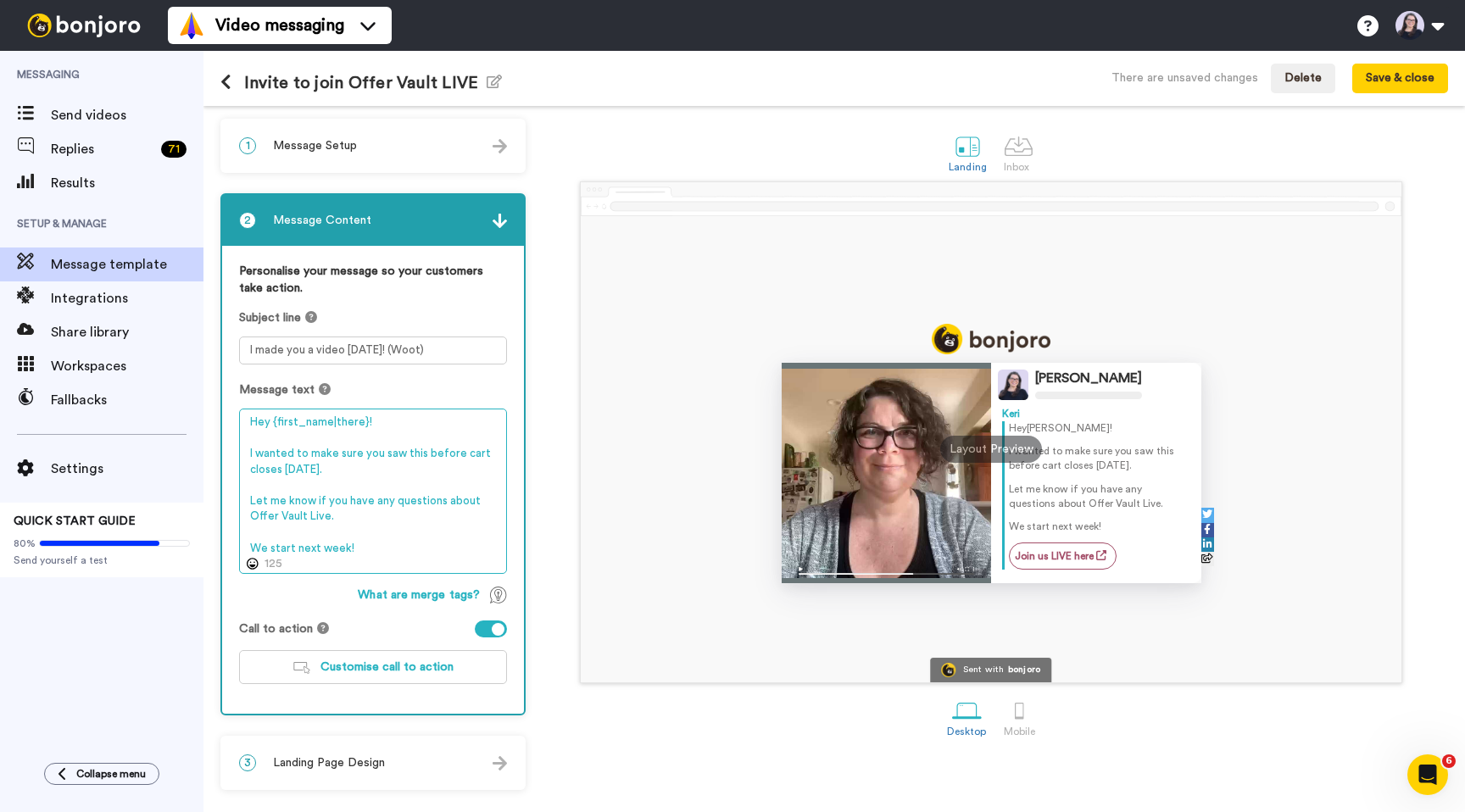
click at [354, 472] on textarea "Hey {first_name|there}! I wanted to make sure you saw this before cart closes o…" at bounding box center [373, 491] width 268 height 165
click at [365, 500] on textarea "Hey {first_name|there}! I wanted to make sure you saw this before cart closes o…" at bounding box center [373, 491] width 268 height 165
click at [348, 468] on textarea "Hey {first_name|there}! I wanted to make sure you saw this before cart closes o…" at bounding box center [373, 491] width 268 height 165
click at [355, 668] on span "Customise call to action" at bounding box center [387, 668] width 133 height 12
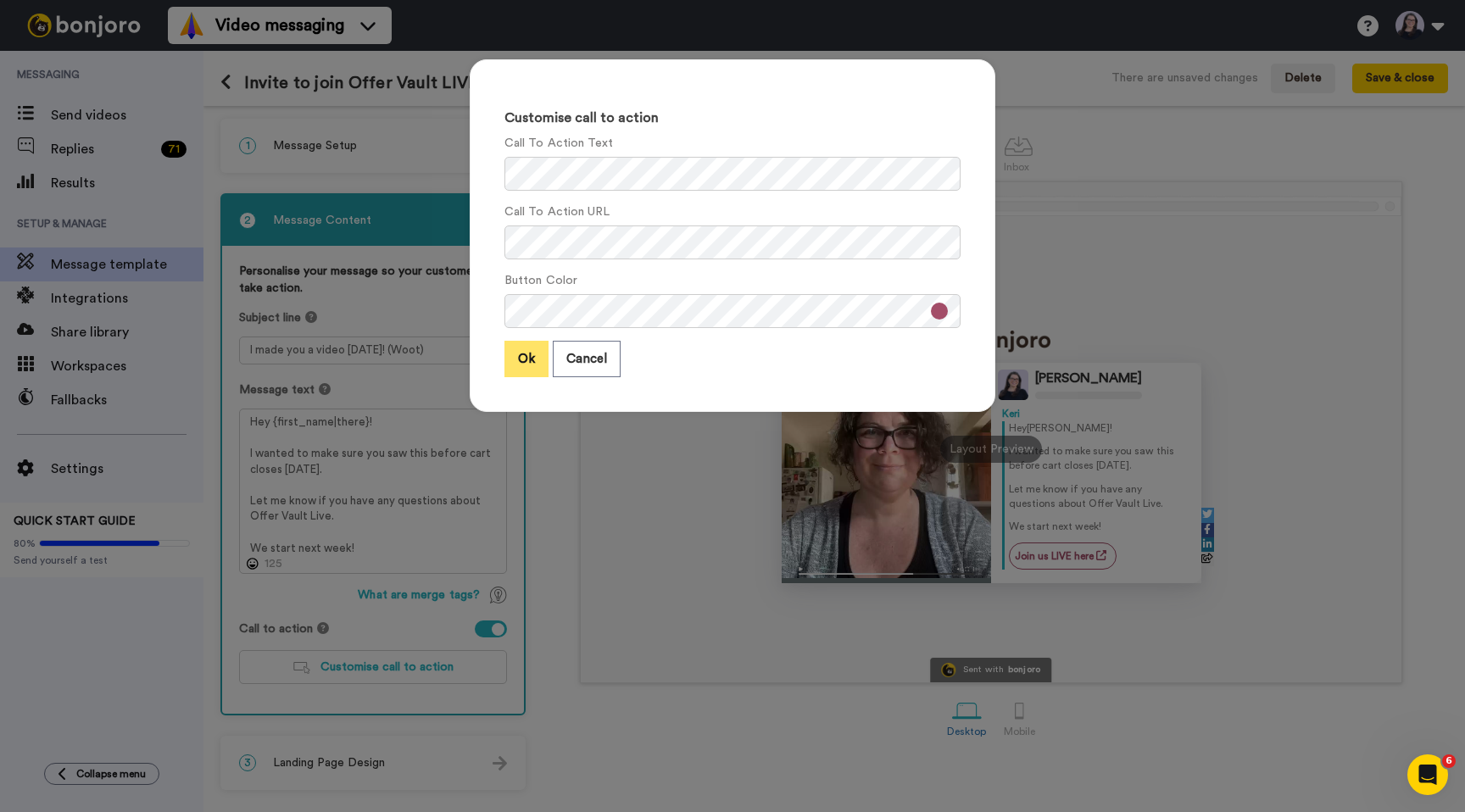
click at [517, 363] on button "Ok" at bounding box center [526, 359] width 44 height 36
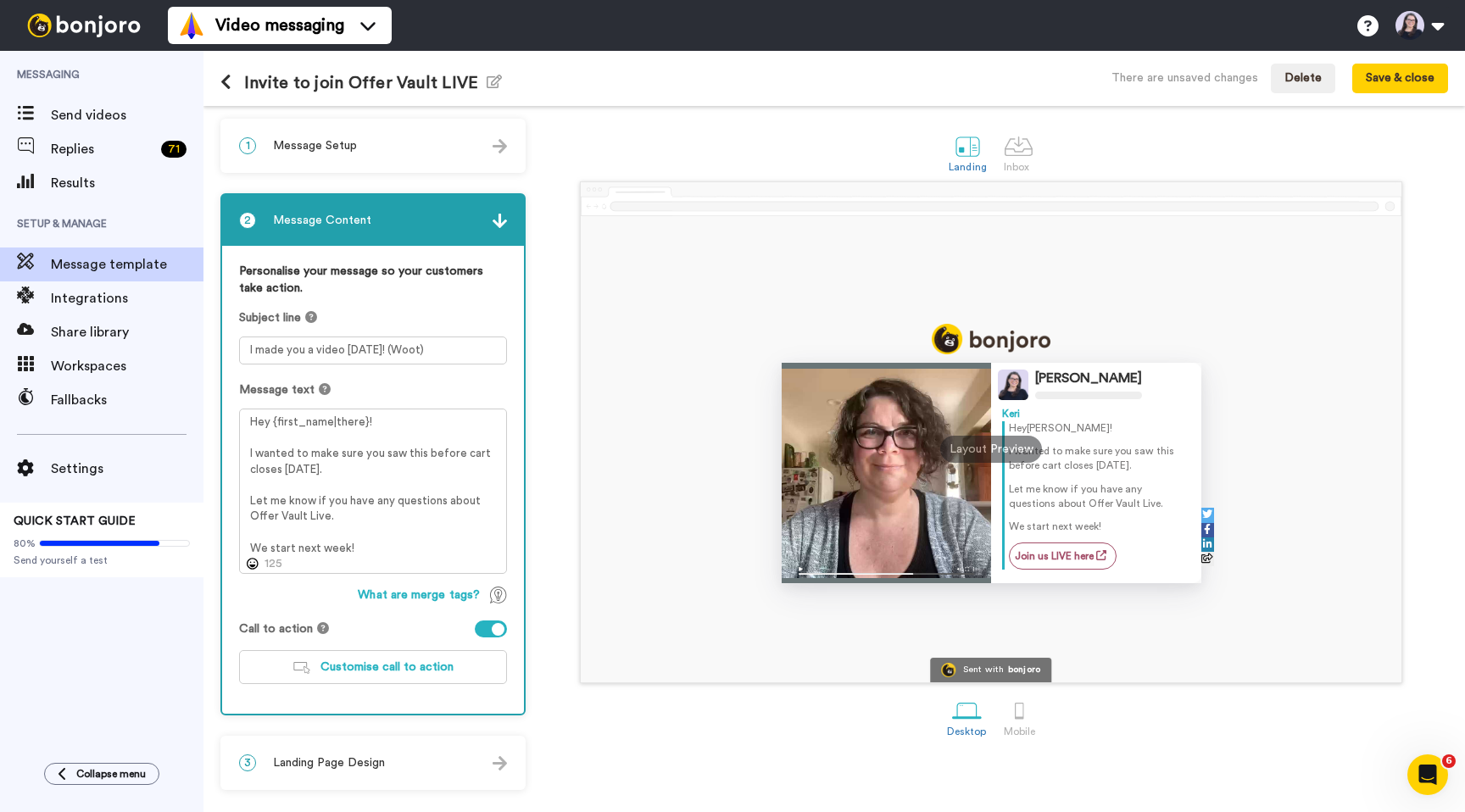
click at [220, 85] on div "Invite to join Offer Vault LIVE Edit name There are unsaved changes Delete Save…" at bounding box center [834, 78] width 1261 height 55
click at [225, 83] on icon at bounding box center [226, 82] width 11 height 17
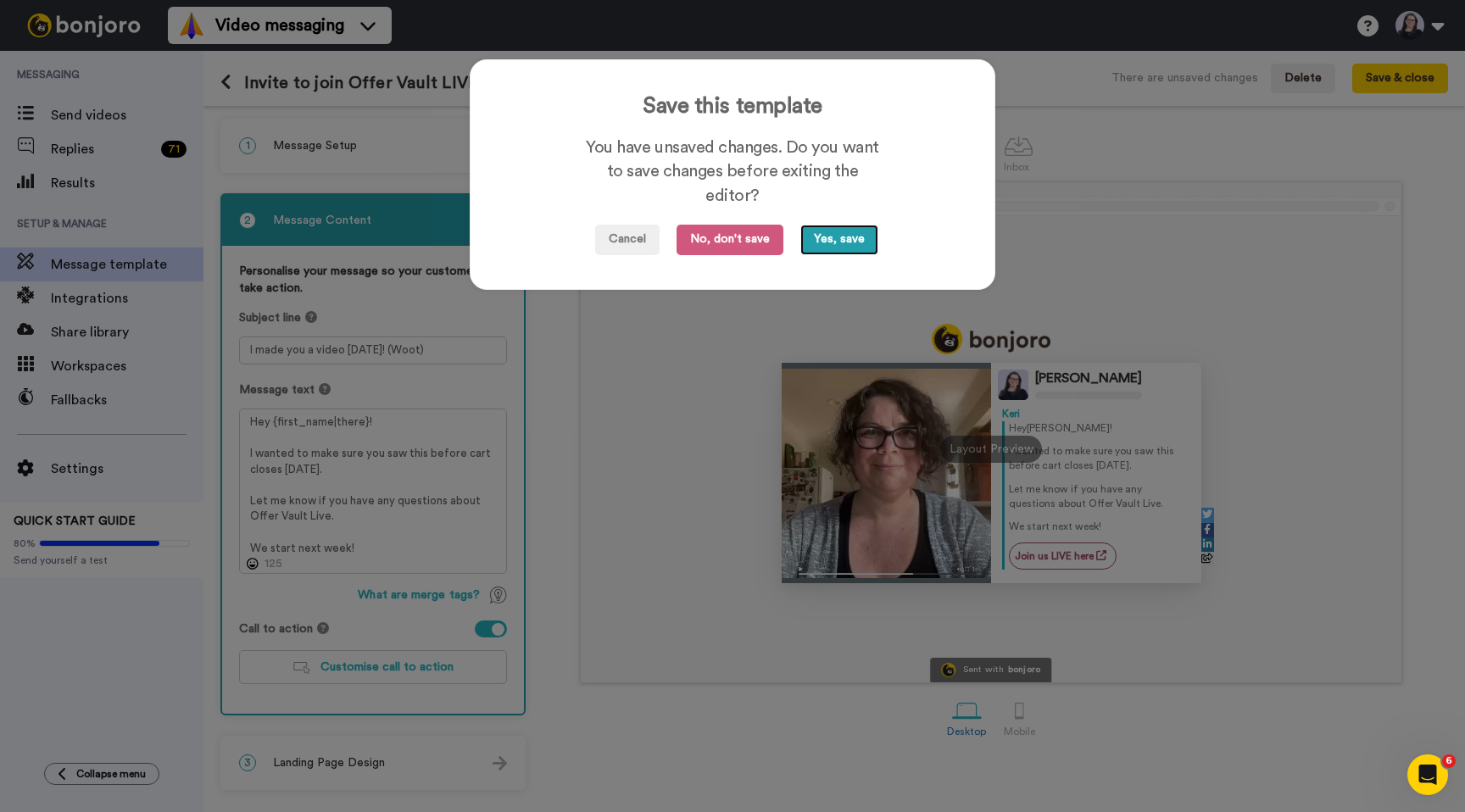
click at [850, 242] on button "Yes, save" at bounding box center [839, 240] width 78 height 31
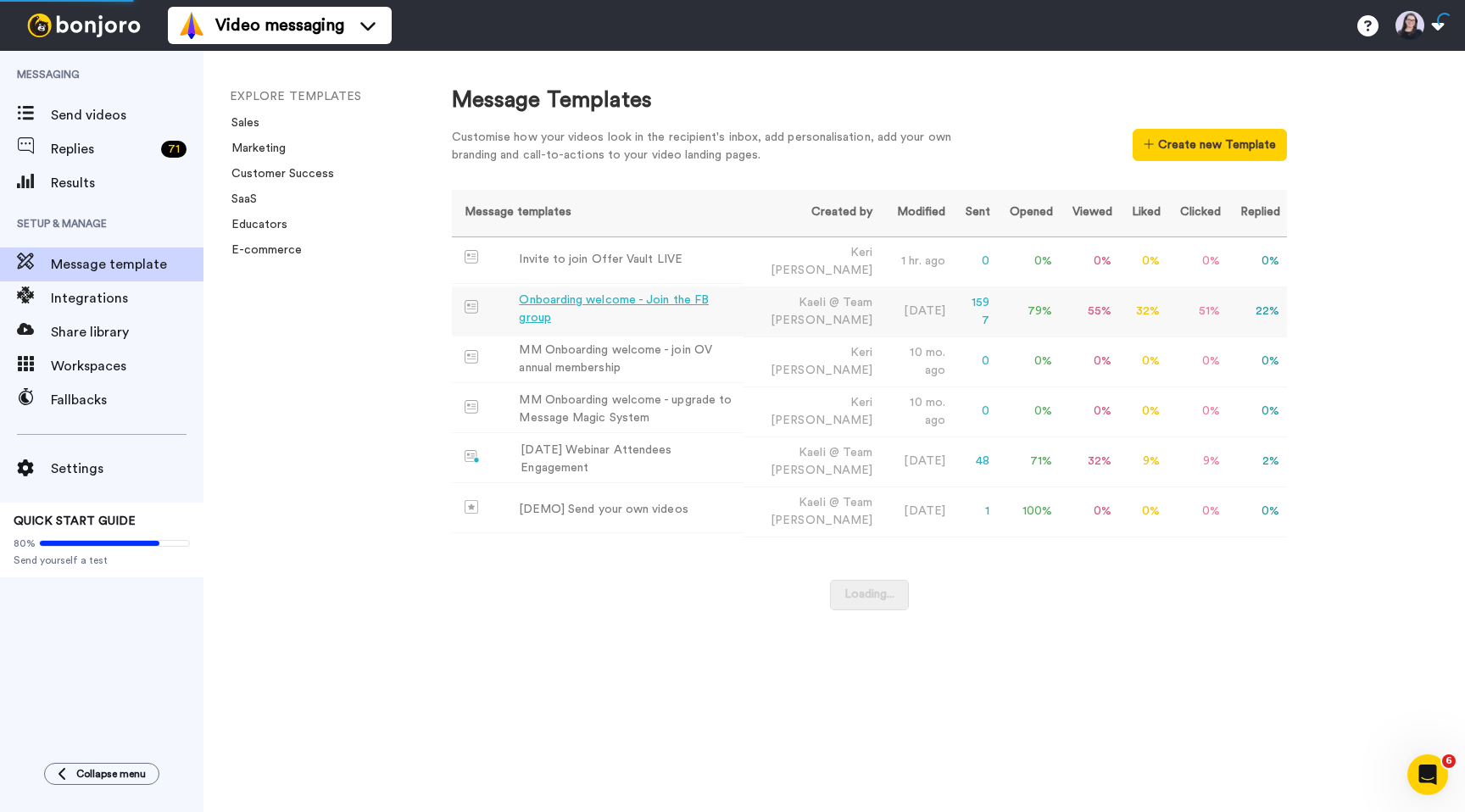
click at [579, 308] on div "Onboarding welcome - Join the FB group" at bounding box center [627, 308] width 217 height 35
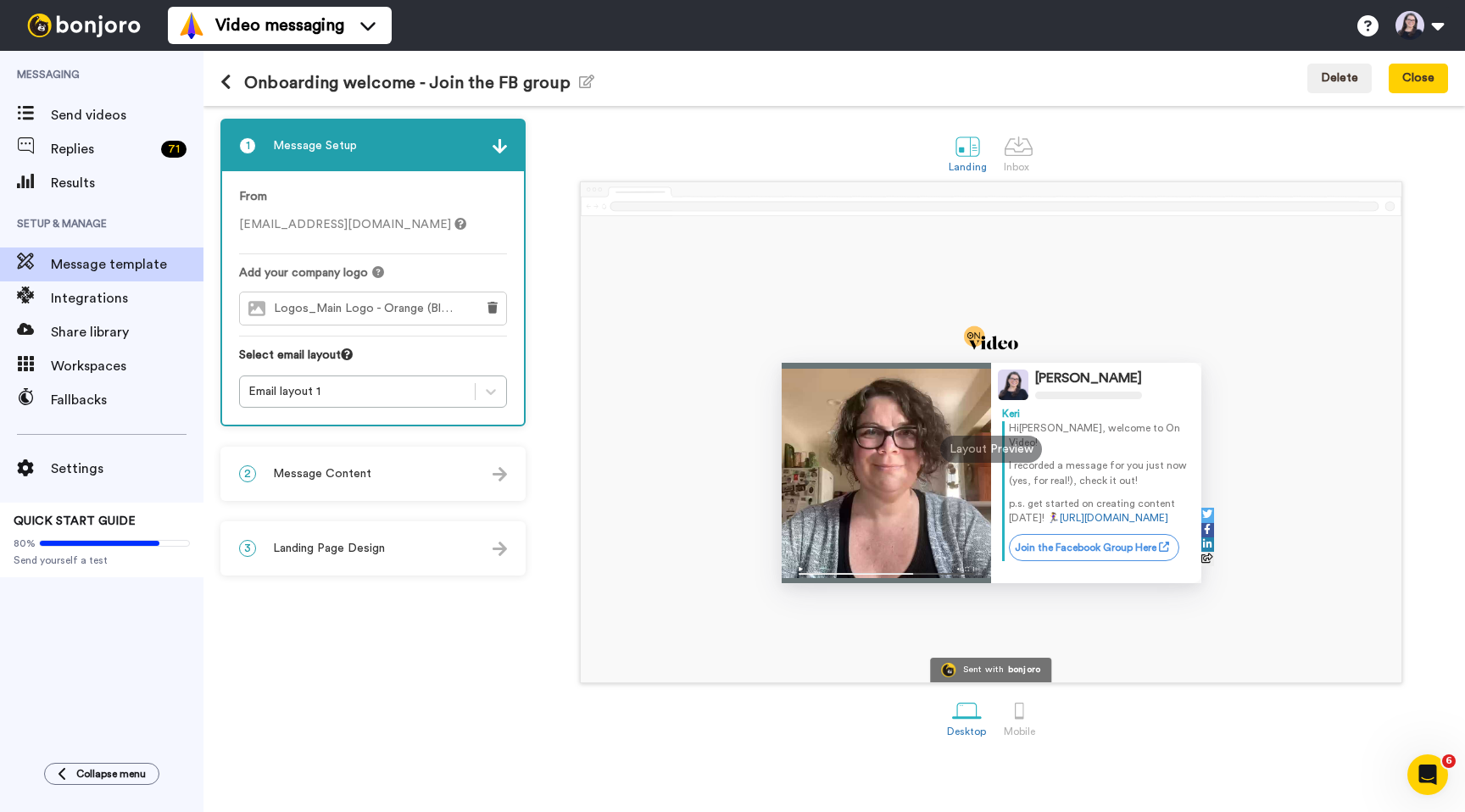
click at [339, 464] on div "2 Message Content" at bounding box center [372, 473] width 302 height 51
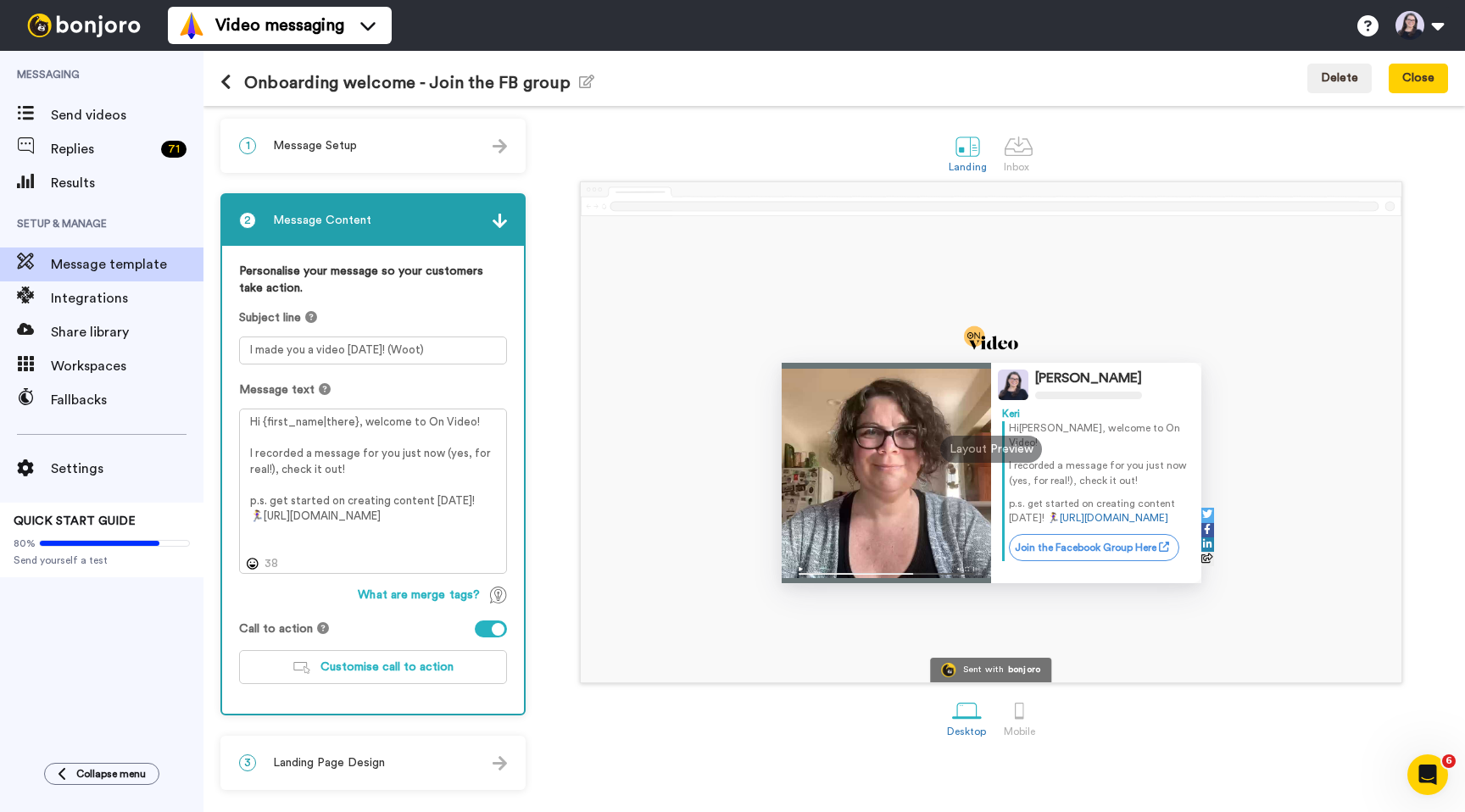
click at [225, 84] on icon at bounding box center [226, 82] width 11 height 17
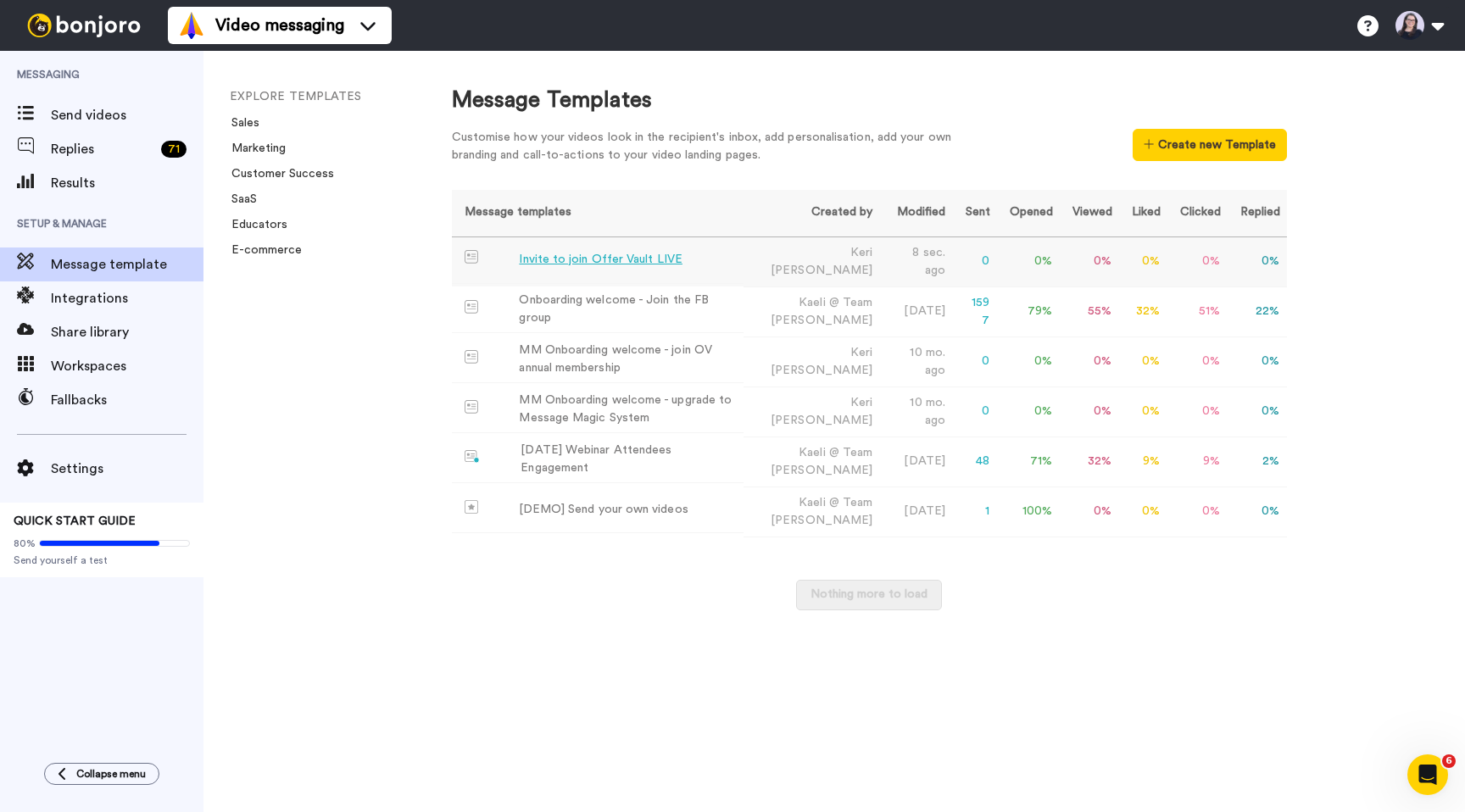
click at [599, 263] on div "Invite to join Offer Vault LIVE" at bounding box center [600, 259] width 162 height 18
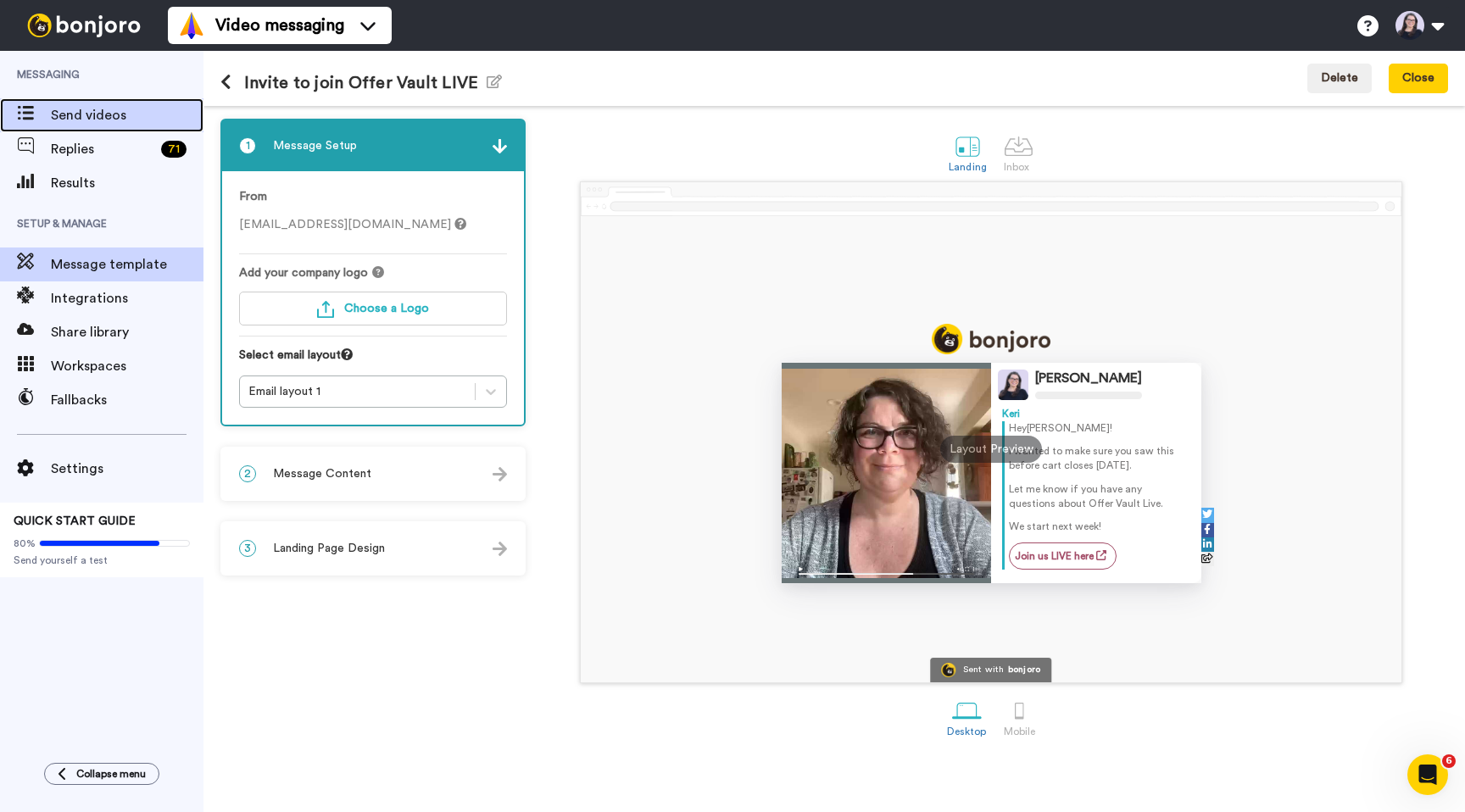
click at [101, 110] on span "Send videos" at bounding box center [127, 115] width 153 height 21
